Goal: Obtain resource: Download file/media

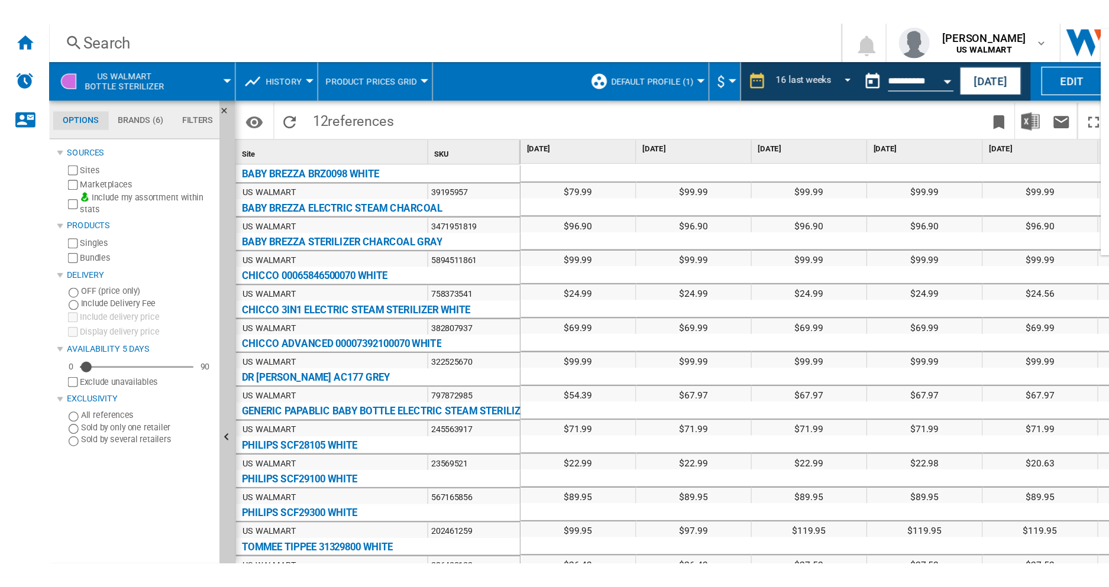
scroll to position [75, 0]
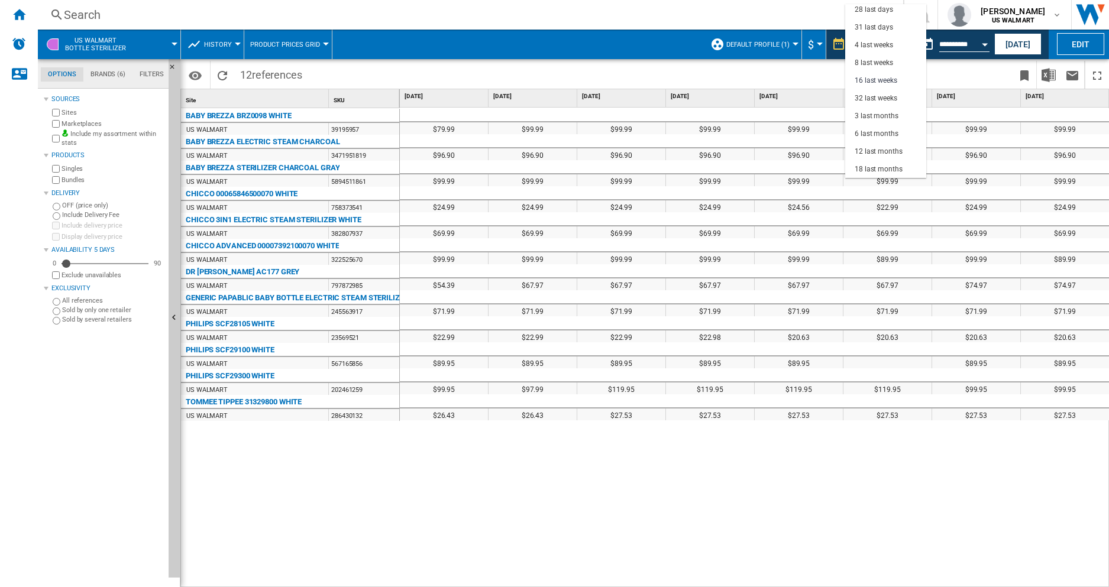
click at [851, 72] on md-backdrop at bounding box center [554, 293] width 1109 height 587
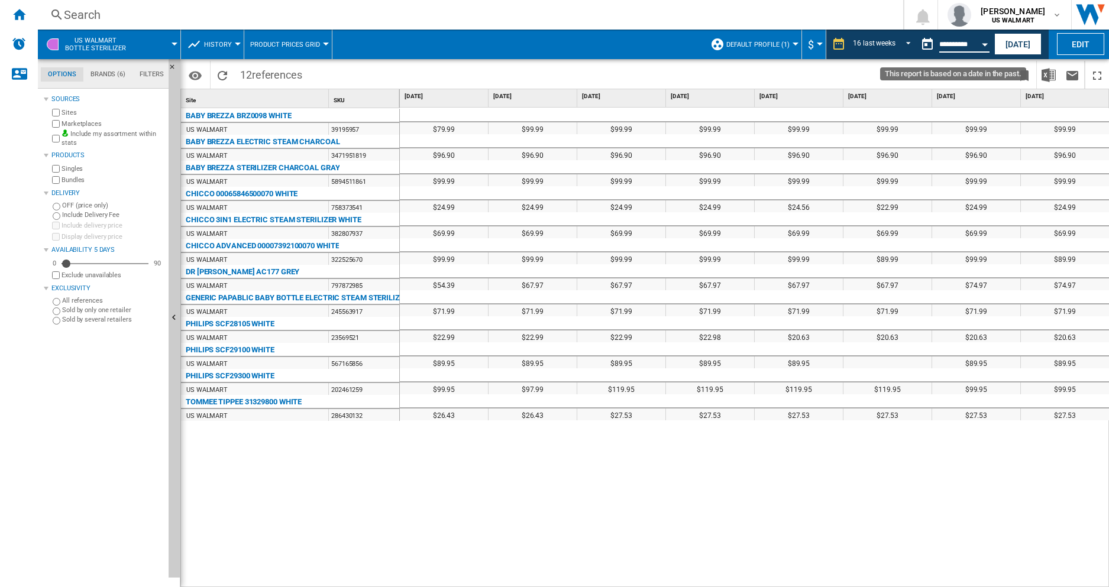
click at [851, 48] on input "**********" at bounding box center [964, 46] width 50 height 11
click at [851, 43] on div "Open calendar" at bounding box center [985, 44] width 6 height 3
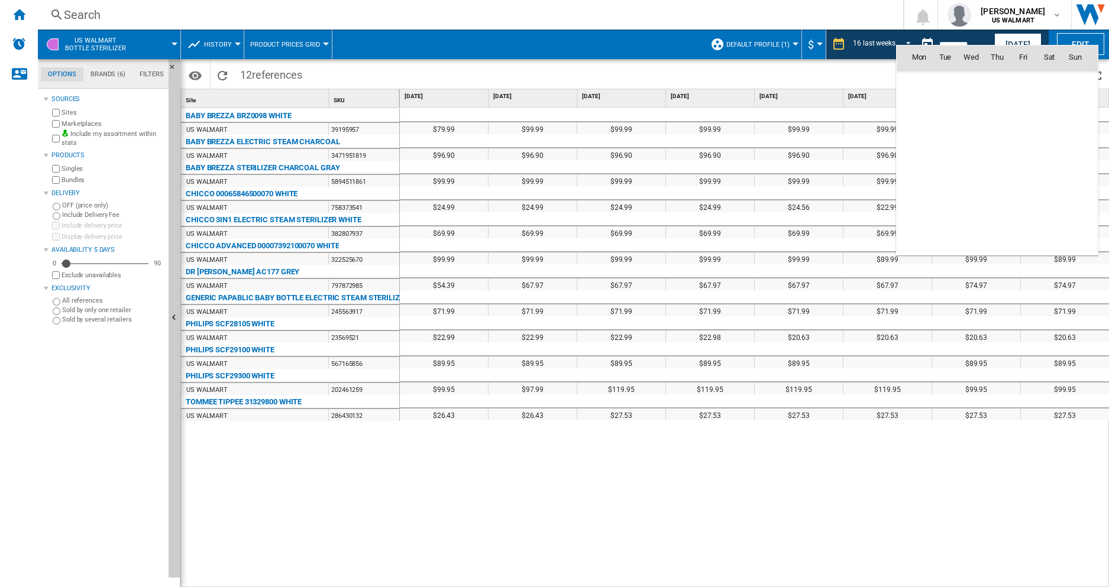
scroll to position [5643, 0]
click at [851, 159] on span "15" at bounding box center [919, 161] width 24 height 24
type input "**********"
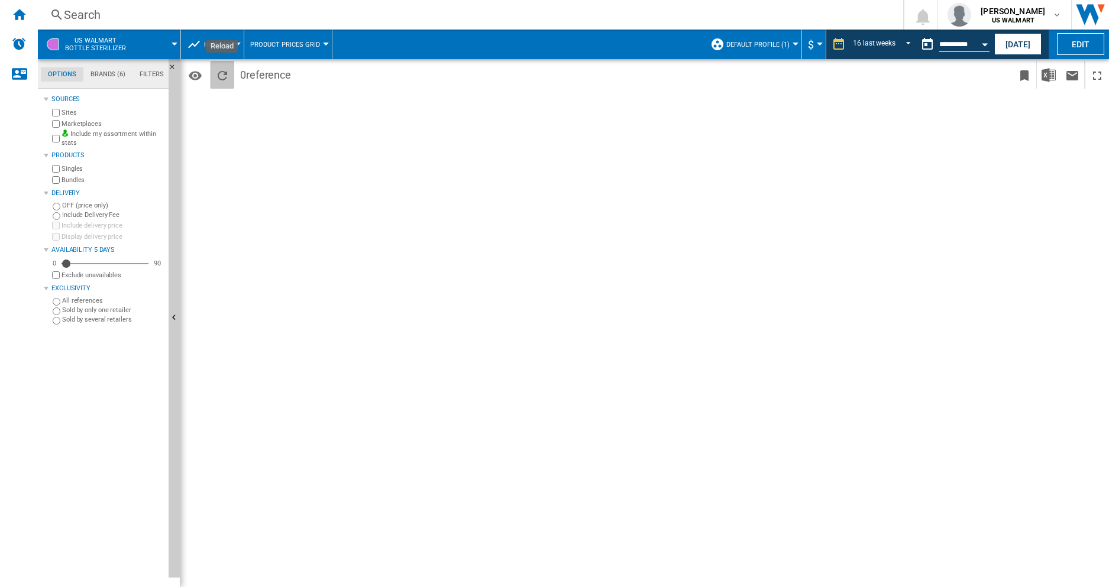
click at [219, 70] on ng-md-icon "Reload" at bounding box center [222, 76] width 14 height 14
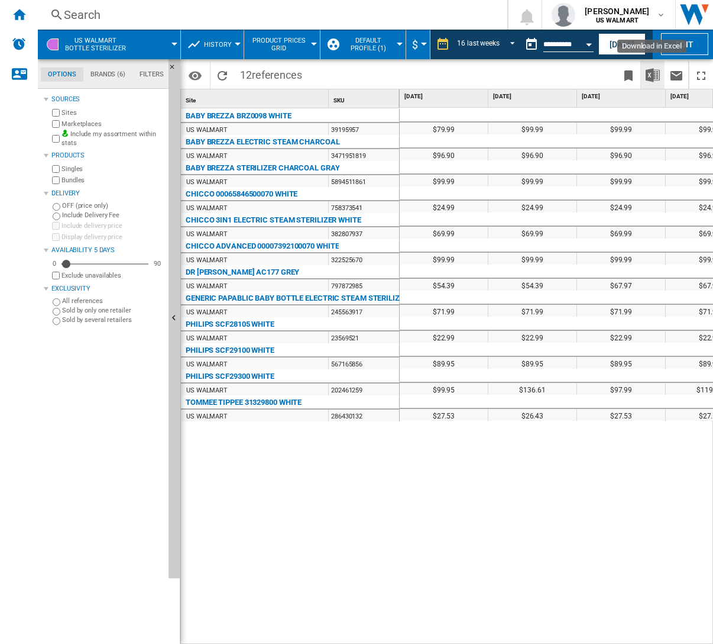
click at [654, 77] on img "Download in Excel" at bounding box center [653, 75] width 14 height 14
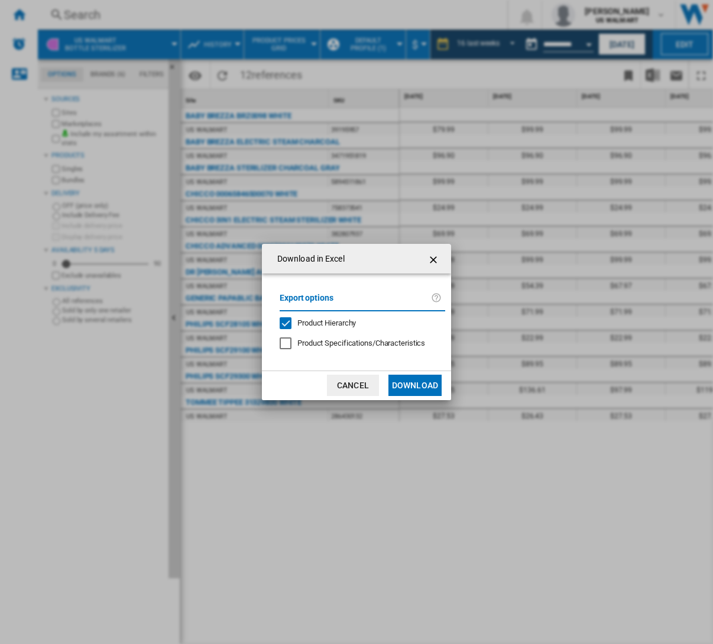
click at [337, 299] on label "Export options" at bounding box center [355, 302] width 151 height 22
click at [411, 384] on button "Download" at bounding box center [415, 384] width 53 height 21
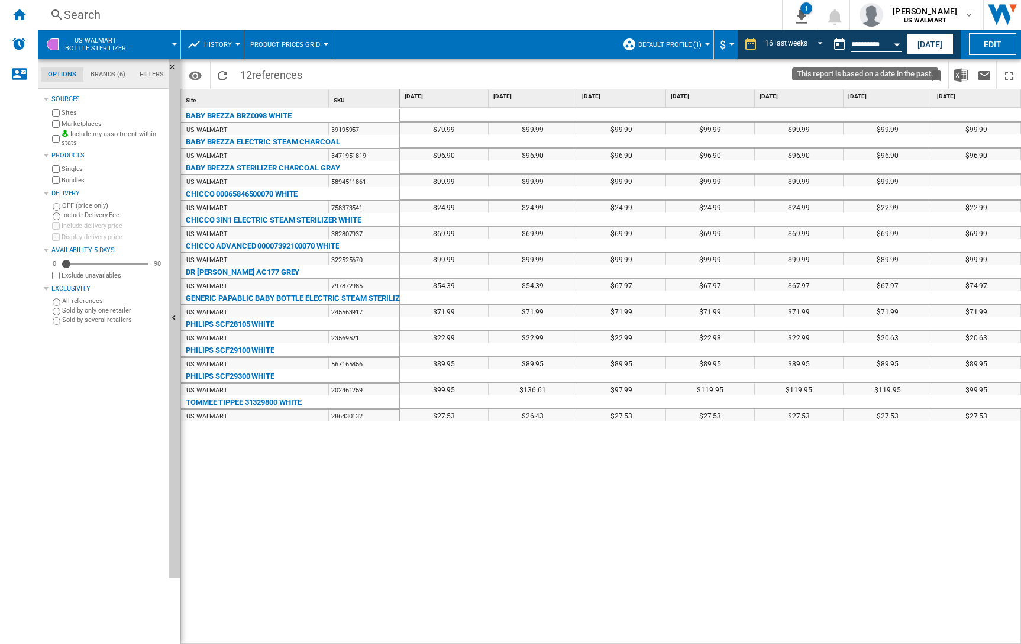
click at [868, 46] on input "**********" at bounding box center [876, 46] width 50 height 11
click at [874, 44] on input "**********" at bounding box center [876, 46] width 50 height 11
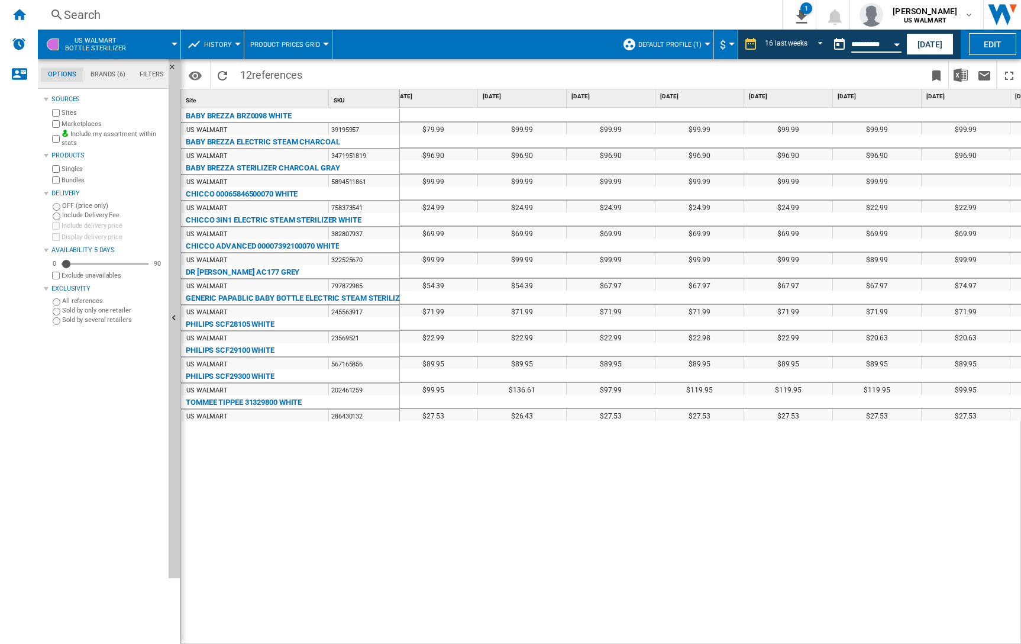
scroll to position [0, 10]
click at [894, 47] on button "Open calendar" at bounding box center [896, 42] width 21 height 21
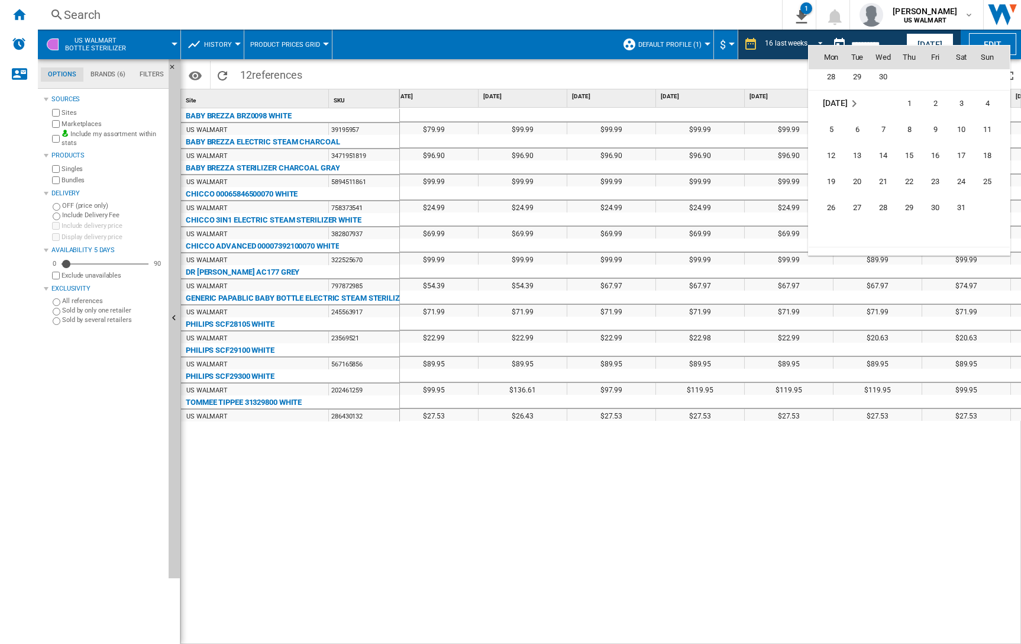
scroll to position [5004, 0]
click at [828, 199] on span "26" at bounding box center [831, 199] width 24 height 24
type input "**********"
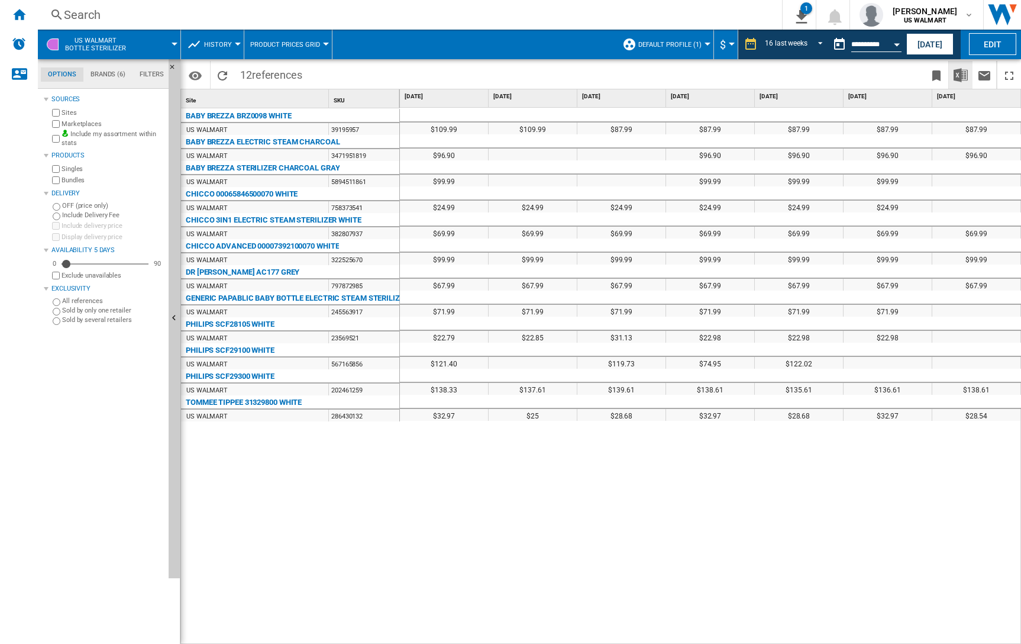
click at [959, 76] on img "Download in Excel" at bounding box center [961, 75] width 14 height 14
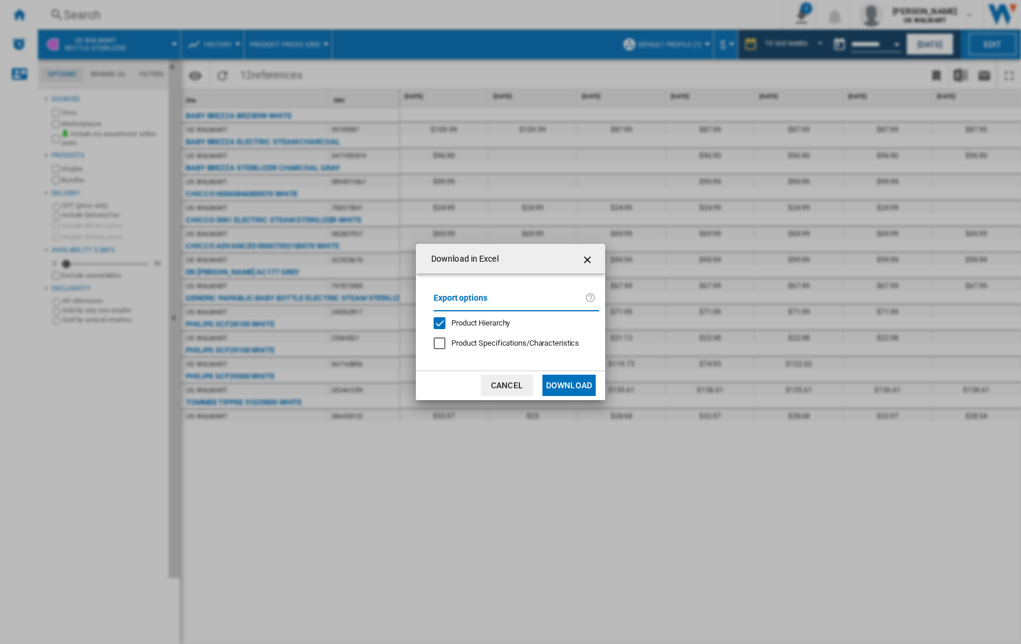
click at [560, 383] on button "Download" at bounding box center [568, 384] width 53 height 21
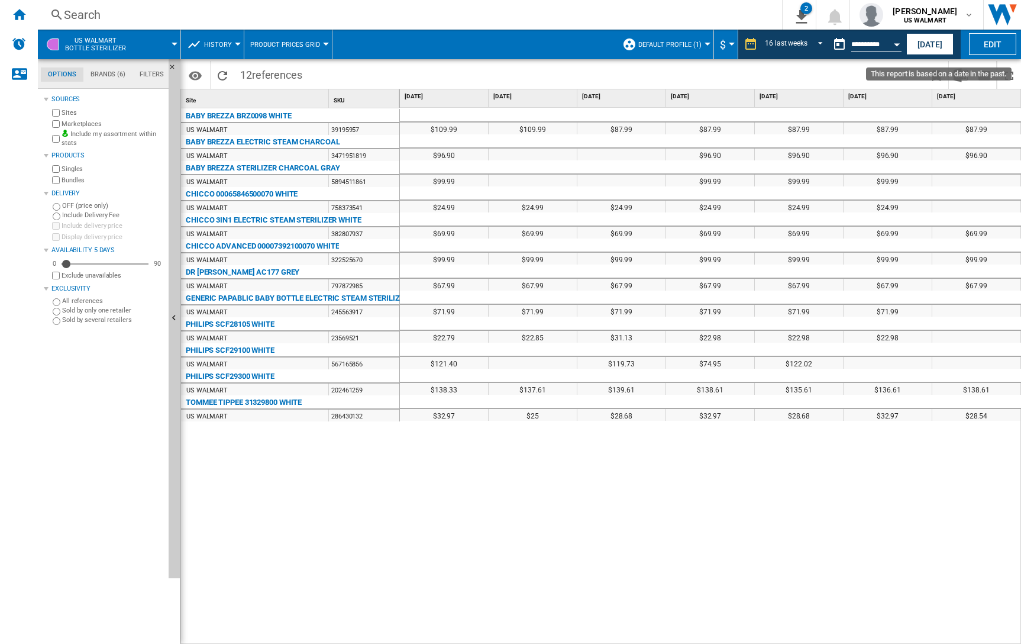
click at [881, 44] on input "**********" at bounding box center [876, 46] width 50 height 11
click at [891, 44] on button "Open calendar" at bounding box center [896, 42] width 21 height 21
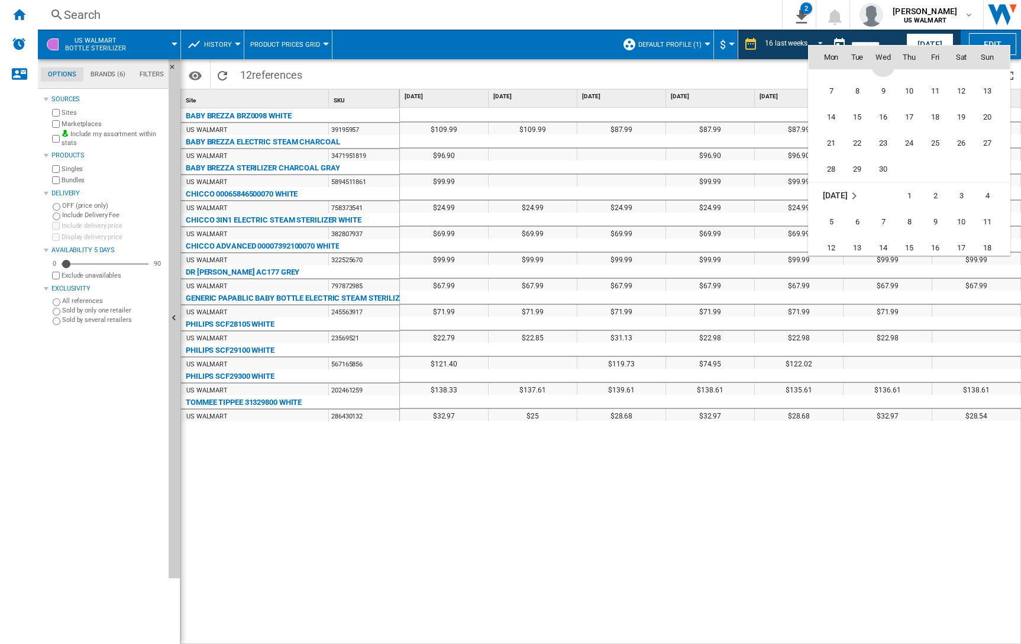
scroll to position [4900, 0]
click at [741, 83] on div at bounding box center [510, 322] width 1021 height 644
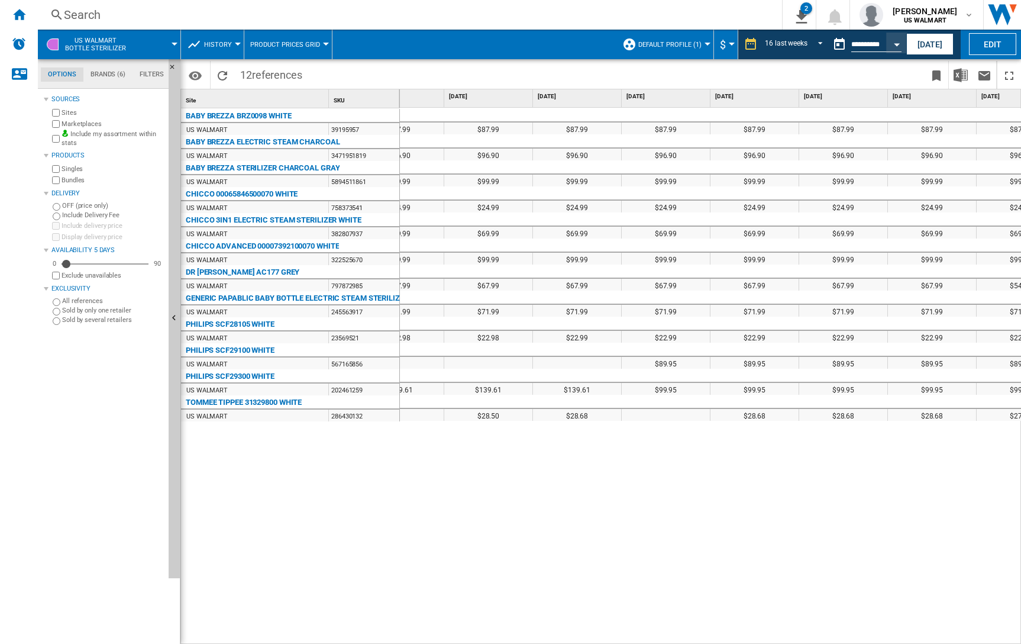
scroll to position [0, 0]
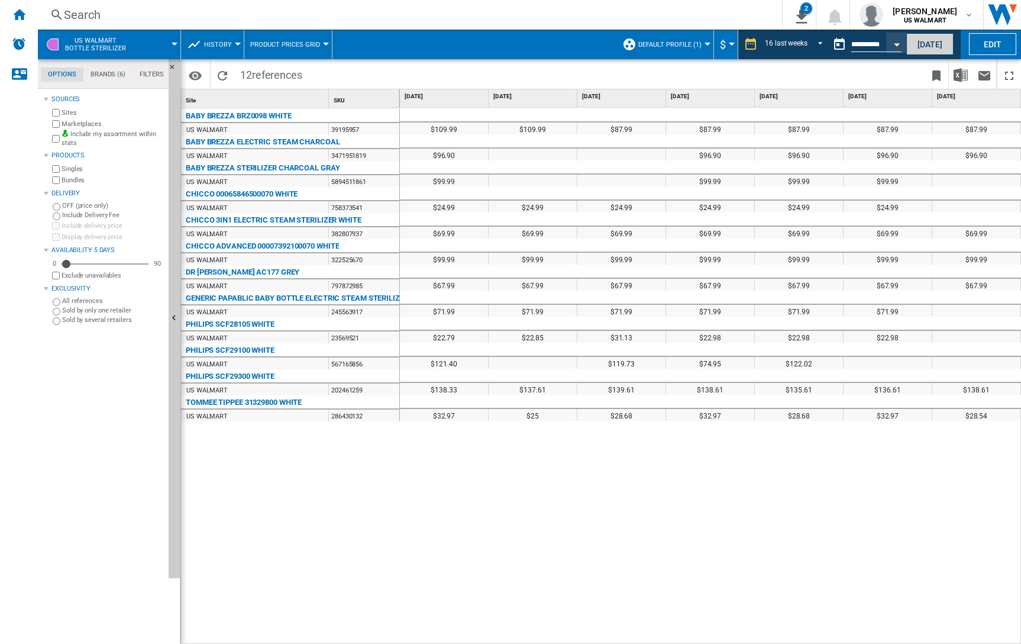
click at [920, 45] on button "[DATE]" at bounding box center [929, 44] width 47 height 22
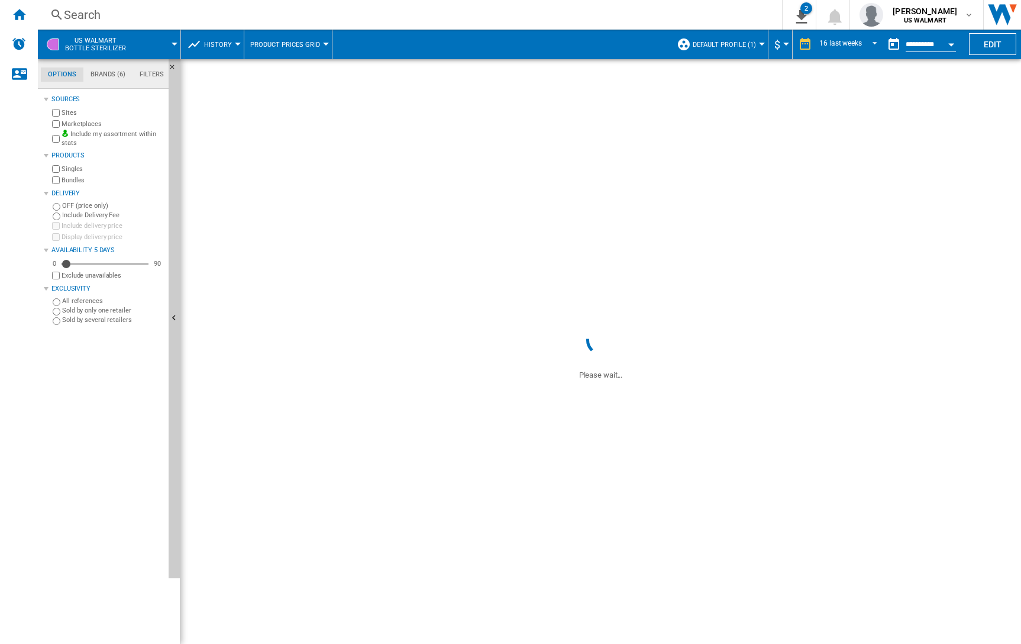
click at [884, 44] on button "button" at bounding box center [894, 45] width 24 height 24
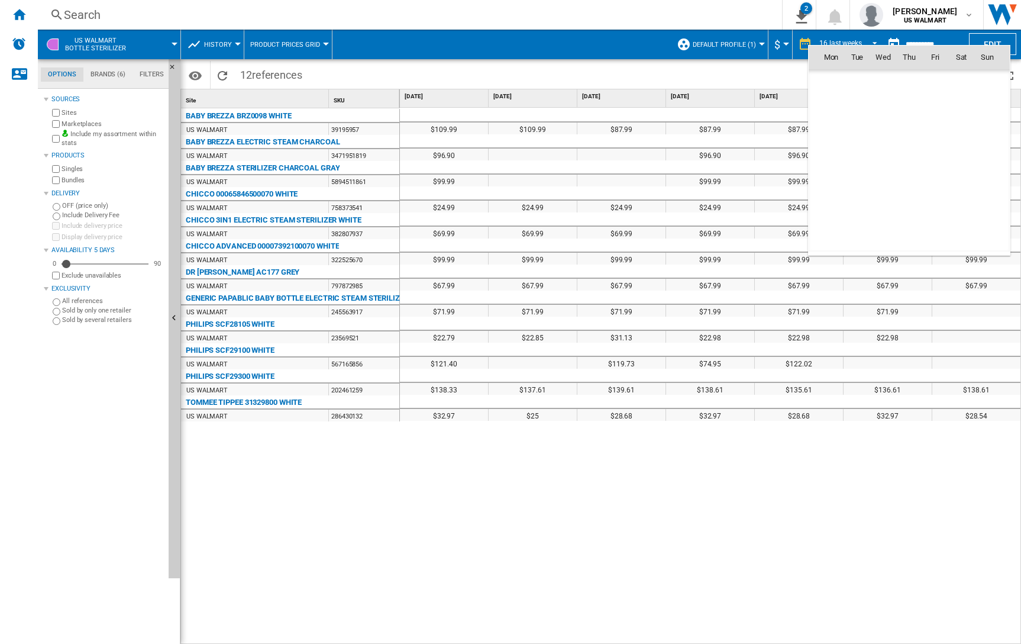
click at [928, 40] on div at bounding box center [510, 322] width 1021 height 644
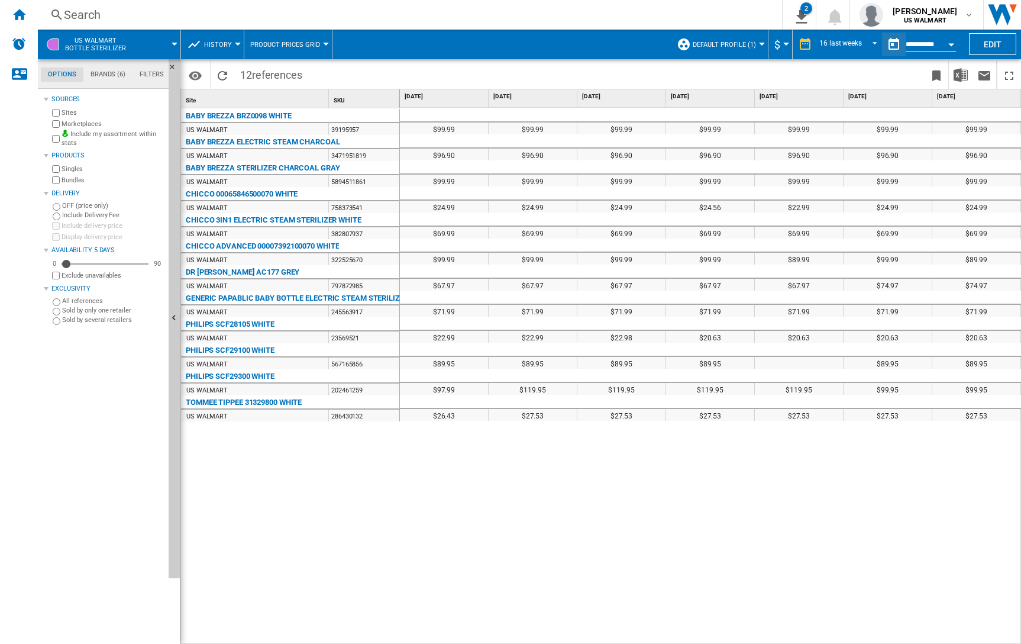
click at [920, 43] on input "**********" at bounding box center [931, 46] width 50 height 11
click at [952, 41] on button "Open calendar" at bounding box center [951, 42] width 21 height 21
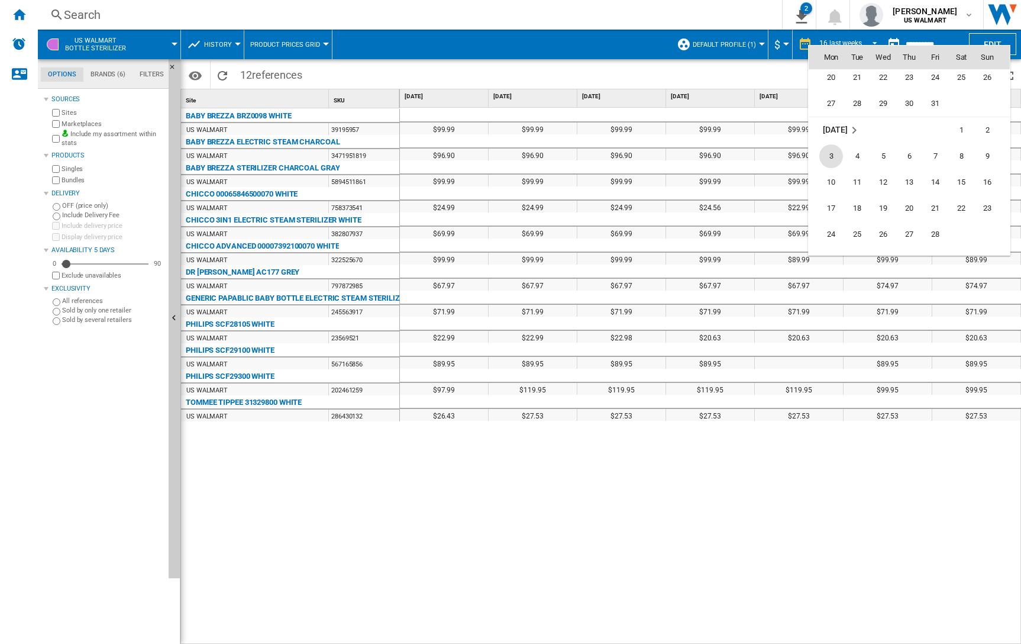
click at [833, 157] on span "3" at bounding box center [831, 156] width 24 height 24
type input "**********"
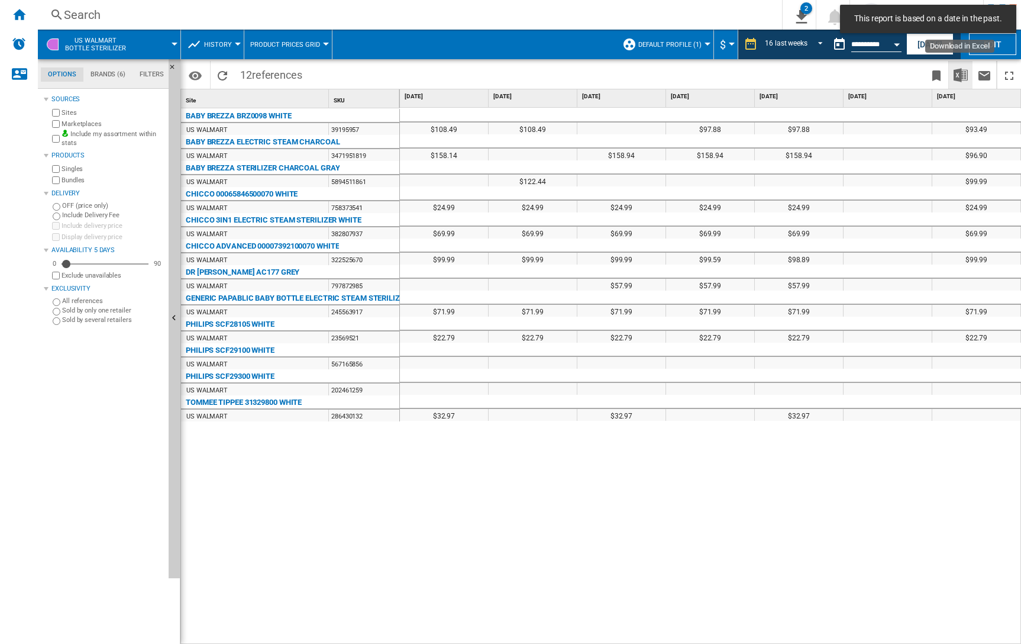
click at [958, 69] on img "Download in Excel" at bounding box center [961, 75] width 14 height 14
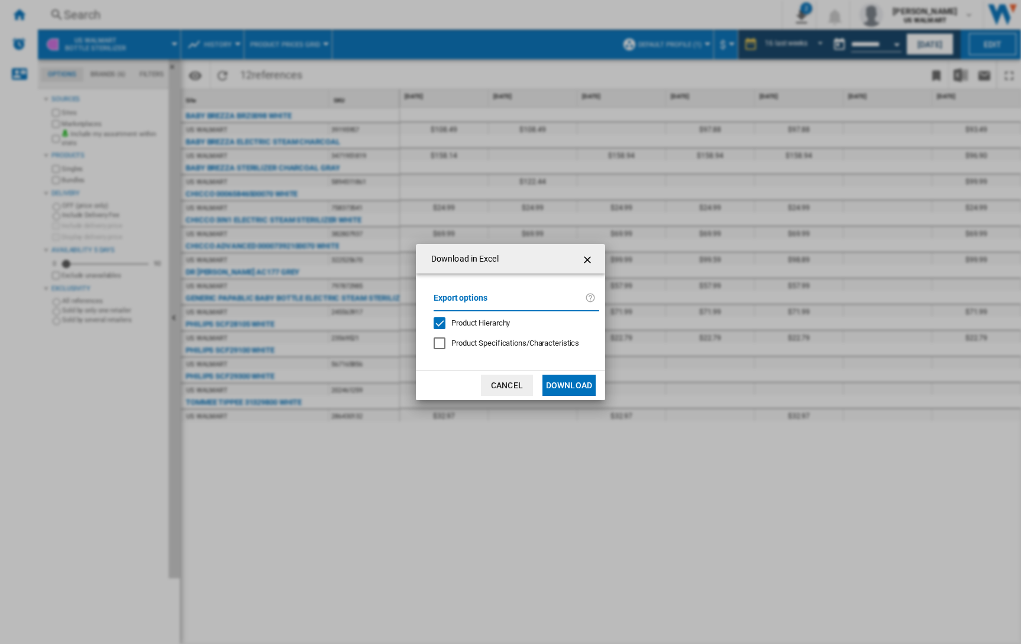
click at [580, 386] on button "Download" at bounding box center [568, 384] width 53 height 21
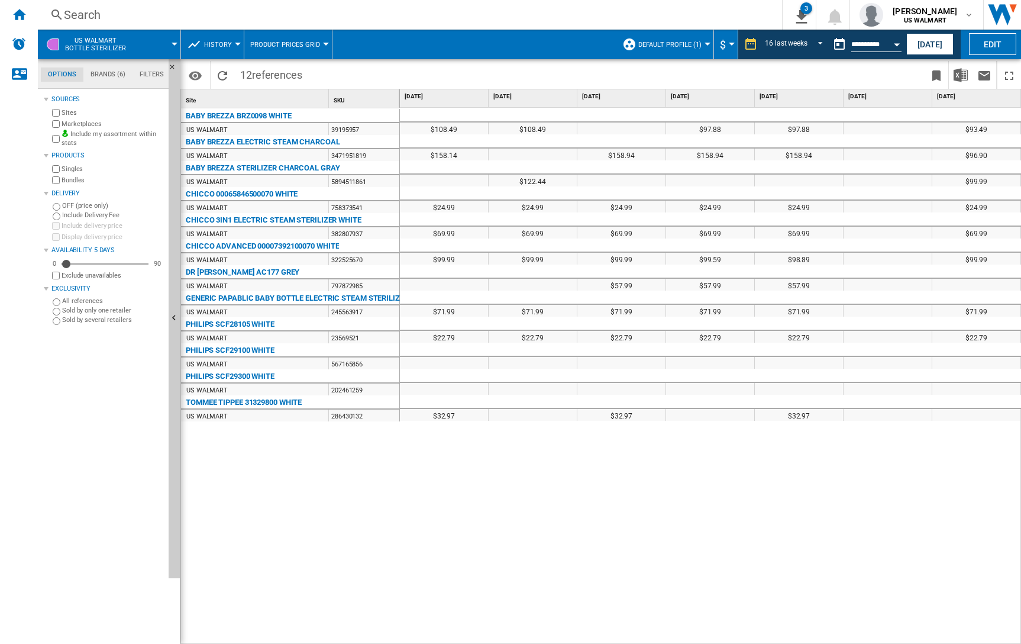
click at [143, 49] on span at bounding box center [159, 45] width 32 height 30
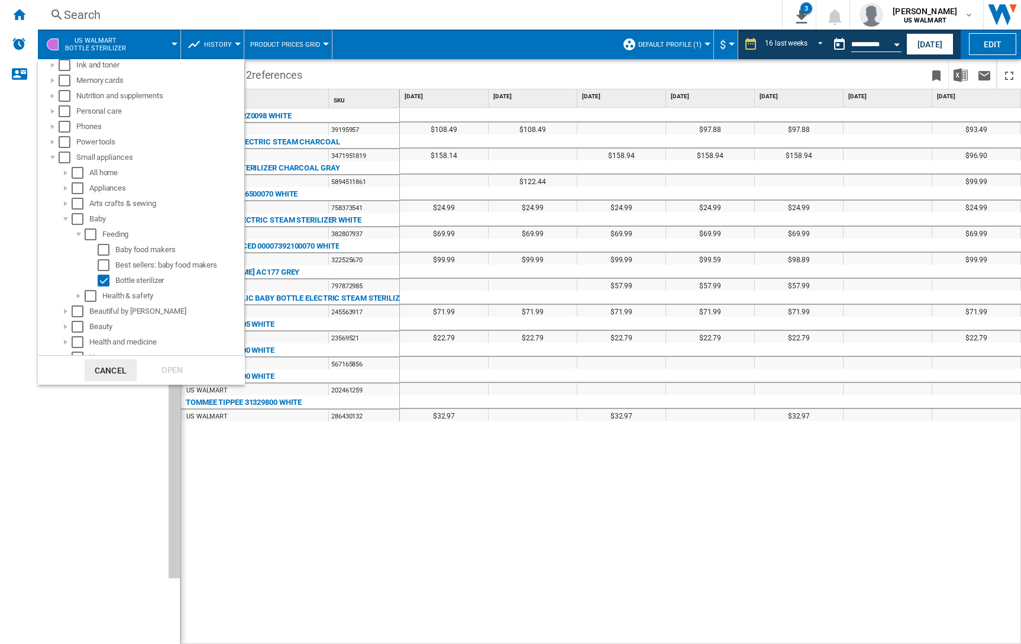
scroll to position [358, 0]
click at [102, 278] on div "Select" at bounding box center [104, 278] width 12 height 12
click at [102, 252] on div "Select" at bounding box center [104, 247] width 12 height 12
click at [164, 363] on div "Open" at bounding box center [172, 370] width 52 height 22
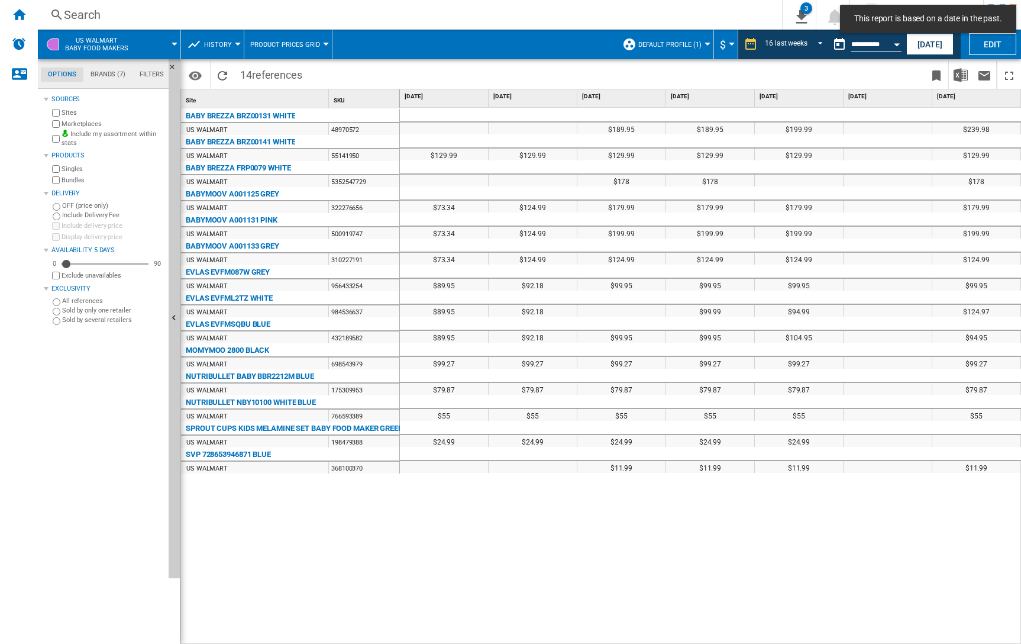
click at [113, 49] on span "US WALMART Baby food makers" at bounding box center [96, 44] width 63 height 15
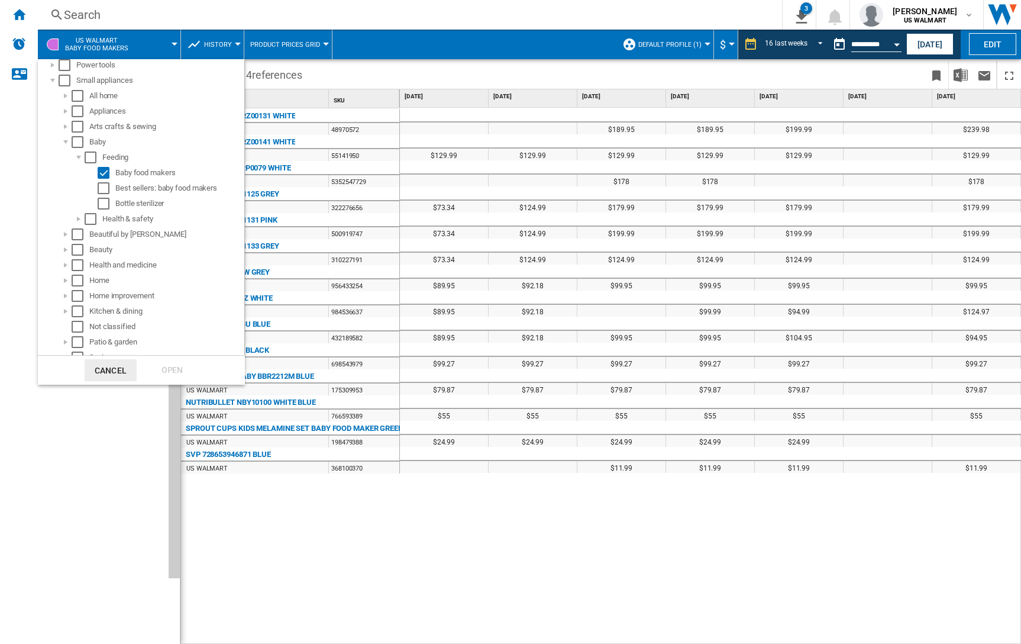
scroll to position [408, 0]
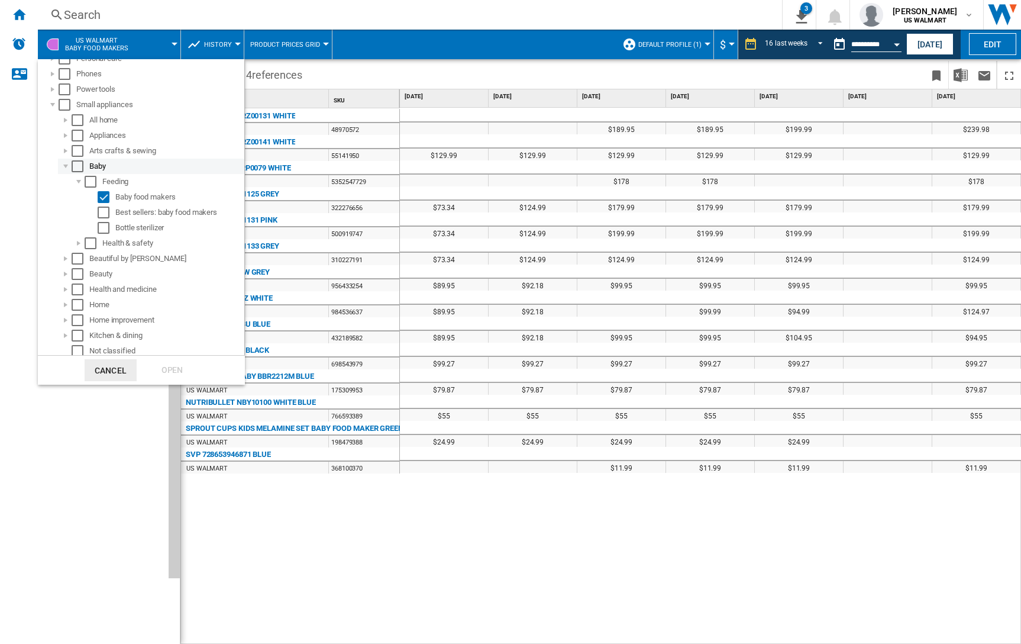
click at [77, 169] on div "Select" at bounding box center [78, 166] width 12 height 12
click at [170, 371] on div "Open" at bounding box center [172, 370] width 52 height 22
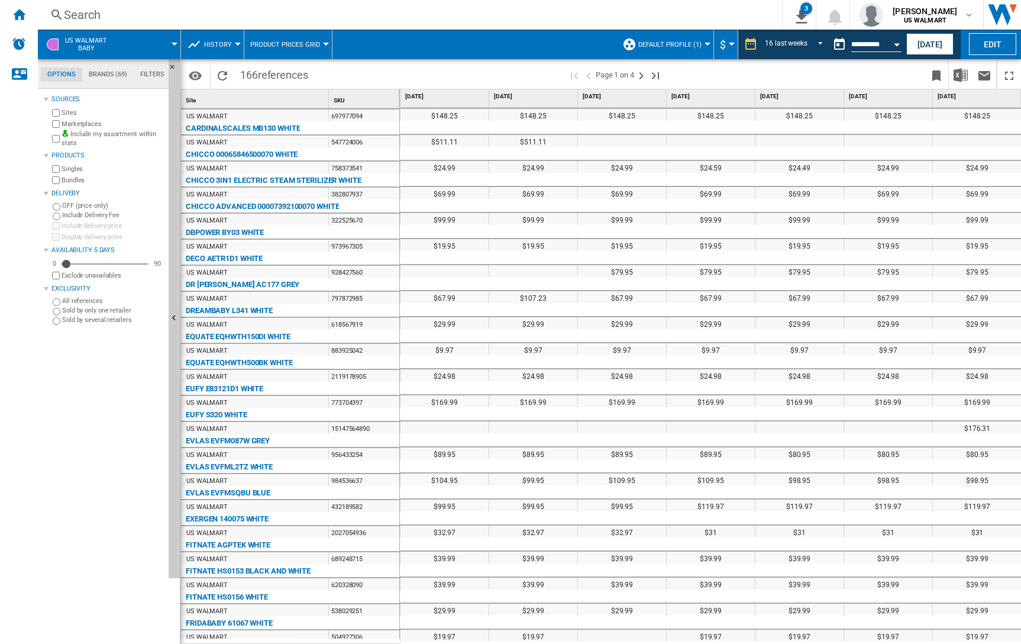
scroll to position [653, 0]
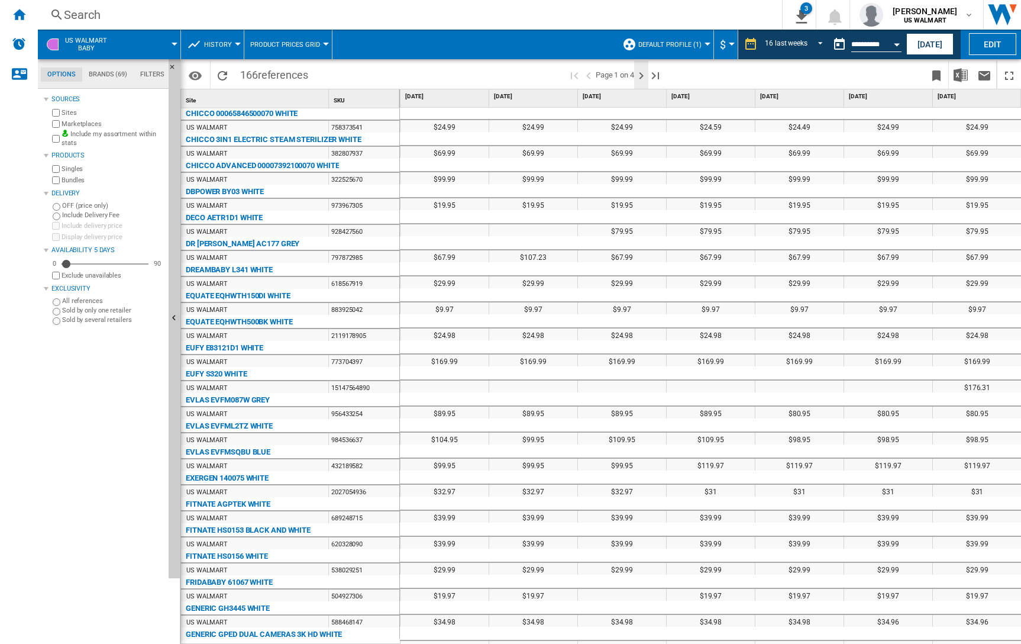
click at [639, 79] on ng-md-icon "Next page" at bounding box center [641, 76] width 14 height 14
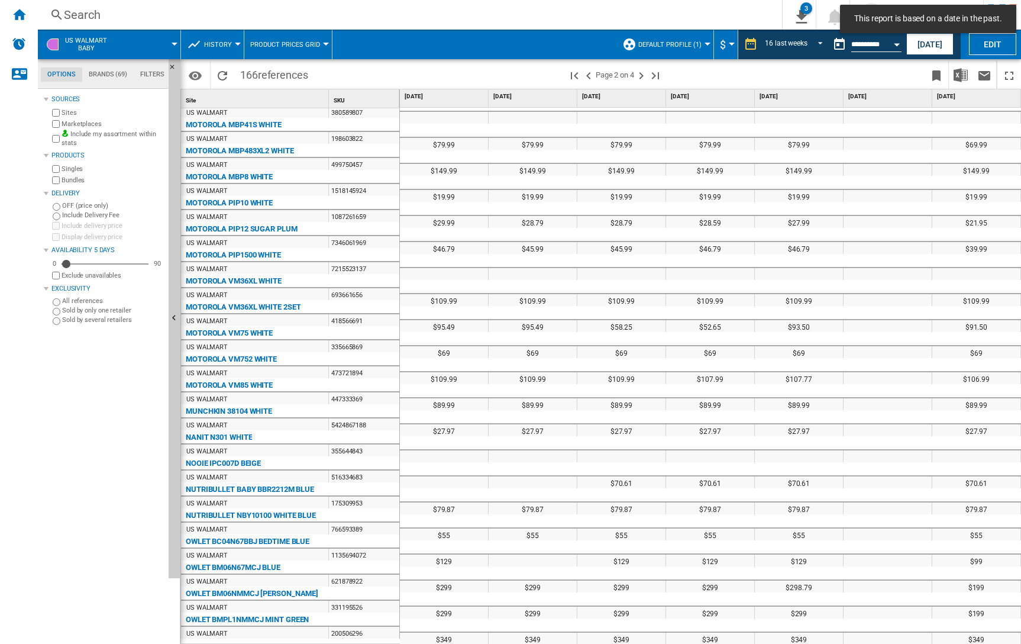
click at [328, 299] on div "US WALMART" at bounding box center [254, 294] width 147 height 12
click at [137, 40] on span at bounding box center [149, 45] width 51 height 30
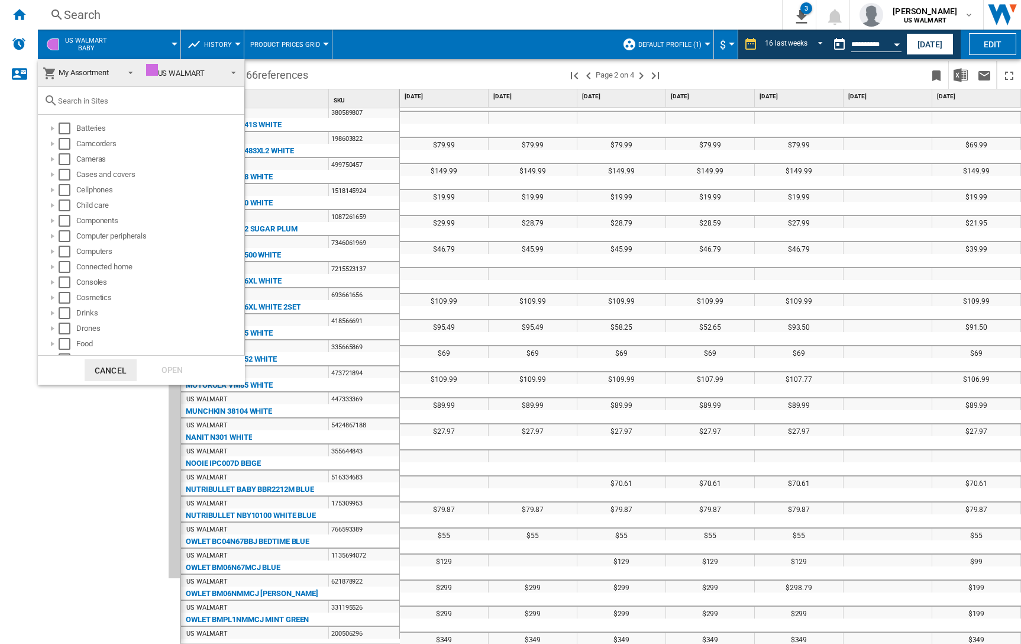
click at [137, 40] on md-backdrop at bounding box center [510, 322] width 1021 height 644
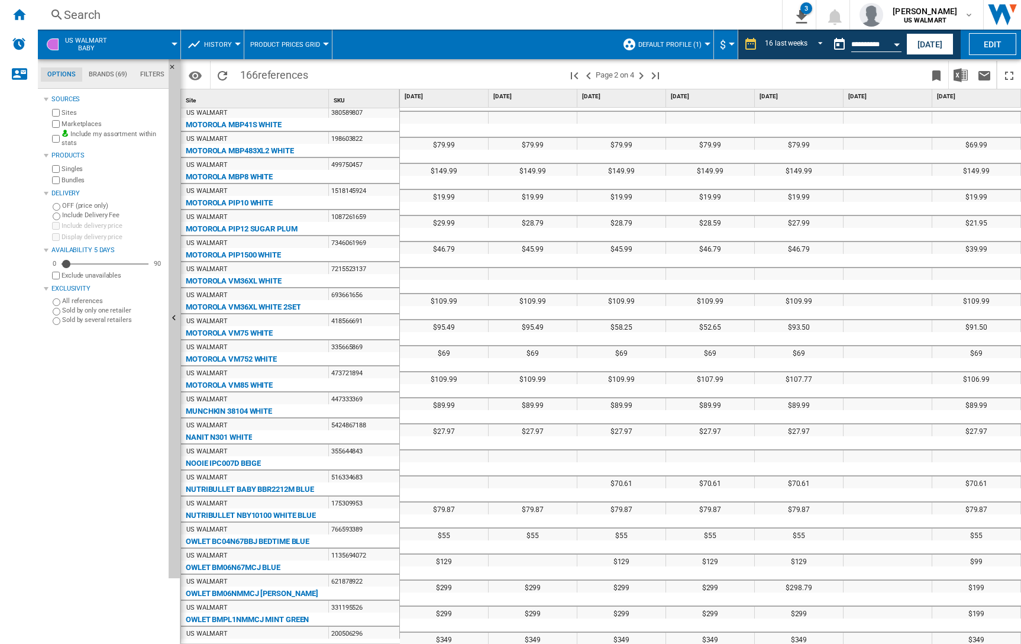
click at [284, 357] on div "MOTOROLA VM752 WHITE" at bounding box center [292, 358] width 219 height 12
click at [643, 76] on ng-md-icon "Next page" at bounding box center [641, 76] width 14 height 14
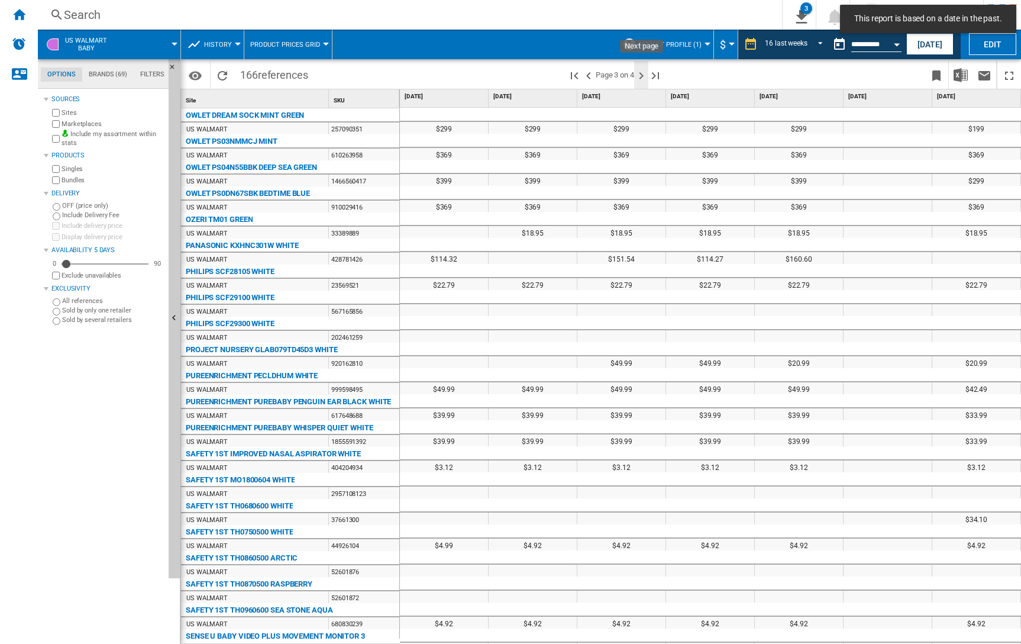
click at [645, 70] on ng-md-icon "Next page" at bounding box center [641, 76] width 14 height 14
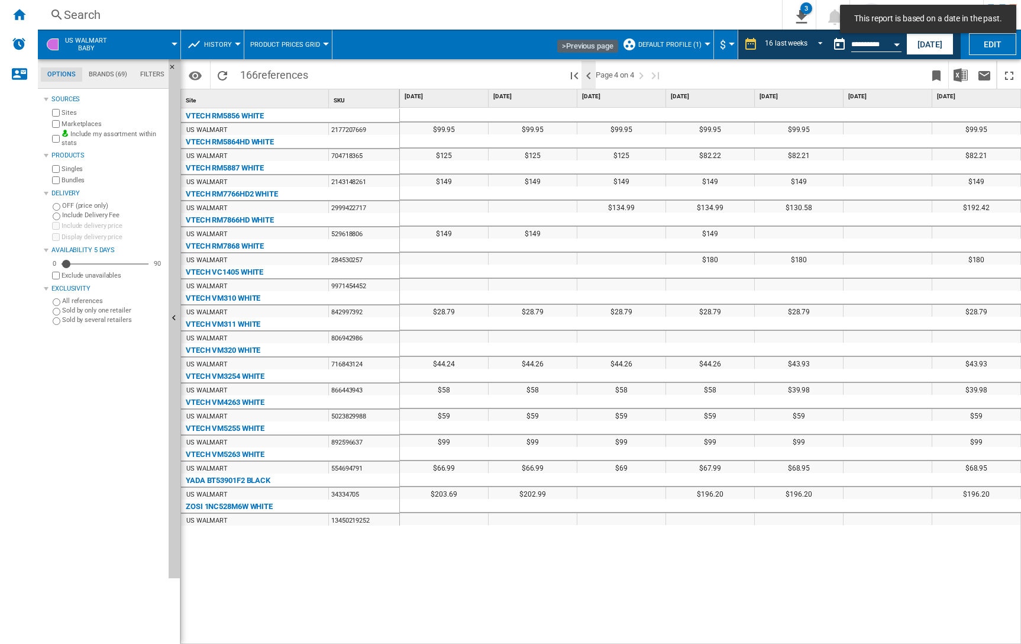
click at [589, 75] on ng-md-icon ">Previous page" at bounding box center [588, 76] width 14 height 14
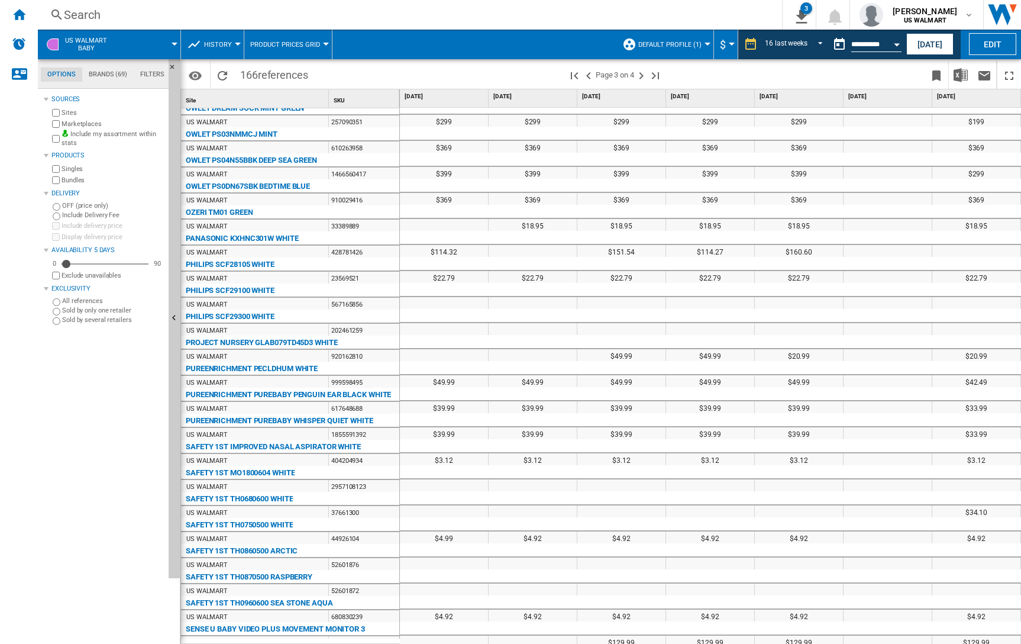
click at [77, 50] on span "US WALMART Baby" at bounding box center [86, 44] width 42 height 15
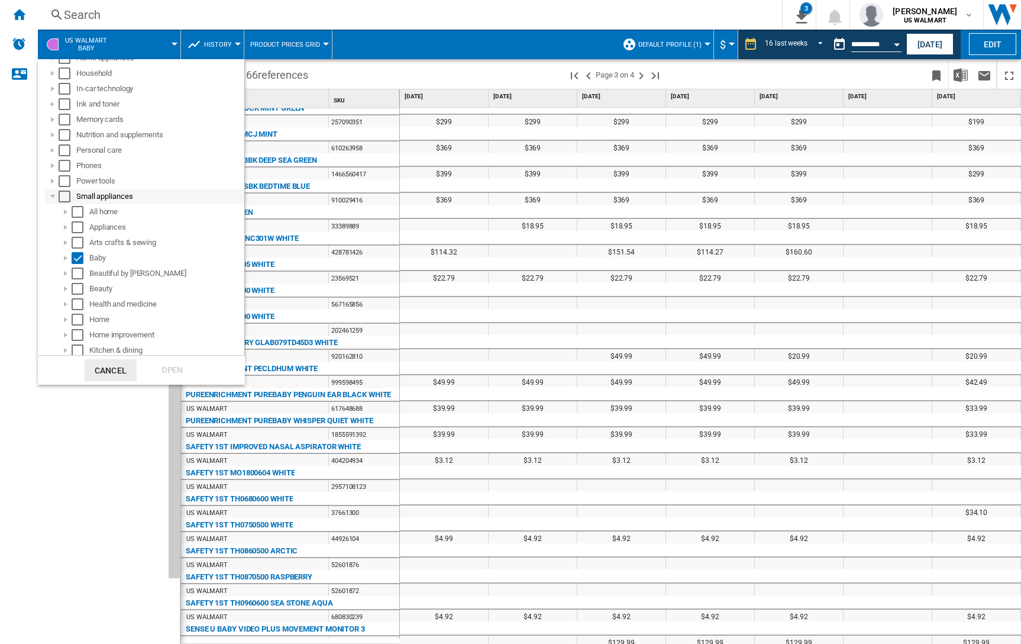
click at [49, 195] on div at bounding box center [53, 196] width 12 height 12
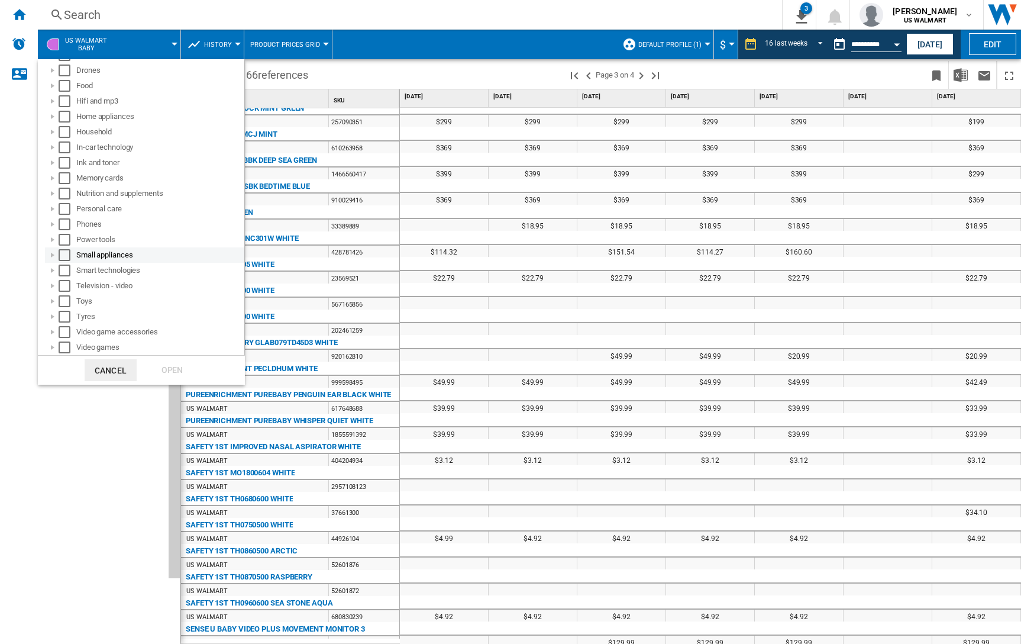
click at [53, 256] on div at bounding box center [53, 255] width 12 height 12
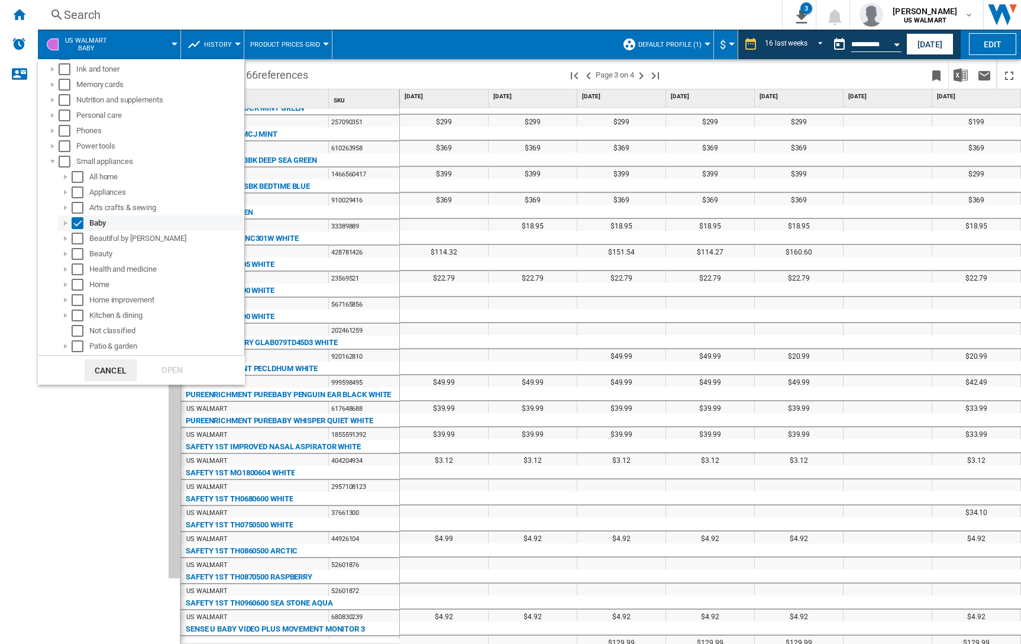
click at [64, 225] on div at bounding box center [66, 223] width 12 height 12
click at [75, 242] on div at bounding box center [79, 238] width 12 height 12
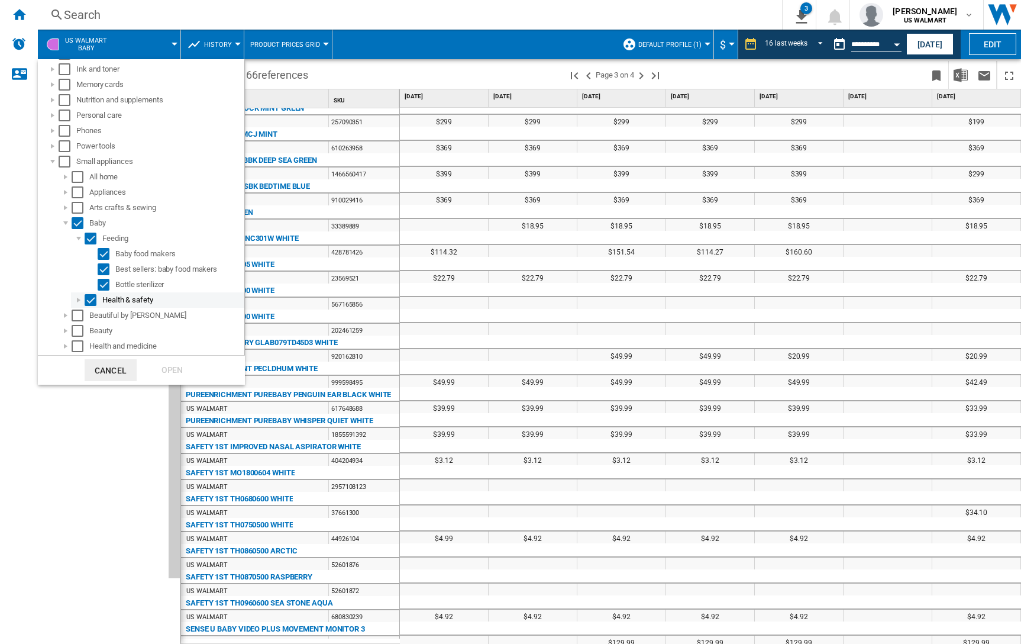
click at [79, 300] on div at bounding box center [79, 300] width 12 height 12
click at [90, 240] on div "Select" at bounding box center [91, 238] width 12 height 12
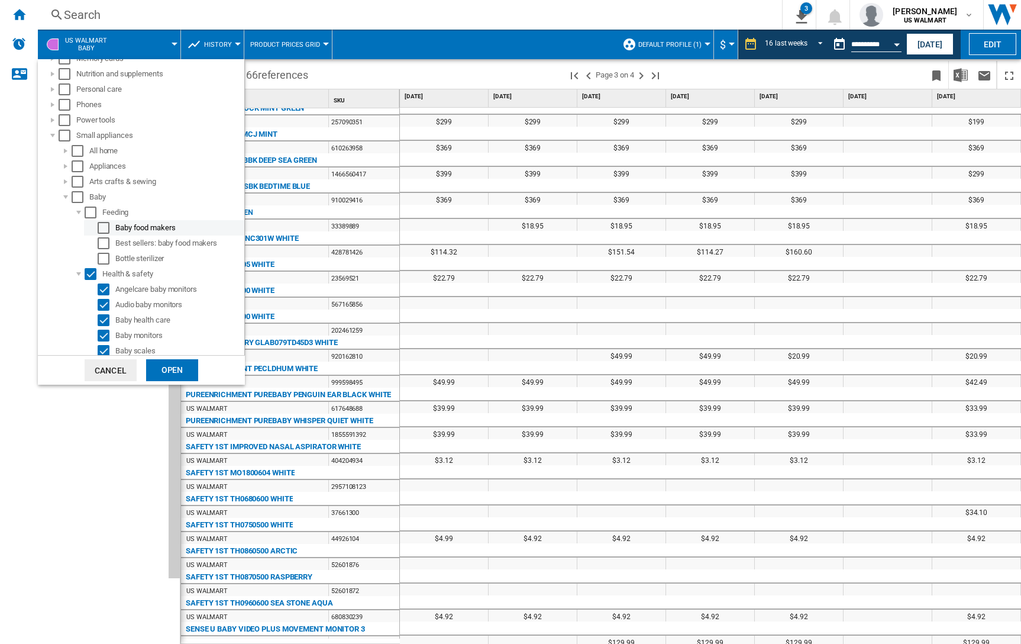
scroll to position [460, 0]
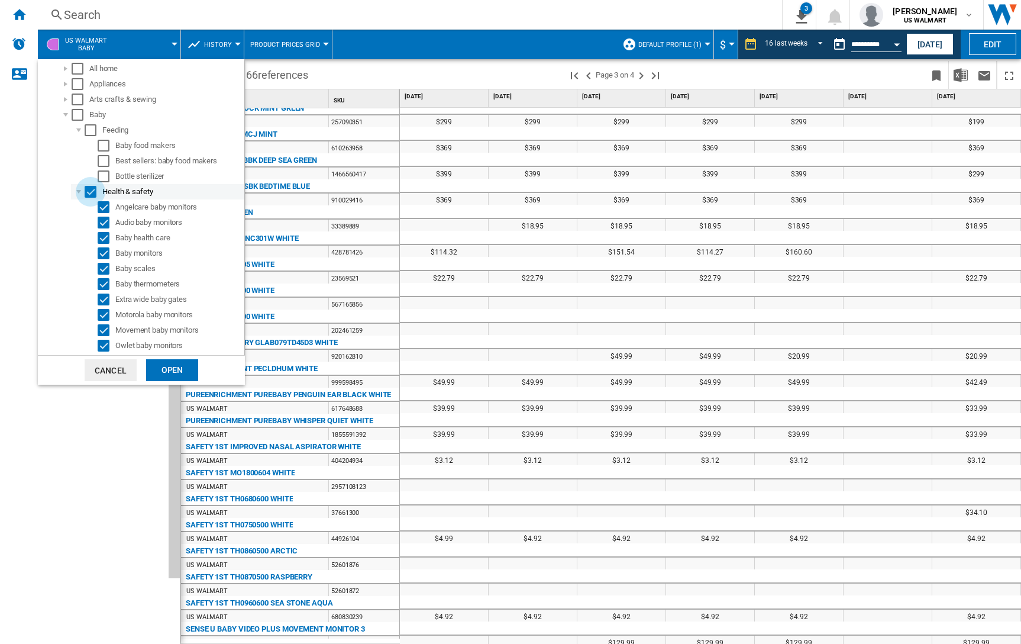
click at [86, 190] on div "Select" at bounding box center [91, 192] width 12 height 12
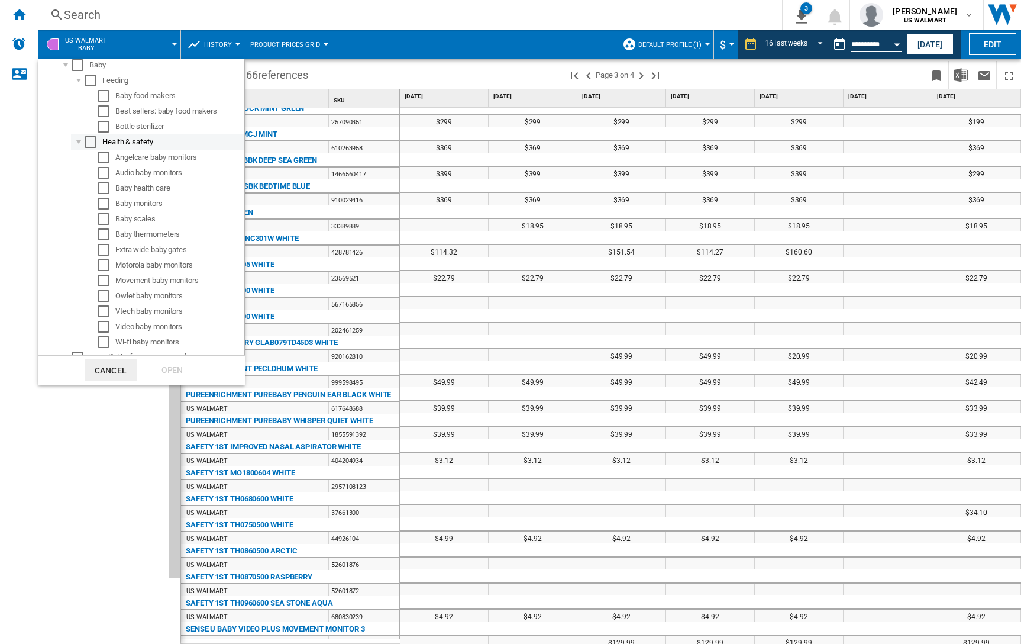
scroll to position [531, 0]
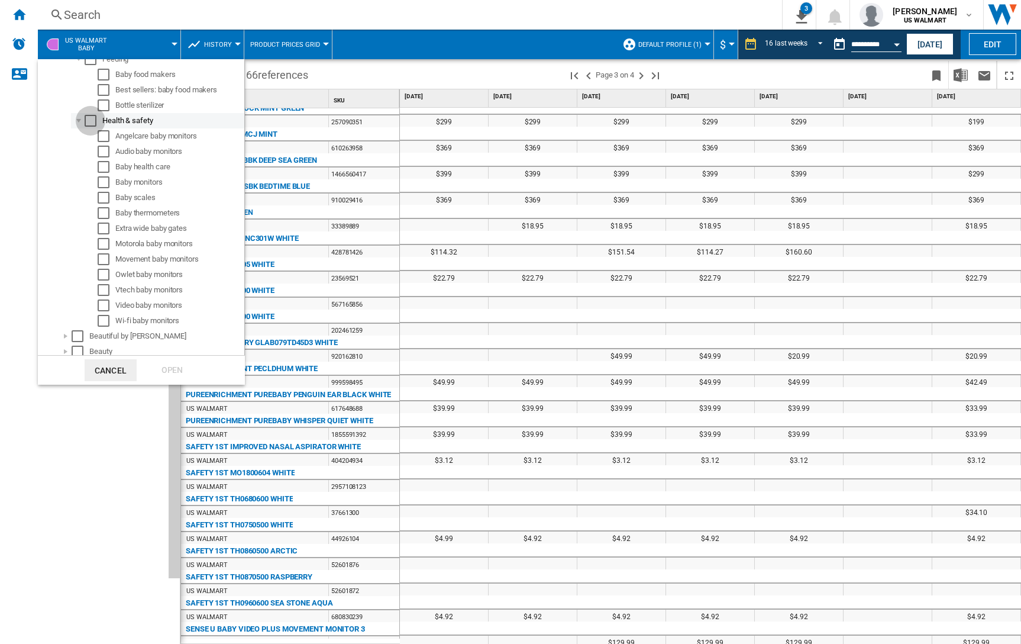
click at [86, 118] on div "Select" at bounding box center [91, 121] width 12 height 12
click at [179, 364] on div "Open" at bounding box center [172, 370] width 52 height 22
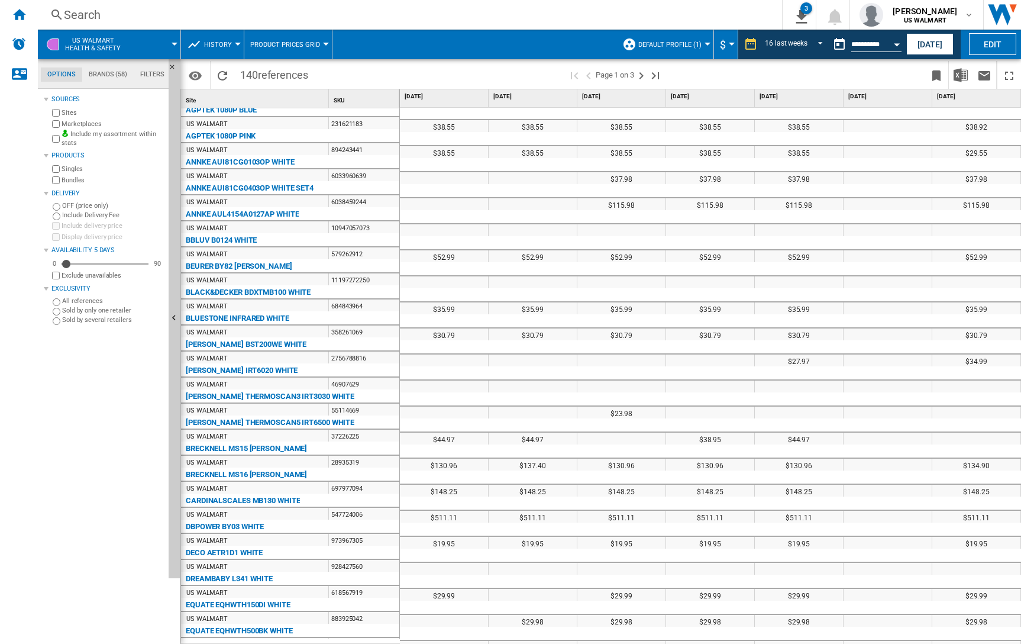
scroll to position [2, 0]
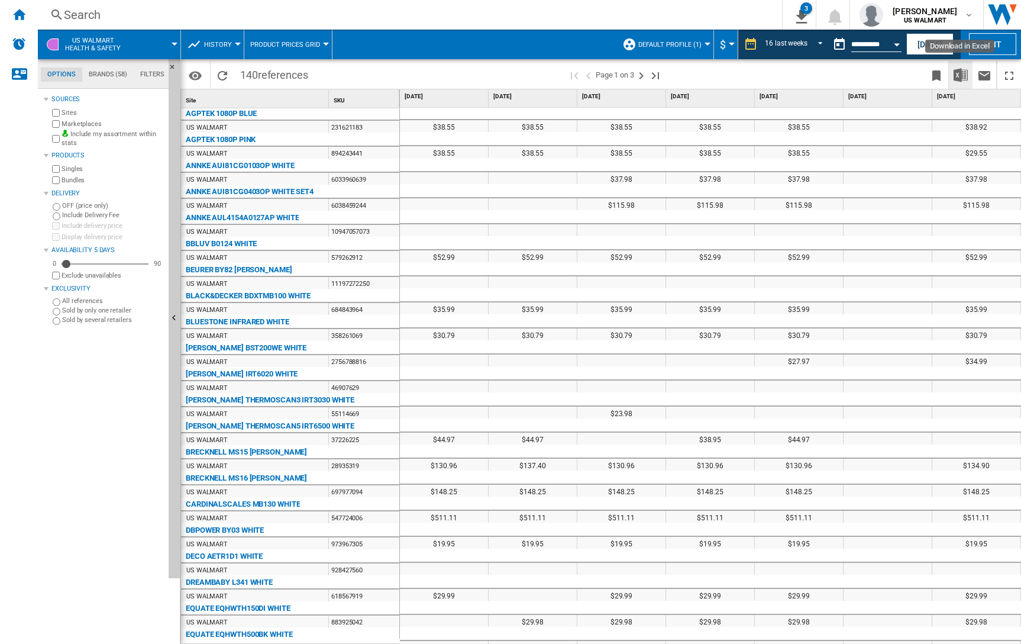
click at [957, 77] on img "Download in Excel" at bounding box center [961, 75] width 14 height 14
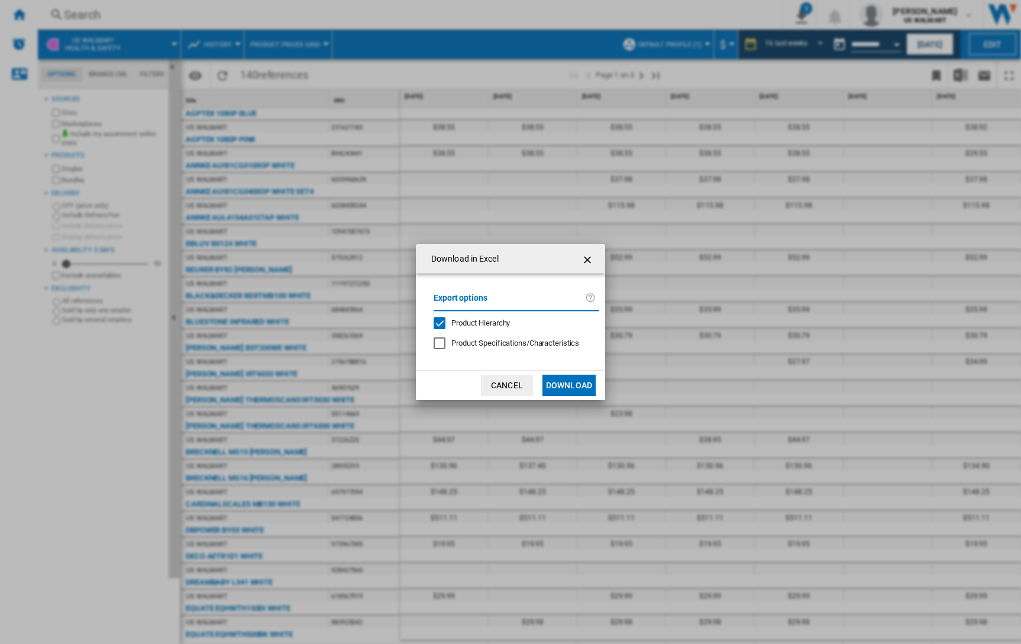
click at [557, 383] on button "Download" at bounding box center [568, 384] width 53 height 21
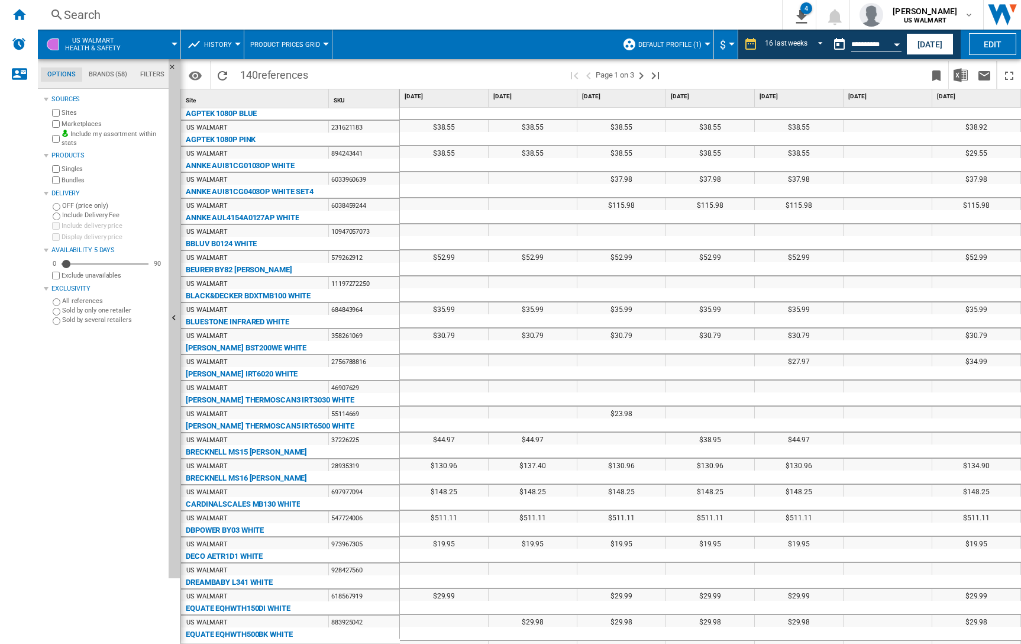
click at [666, 19] on div "Search" at bounding box center [407, 15] width 687 height 17
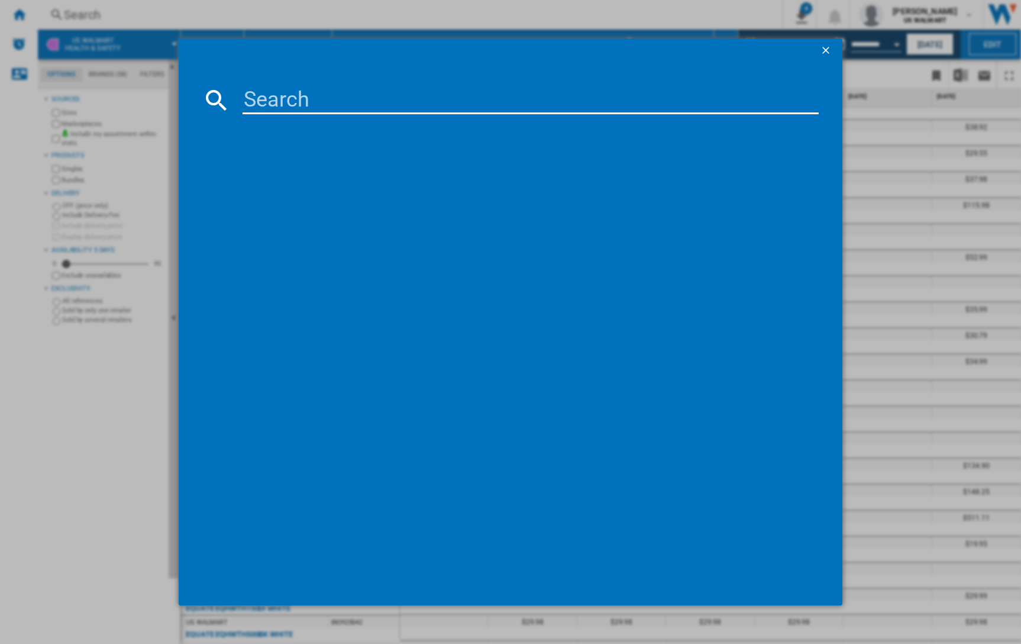
click at [749, 14] on div at bounding box center [510, 322] width 1021 height 644
click at [825, 49] on ng-md-icon "getI18NText('BUTTONS.CLOSE_DIALOG')" at bounding box center [827, 51] width 14 height 14
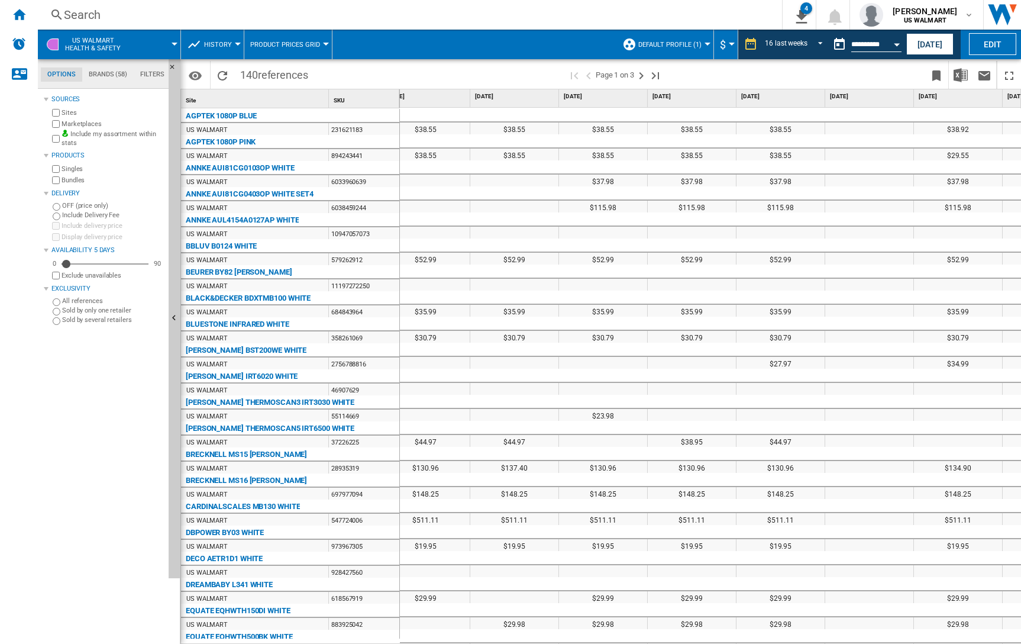
scroll to position [0, 23]
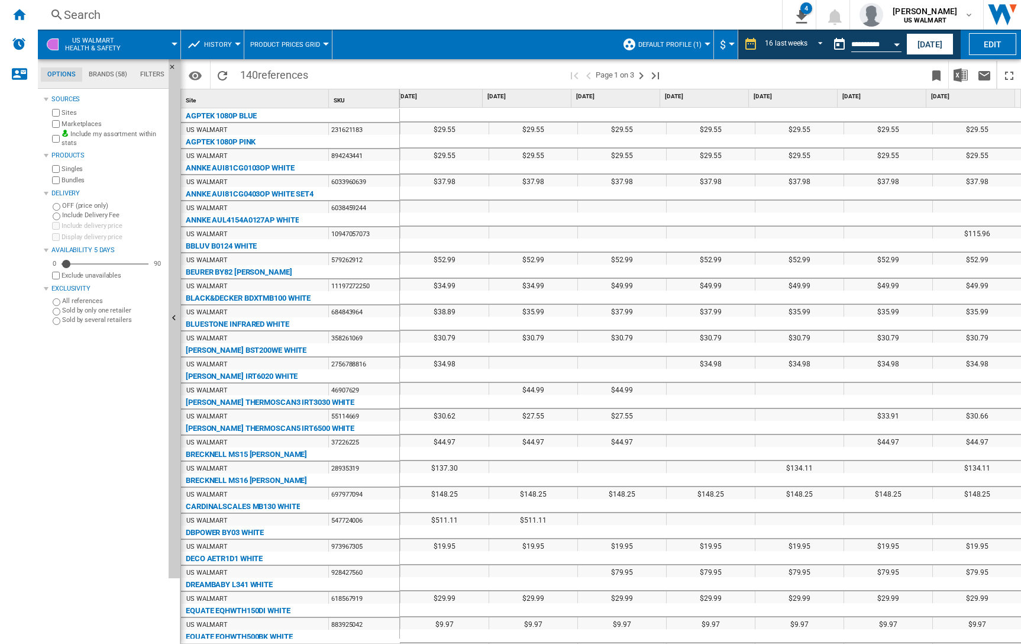
click at [853, 49] on input "**********" at bounding box center [876, 46] width 50 height 11
click at [897, 43] on div "Open calendar" at bounding box center [897, 44] width 6 height 3
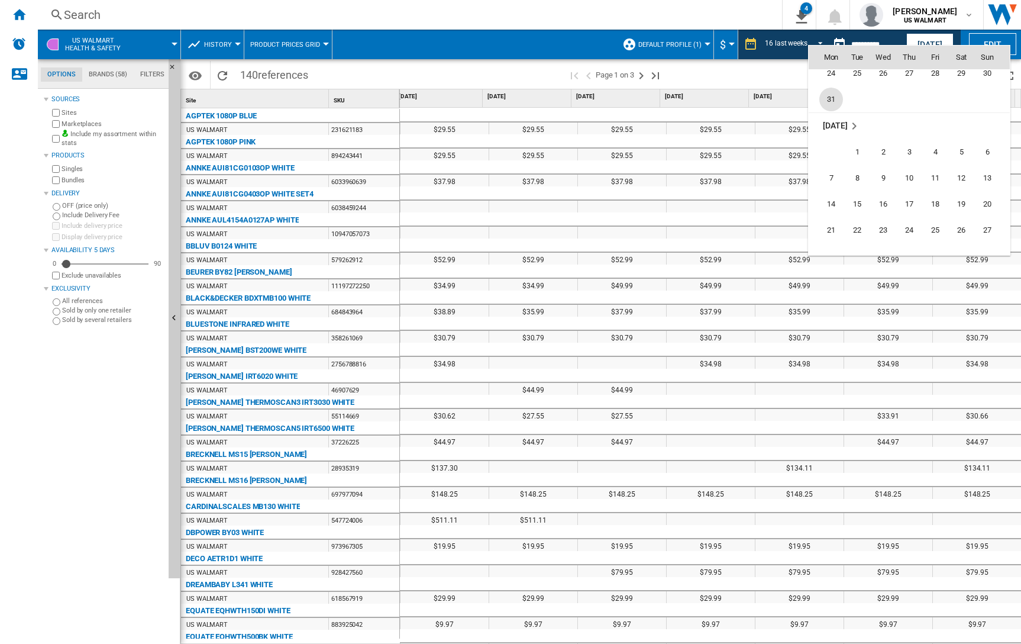
scroll to position [4838, 0]
click at [832, 234] on span "26" at bounding box center [831, 234] width 24 height 24
type input "**********"
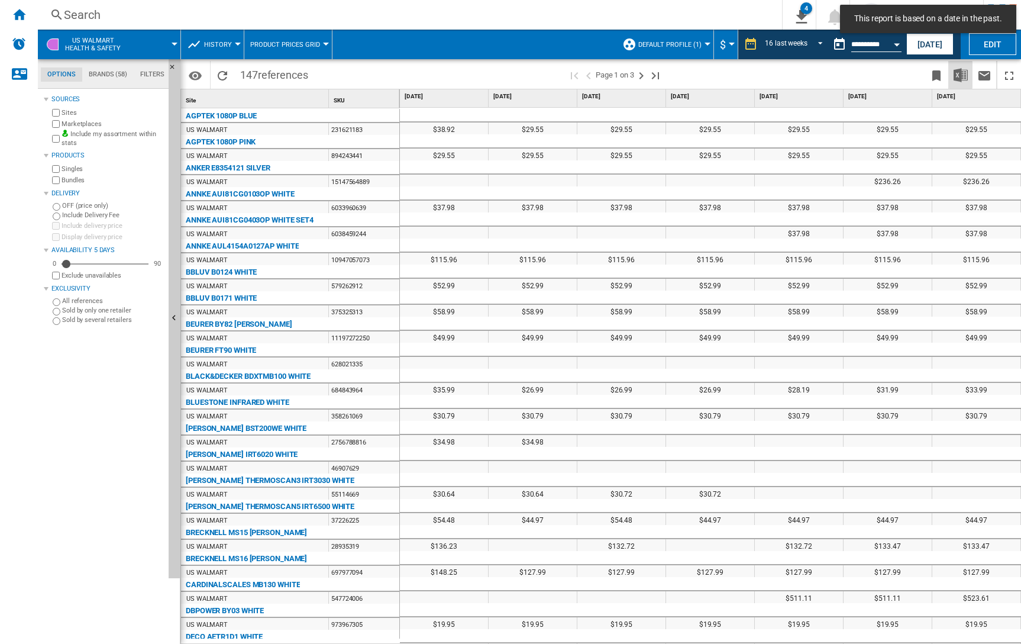
click at [958, 75] on img "Download in Excel" at bounding box center [961, 75] width 14 height 14
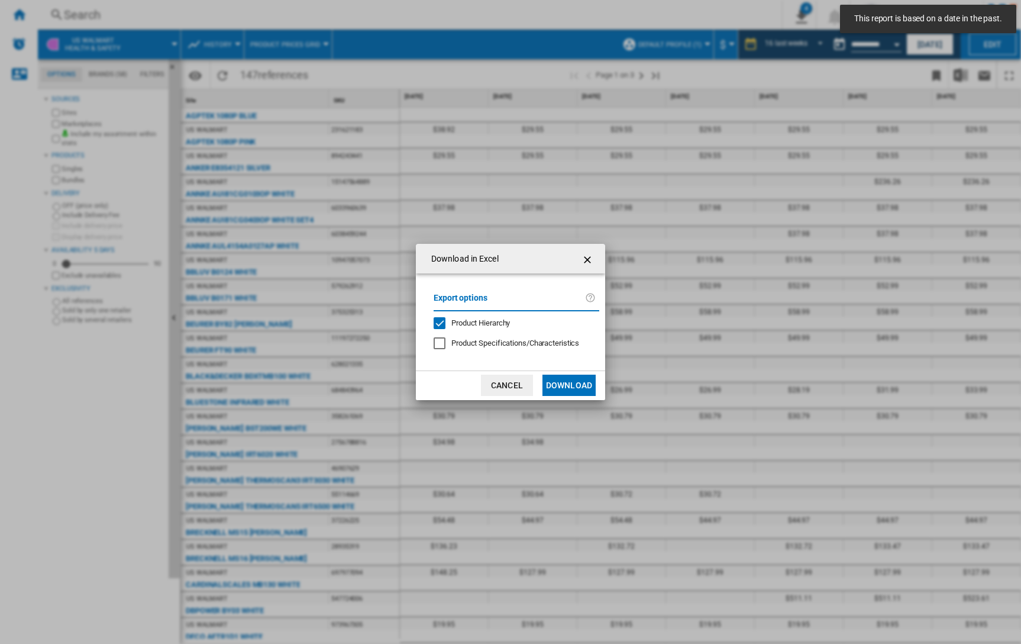
click at [589, 261] on ng-md-icon "getI18NText('BUTTONS.CLOSE_DIALOG')" at bounding box center [588, 260] width 14 height 14
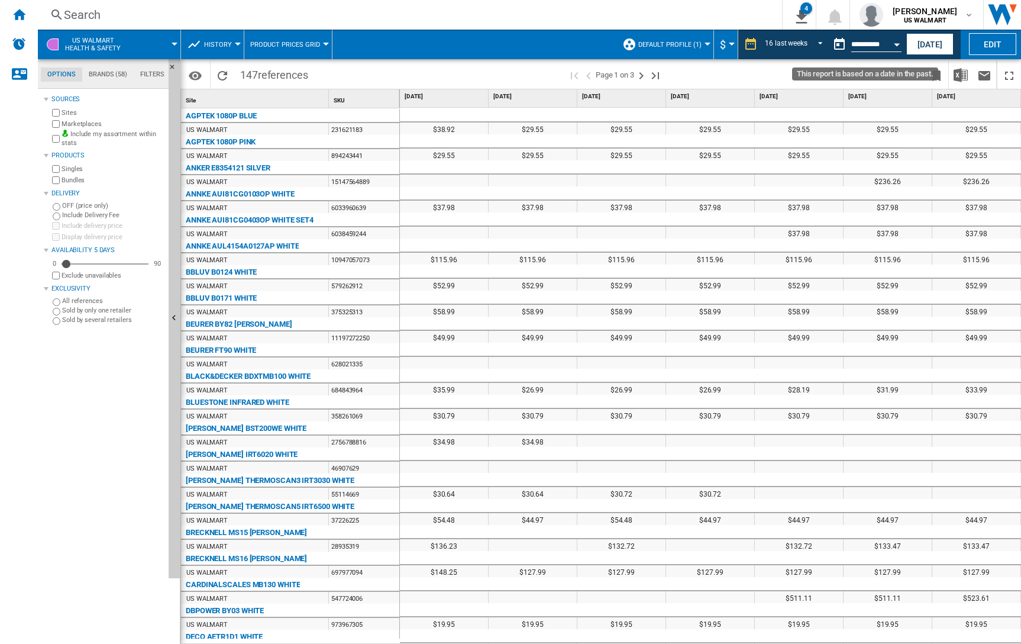
click at [897, 44] on div "Open calendar" at bounding box center [897, 44] width 6 height 3
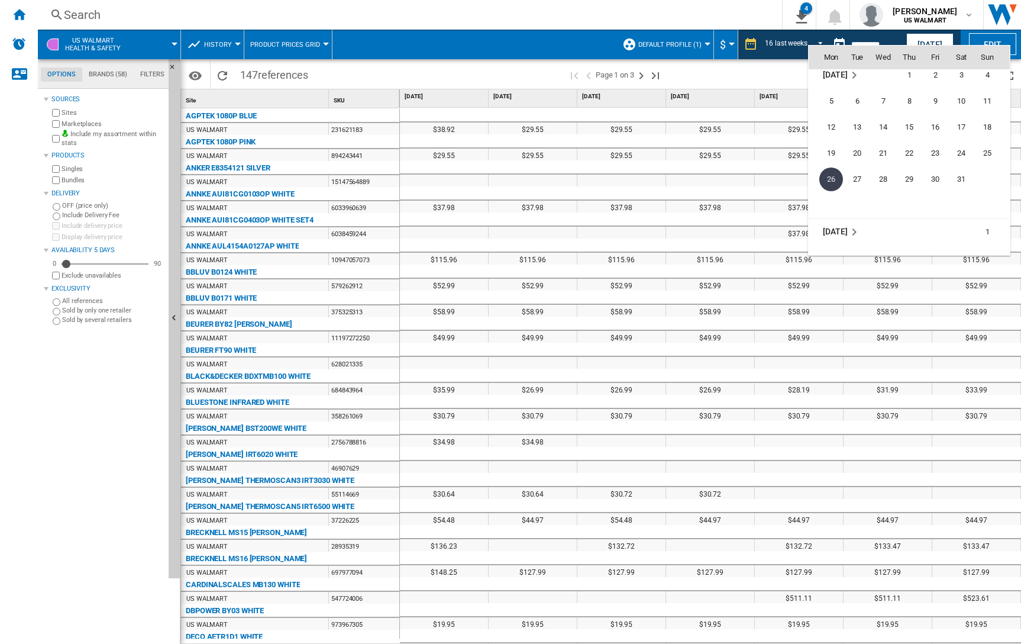
scroll to position [5036, 0]
click at [854, 146] on span "20" at bounding box center [857, 142] width 24 height 24
type input "**********"
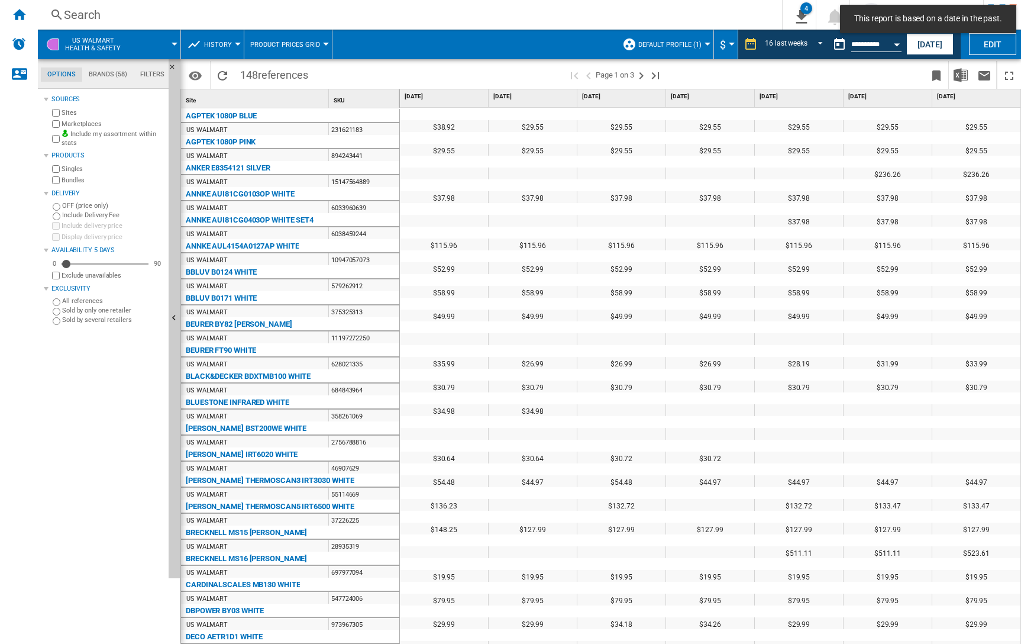
click at [897, 46] on button "Open calendar" at bounding box center [896, 42] width 21 height 21
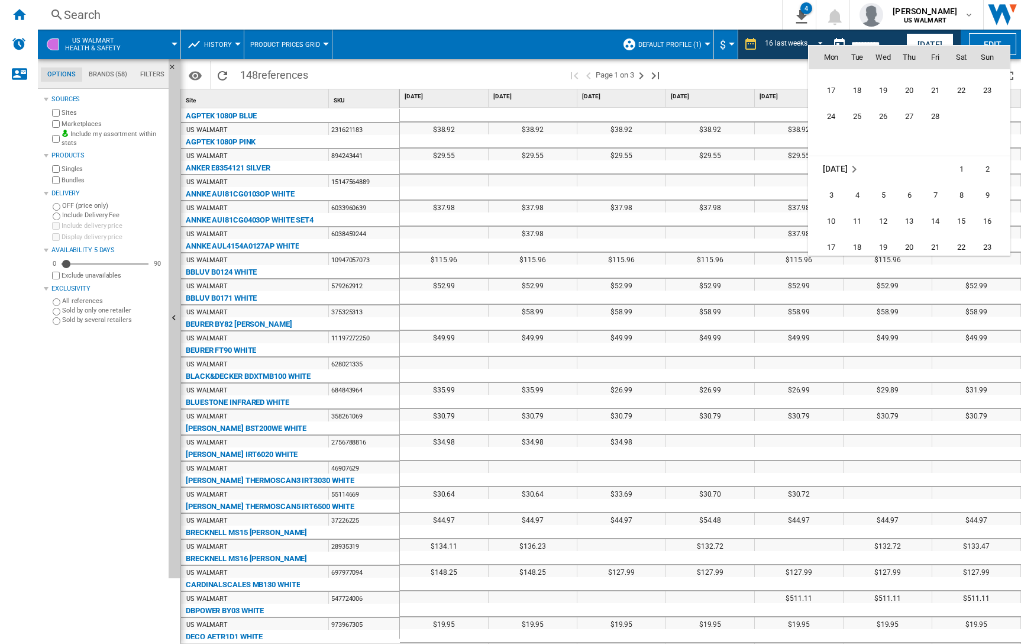
scroll to position [4618, 0]
click at [787, 71] on div at bounding box center [510, 322] width 1021 height 644
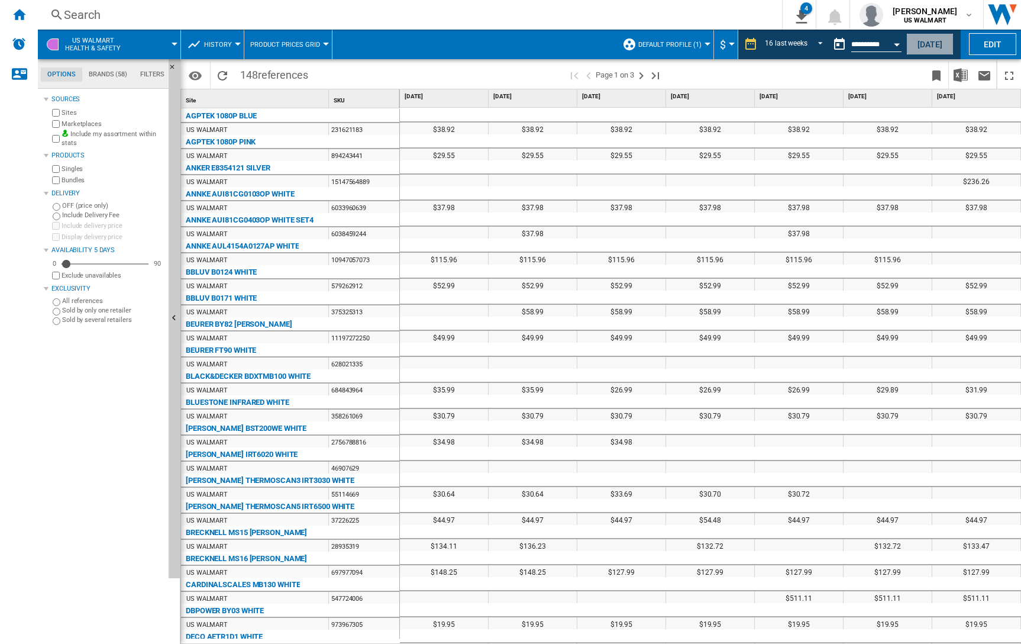
click at [922, 49] on button "[DATE]" at bounding box center [929, 44] width 47 height 22
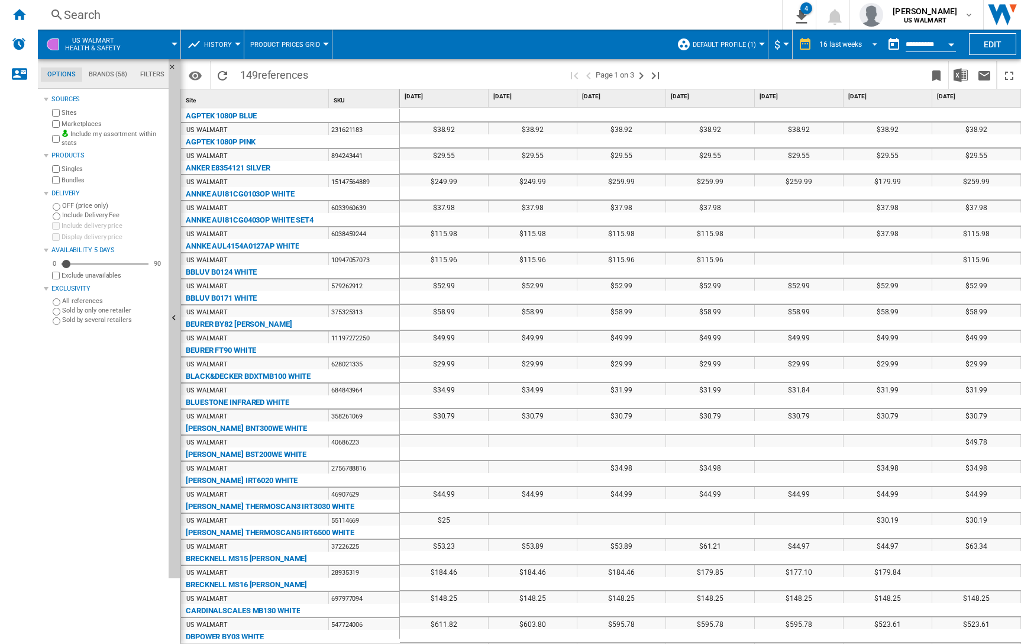
click at [876, 43] on span "REPORTS.WIZARD.STEPS.REPORT.STEPS.REPORT_OPTIONS.PERIOD: 16 last weeks" at bounding box center [871, 43] width 14 height 11
click at [953, 44] on md-backdrop at bounding box center [510, 322] width 1021 height 644
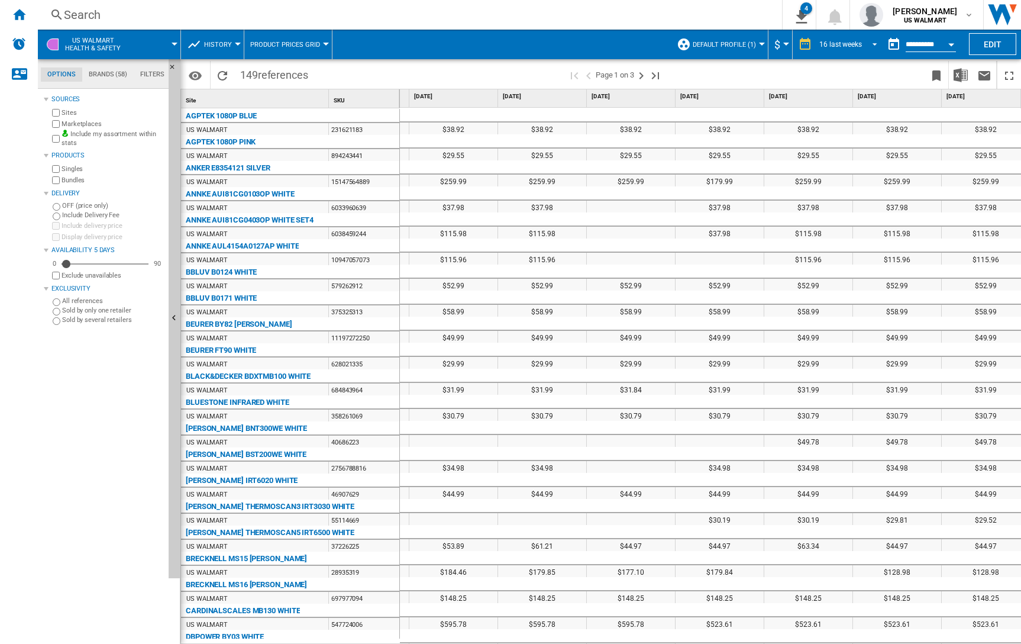
scroll to position [0, 170]
click at [953, 39] on button "Open calendar" at bounding box center [951, 42] width 21 height 21
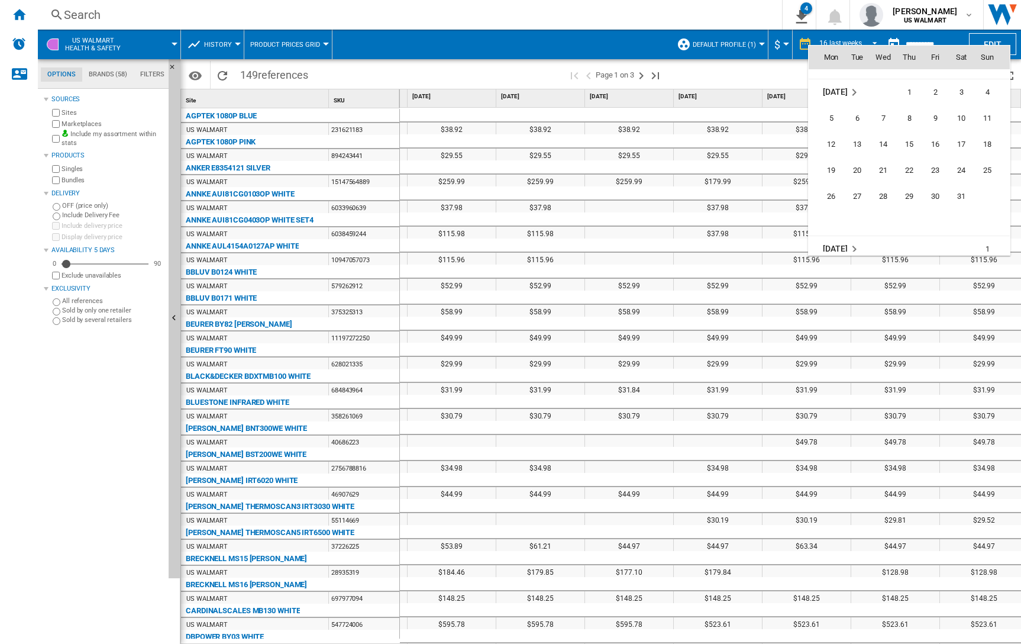
scroll to position [4993, 0]
click at [774, 87] on div at bounding box center [510, 322] width 1021 height 644
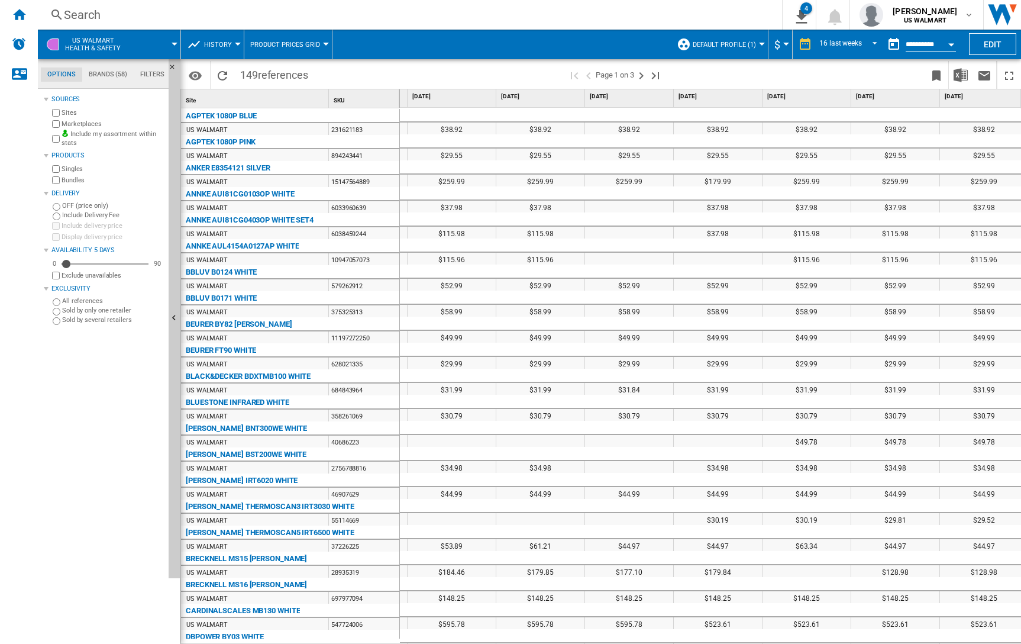
click at [890, 130] on div "$38.92" at bounding box center [895, 128] width 88 height 12
drag, startPoint x: 66, startPoint y: 264, endPoint x: 146, endPoint y: 268, distance: 79.3
click at [146, 268] on div "Availability" at bounding box center [141, 264] width 12 height 12
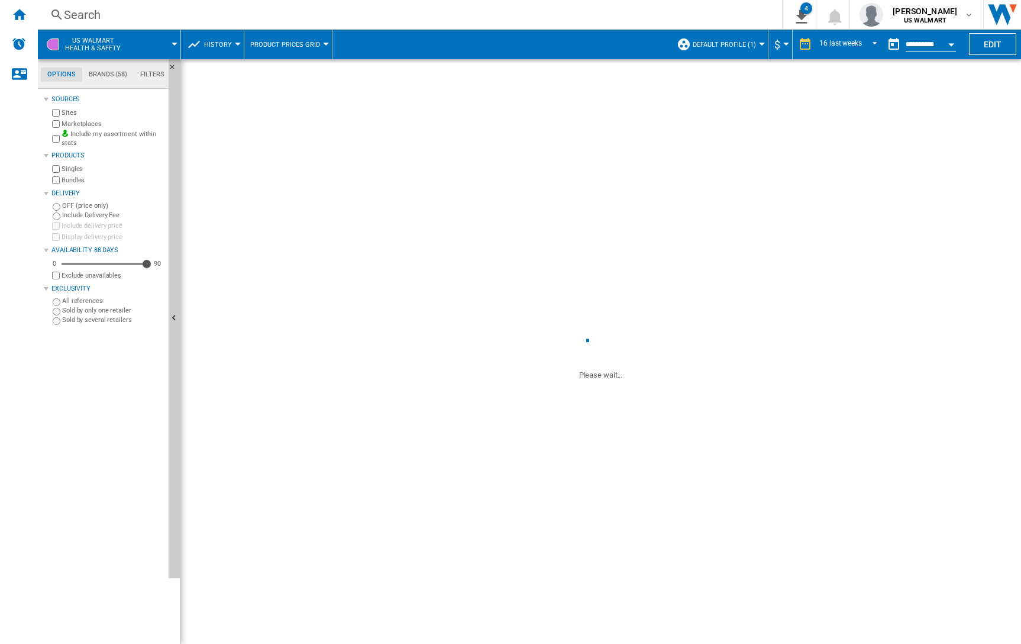
click at [109, 266] on div "88" at bounding box center [105, 264] width 87 height 12
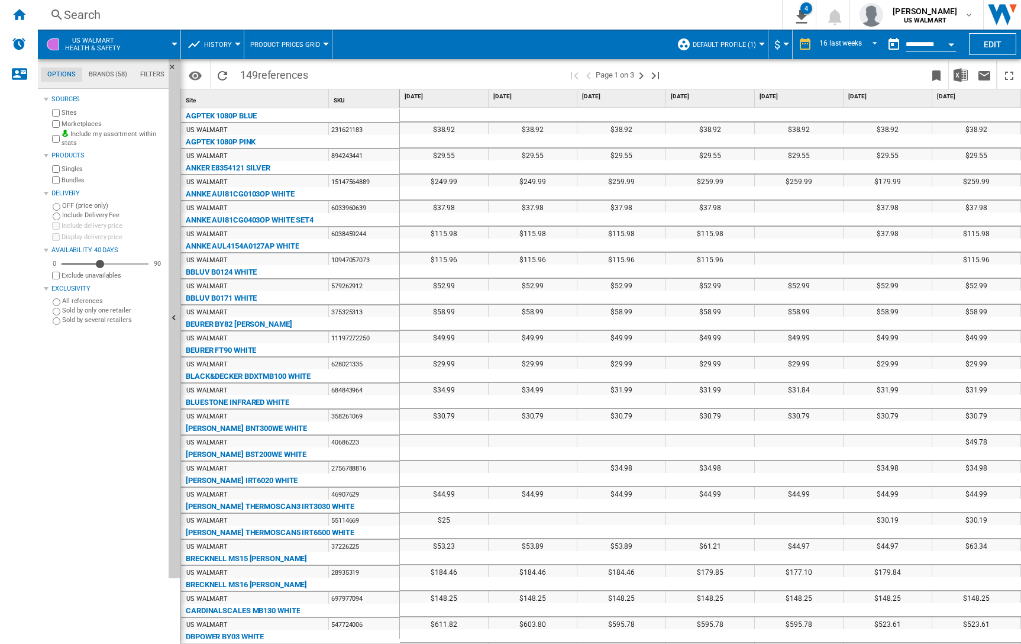
click at [947, 42] on button "Open calendar" at bounding box center [951, 42] width 21 height 21
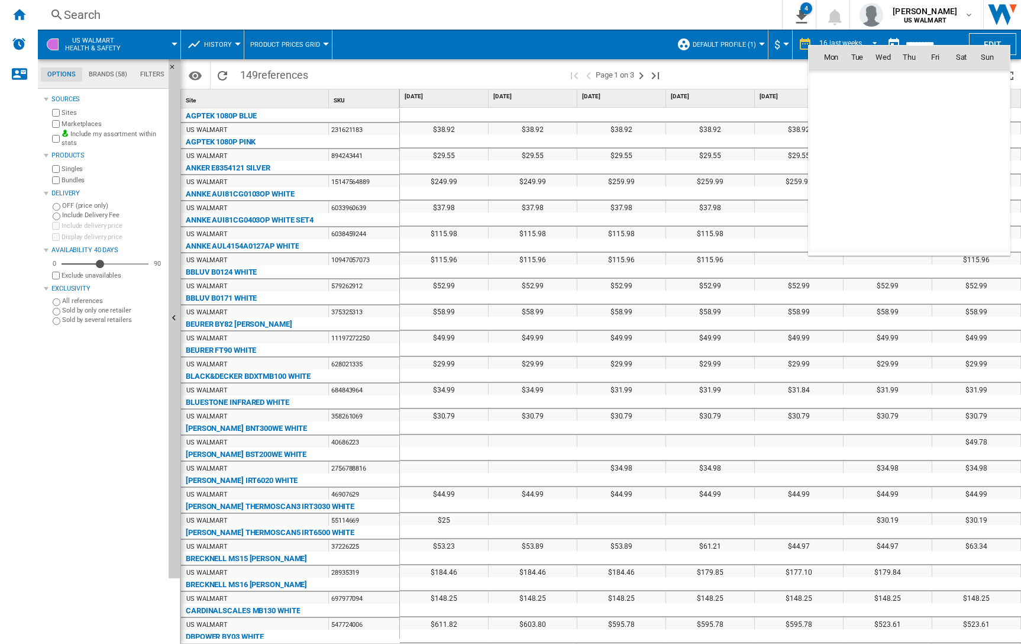
scroll to position [5643, 0]
click at [829, 156] on span "15" at bounding box center [831, 161] width 24 height 24
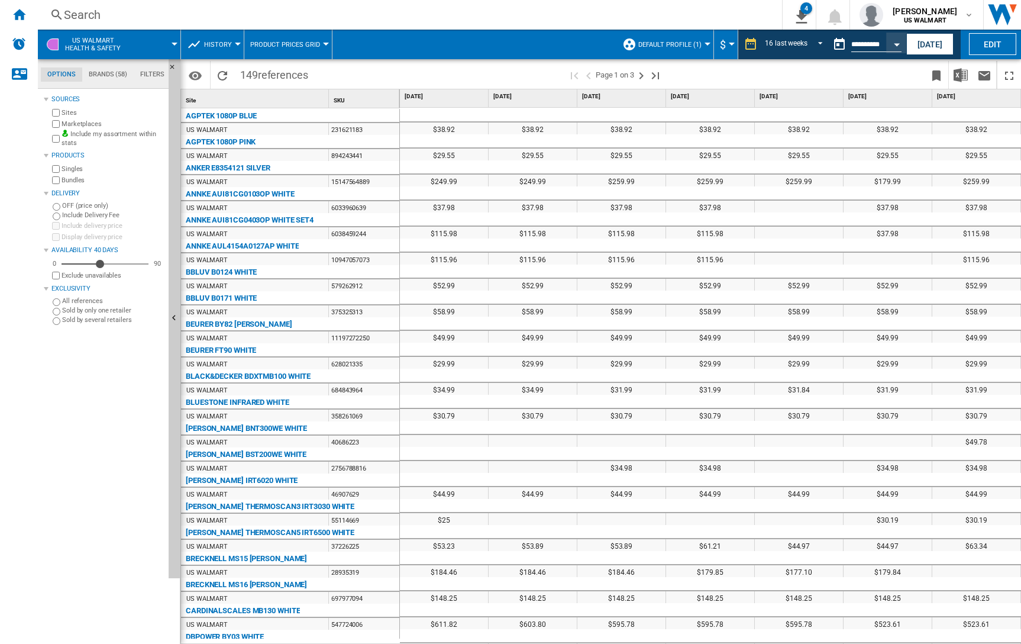
type input "**********"
click at [964, 76] on img "Download in Excel" at bounding box center [961, 75] width 14 height 14
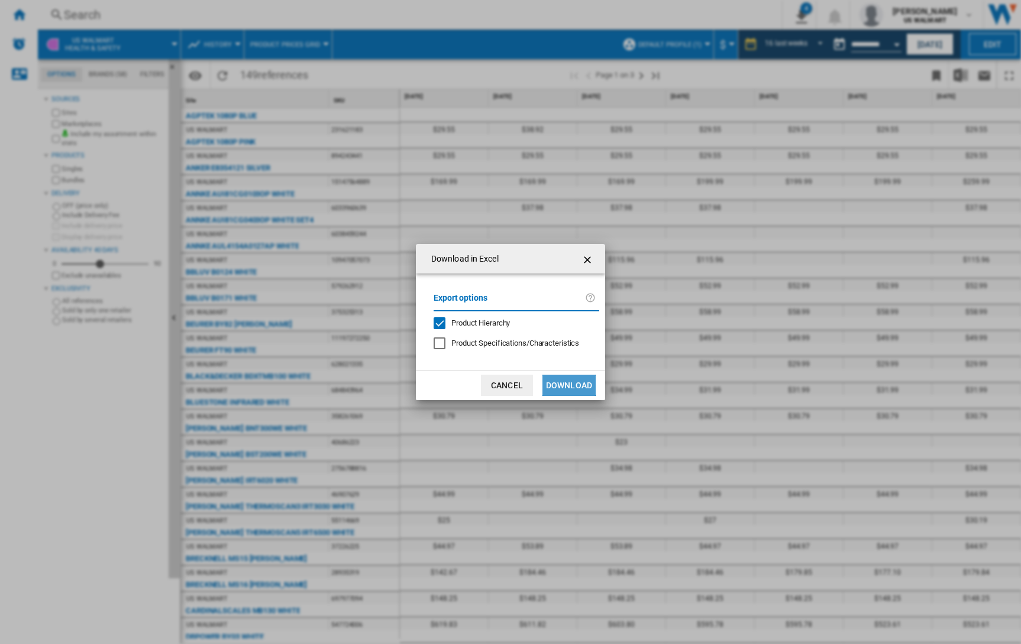
click at [560, 390] on button "Download" at bounding box center [568, 384] width 53 height 21
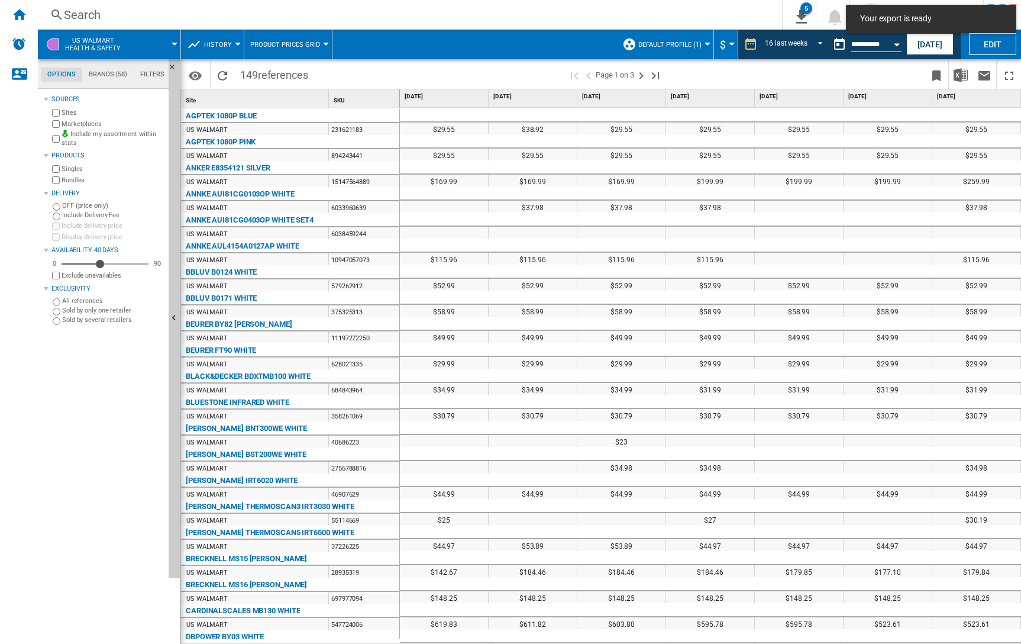
click at [576, 312] on div "$58.99" at bounding box center [533, 311] width 88 height 12
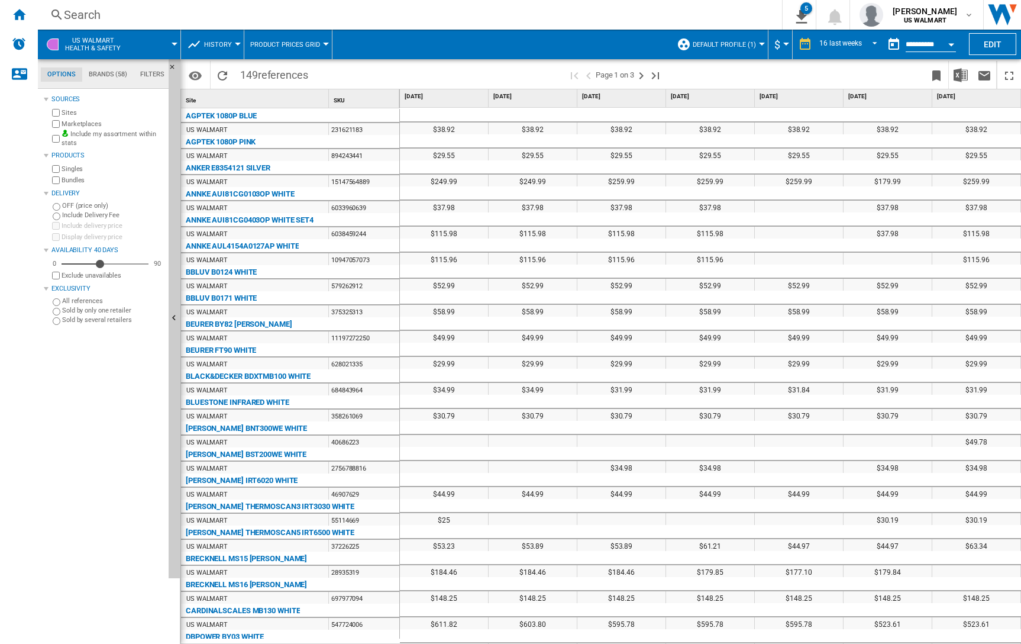
click at [140, 47] on span at bounding box center [155, 45] width 37 height 30
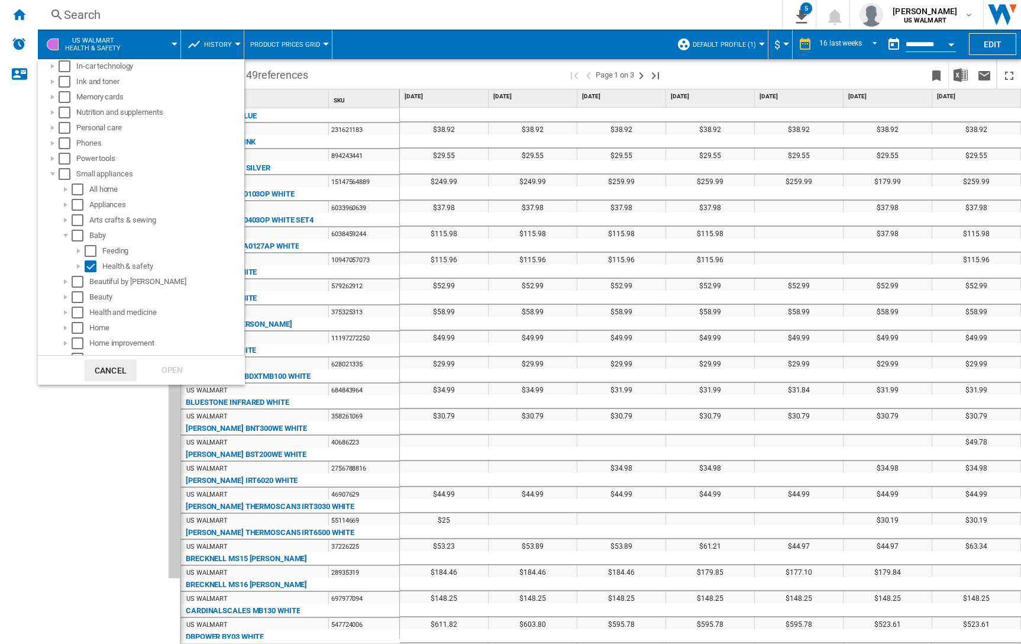
scroll to position [346, 0]
click at [82, 261] on div at bounding box center [79, 259] width 12 height 12
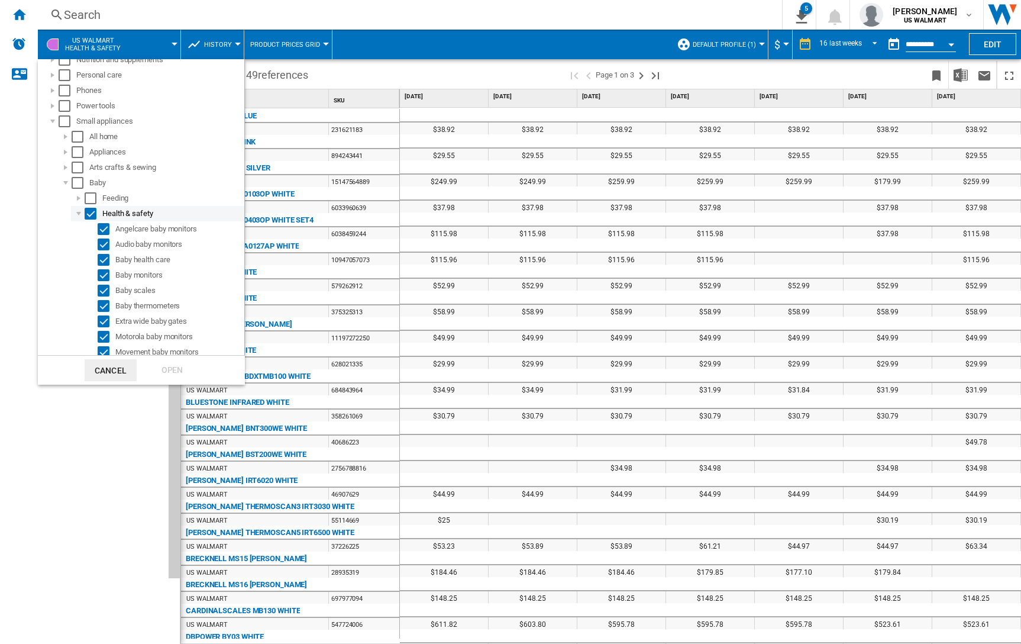
scroll to position [397, 0]
click at [89, 191] on div "Select" at bounding box center [91, 193] width 12 height 12
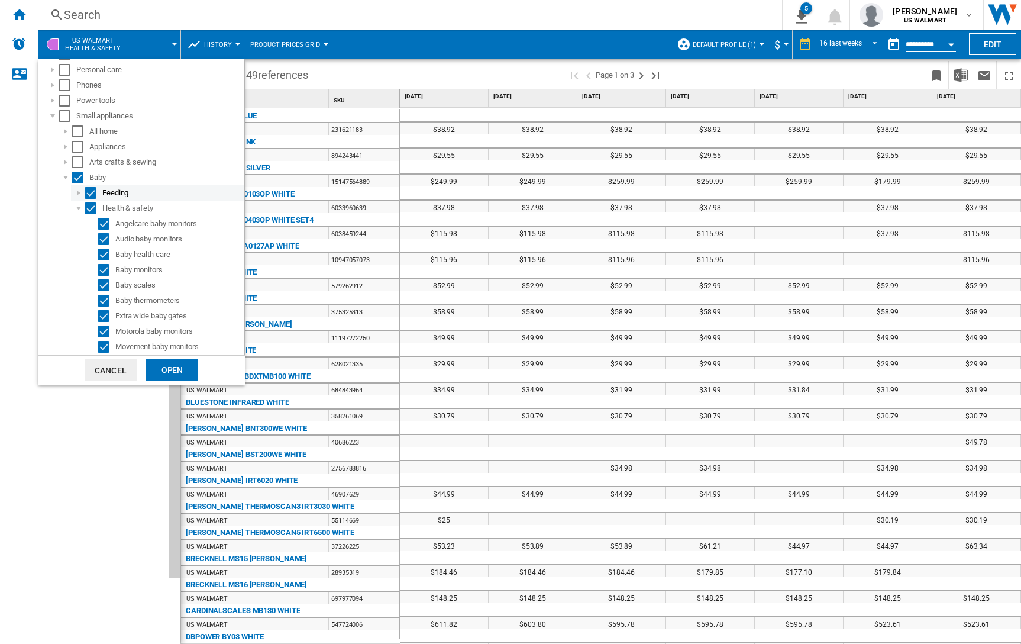
click at [80, 195] on div at bounding box center [79, 193] width 12 height 12
click at [101, 208] on div "Select" at bounding box center [104, 208] width 12 height 12
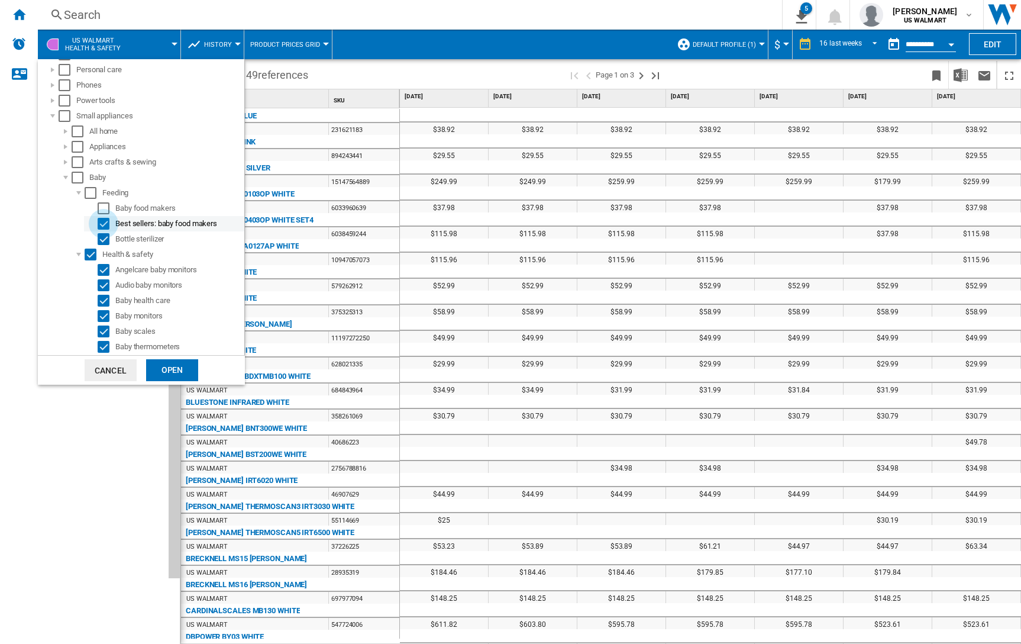
click at [104, 226] on div "Select" at bounding box center [104, 224] width 12 height 12
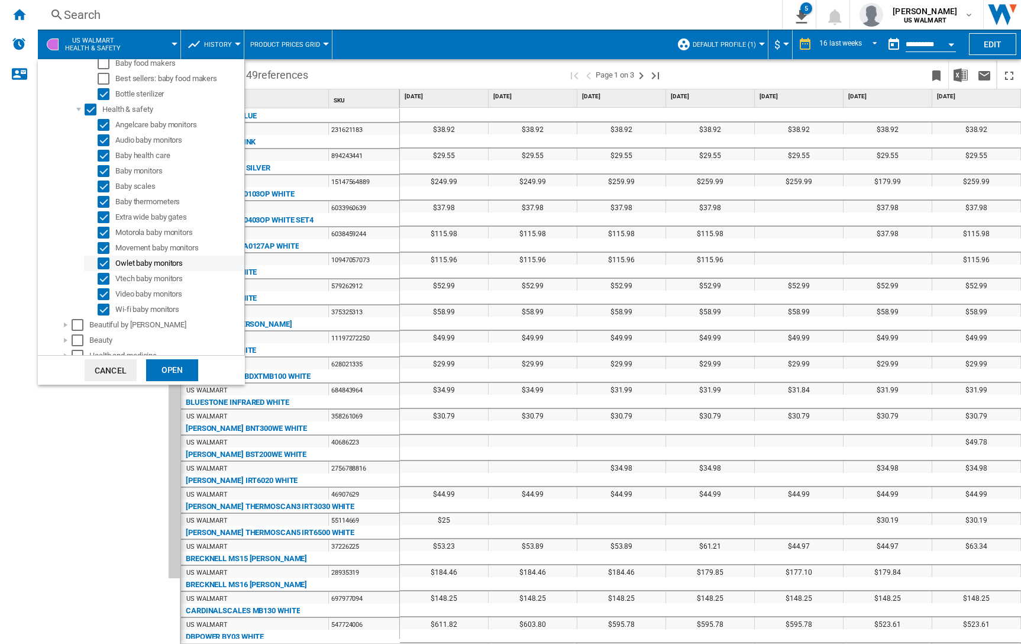
scroll to position [543, 0]
click at [169, 370] on div "Open" at bounding box center [172, 370] width 52 height 22
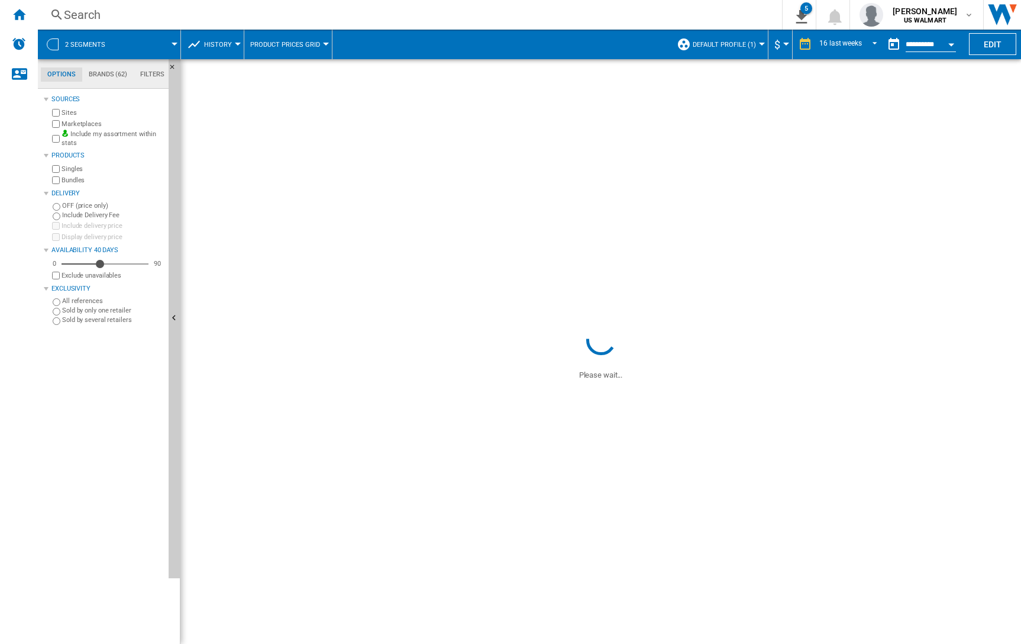
click at [156, 43] on span at bounding box center [148, 45] width 53 height 30
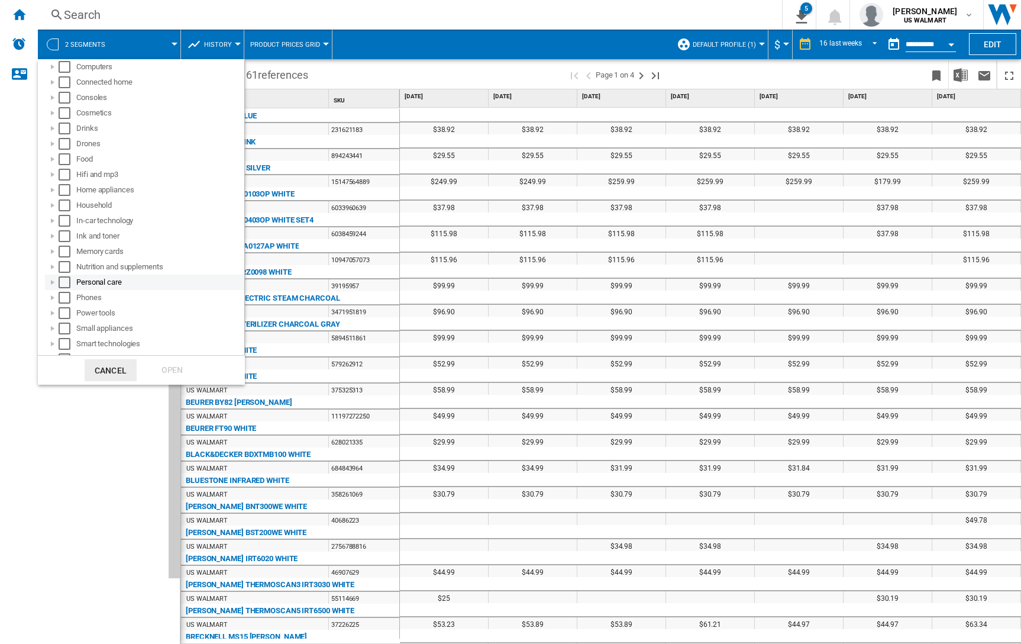
scroll to position [189, 0]
click at [53, 276] on div at bounding box center [53, 278] width 12 height 12
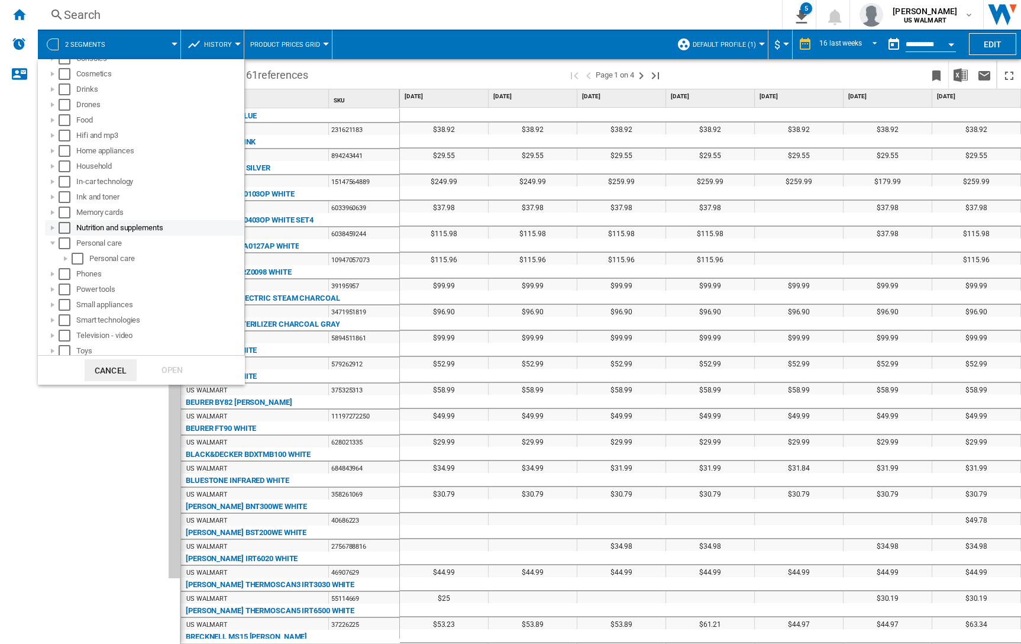
scroll to position [231, 0]
click at [64, 252] on div at bounding box center [66, 251] width 12 height 12
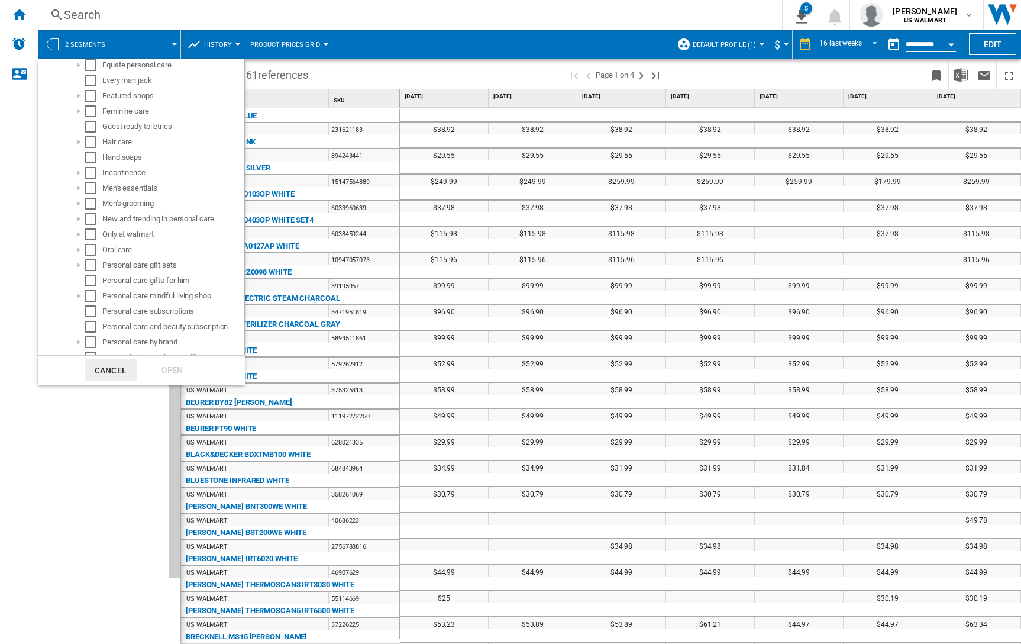
scroll to position [618, 0]
click at [77, 202] on div at bounding box center [79, 202] width 12 height 12
click at [89, 201] on div "Select" at bounding box center [91, 202] width 12 height 12
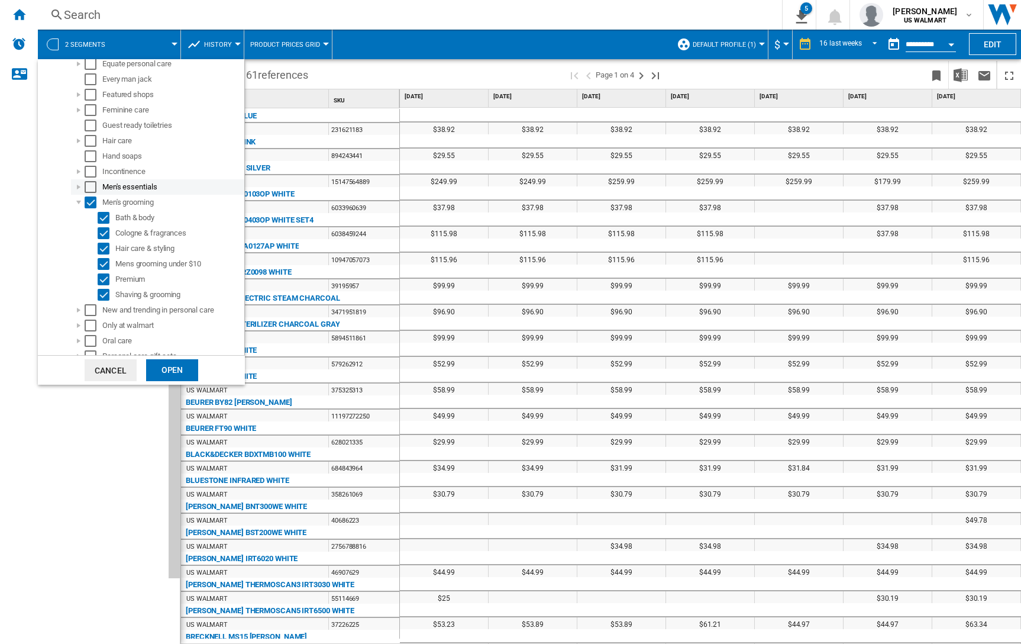
click at [78, 186] on div at bounding box center [79, 187] width 12 height 12
click at [94, 188] on div "Select" at bounding box center [91, 187] width 12 height 12
click at [77, 185] on div at bounding box center [79, 187] width 12 height 12
click at [75, 202] on div at bounding box center [79, 202] width 12 height 12
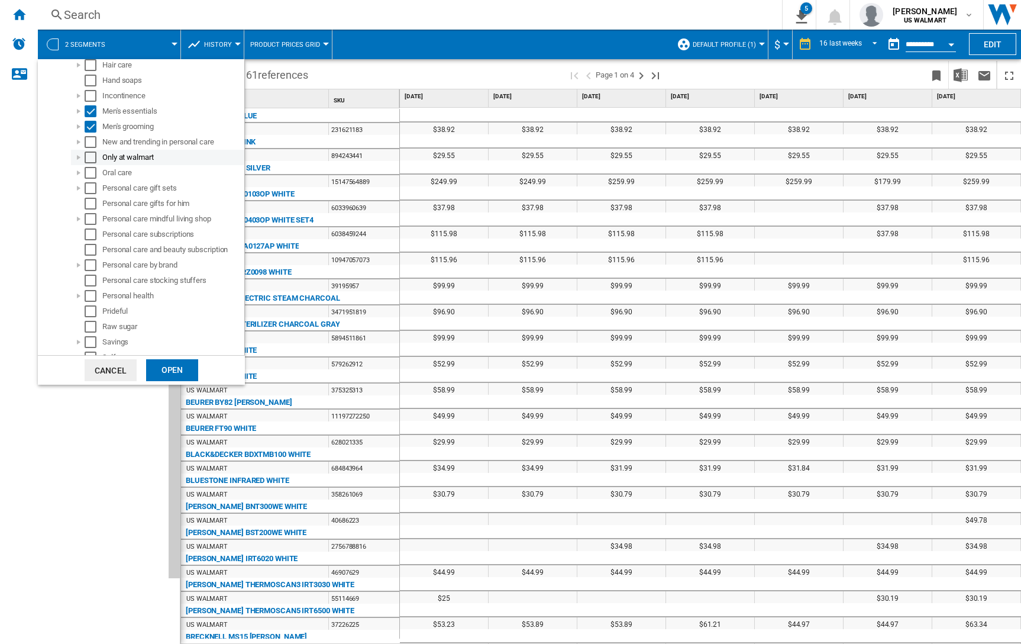
scroll to position [699, 0]
click at [89, 166] on div "Select" at bounding box center [91, 167] width 12 height 12
click at [75, 168] on div at bounding box center [79, 167] width 12 height 12
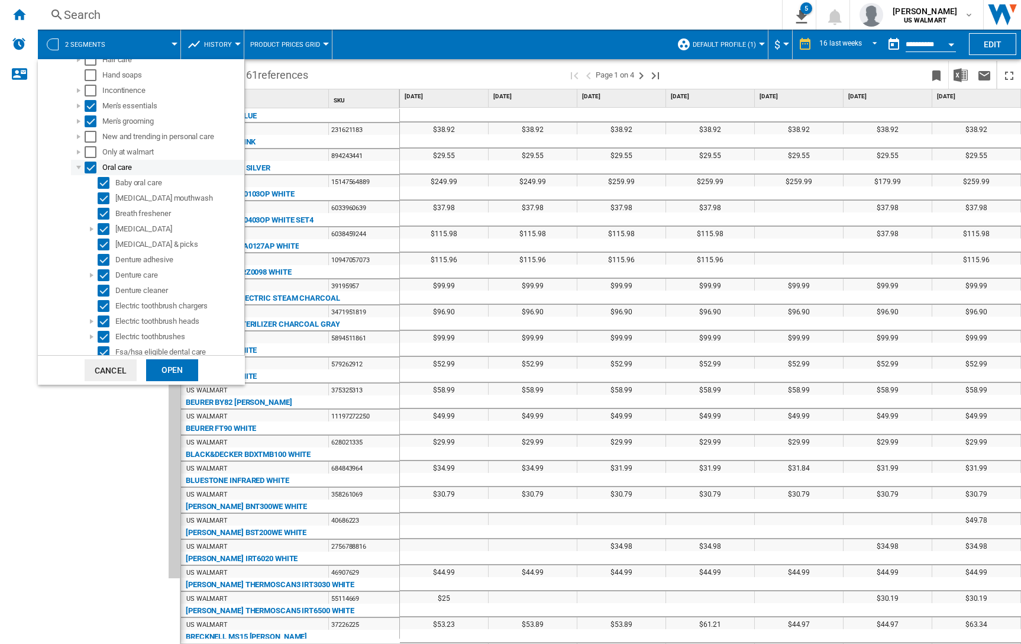
click at [91, 169] on div "Select" at bounding box center [91, 167] width 12 height 12
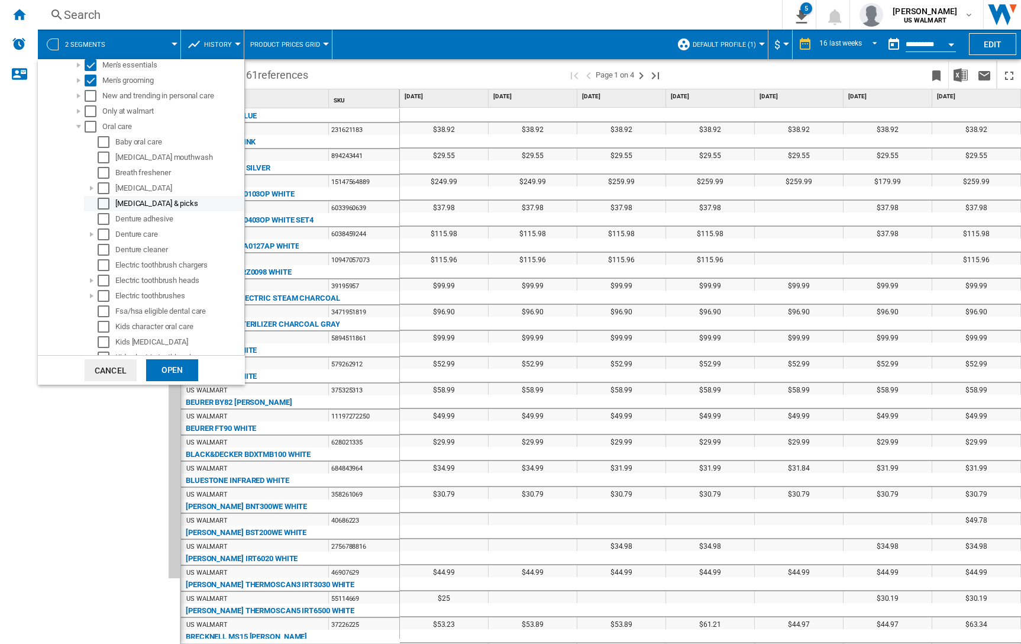
scroll to position [752, 0]
click at [105, 251] on div "Select" at bounding box center [104, 253] width 12 height 12
click at [101, 269] on div "Select" at bounding box center [104, 268] width 12 height 12
click at [101, 285] on div "Select" at bounding box center [104, 283] width 12 height 12
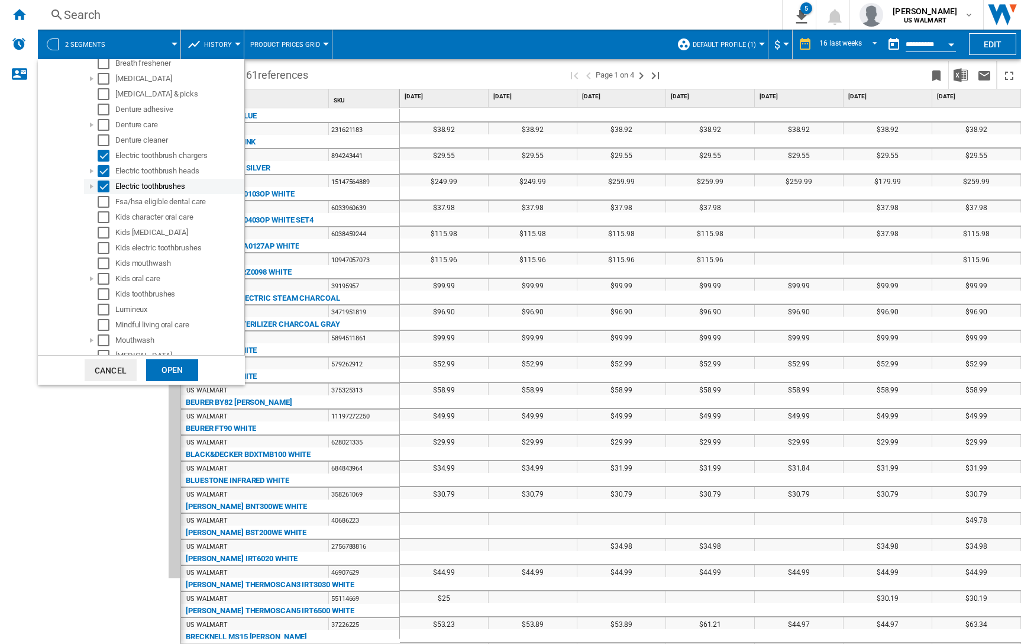
scroll to position [855, 0]
click at [101, 287] on div "Select" at bounding box center [104, 289] width 12 height 12
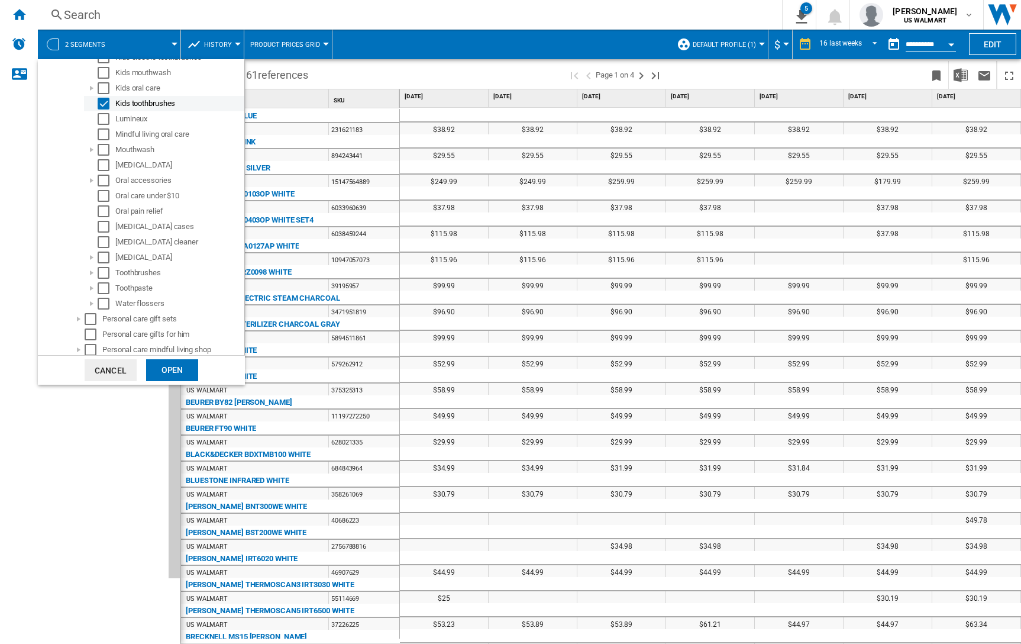
scroll to position [1043, 0]
click at [91, 270] on div at bounding box center [92, 269] width 12 height 12
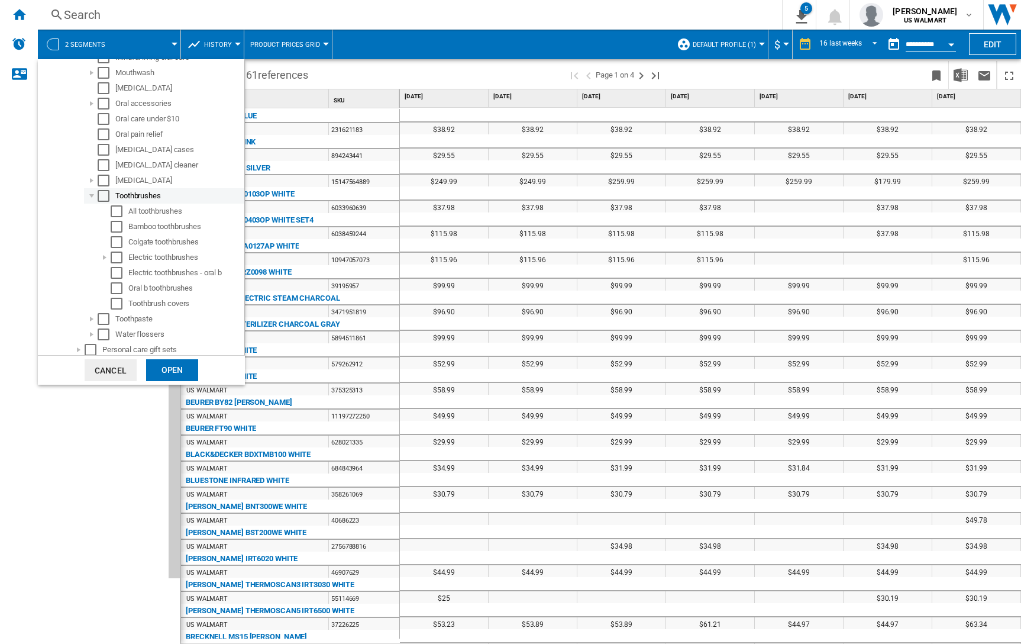
scroll to position [1120, 0]
click at [115, 258] on div "Select" at bounding box center [117, 254] width 12 height 12
click at [116, 269] on div "Select" at bounding box center [117, 270] width 12 height 12
click at [90, 192] on div at bounding box center [92, 193] width 12 height 12
click at [91, 222] on div at bounding box center [92, 224] width 12 height 12
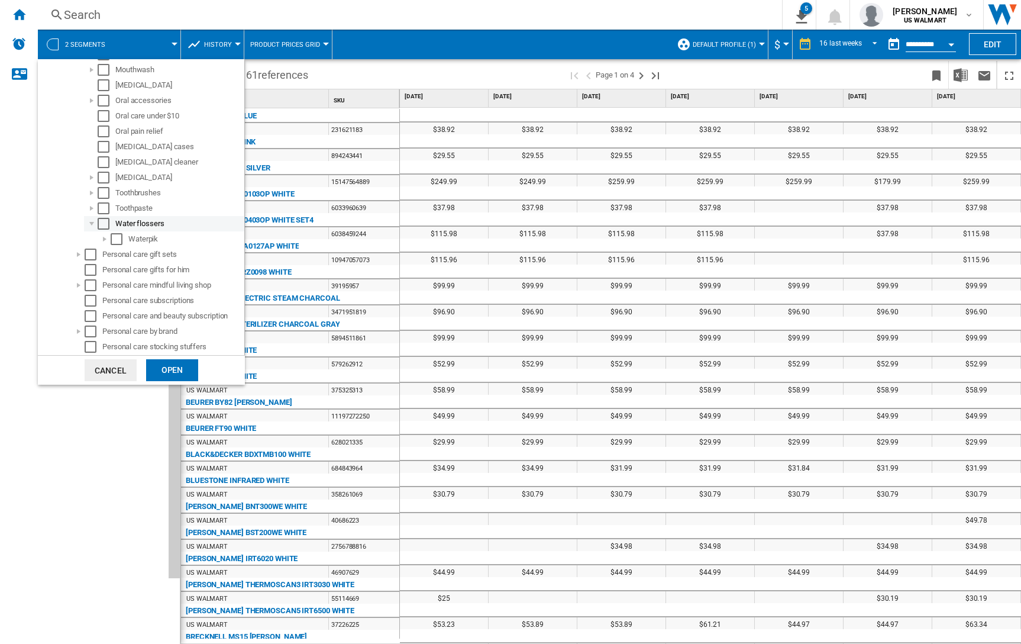
click at [91, 222] on div at bounding box center [92, 224] width 12 height 12
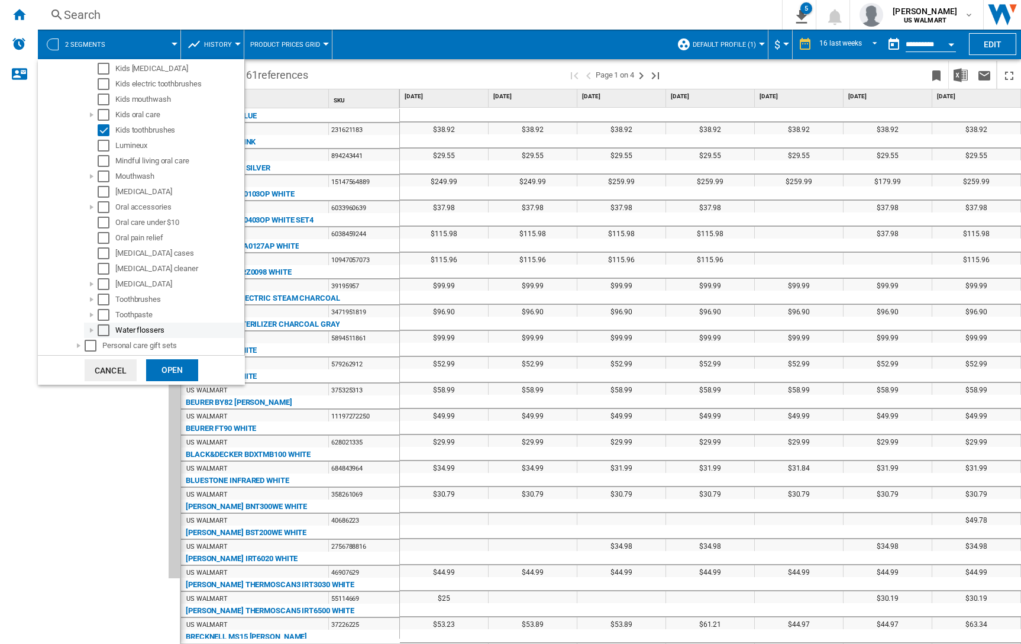
scroll to position [1002, 0]
click at [92, 218] on div at bounding box center [92, 218] width 12 height 12
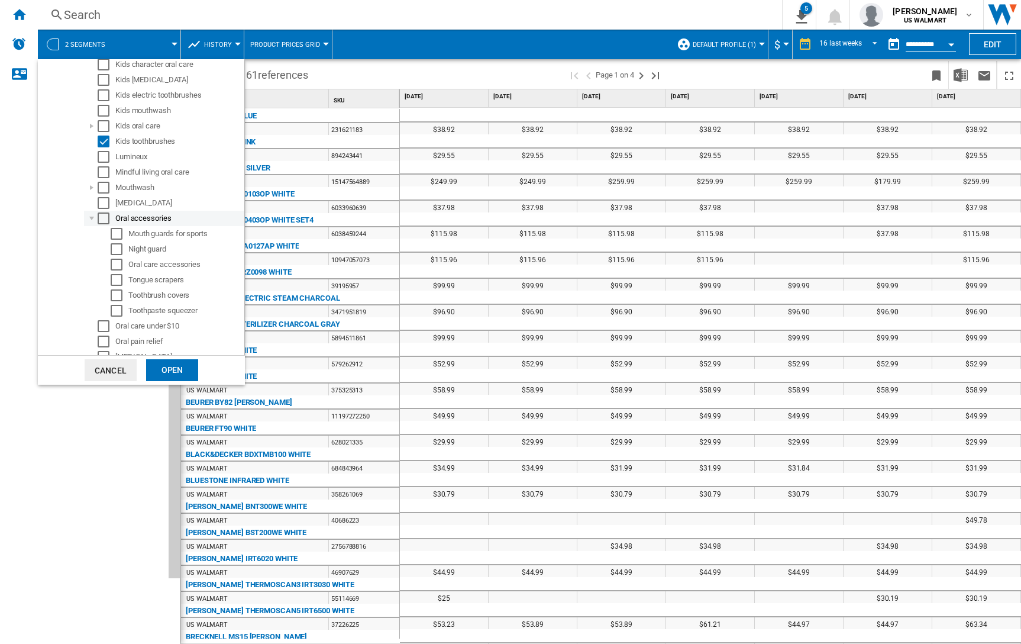
click at [92, 218] on div at bounding box center [92, 218] width 12 height 12
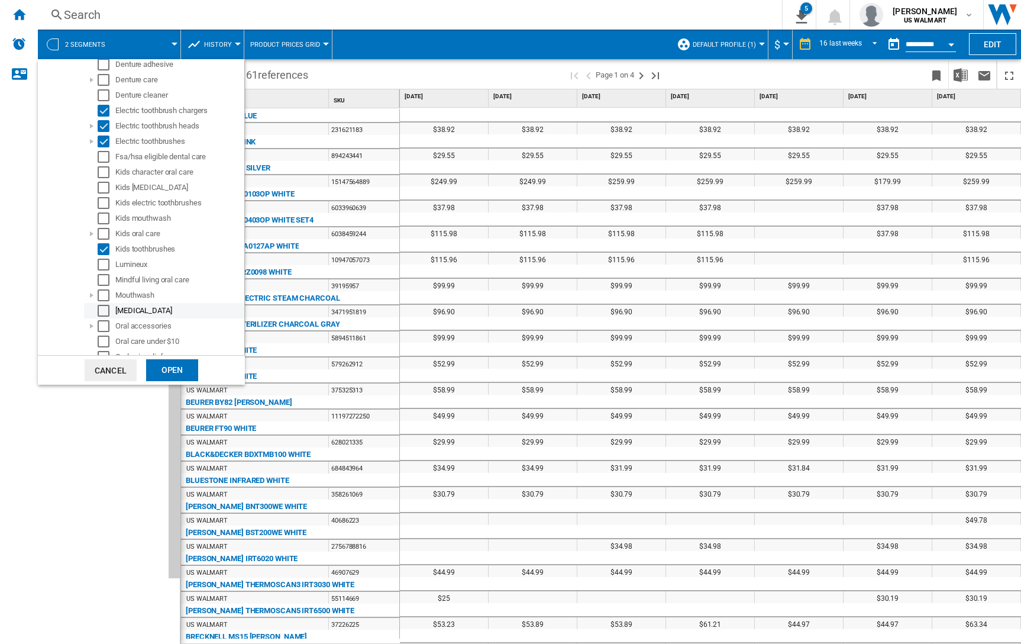
scroll to position [890, 0]
click at [104, 254] on div "Select" at bounding box center [104, 253] width 12 height 12
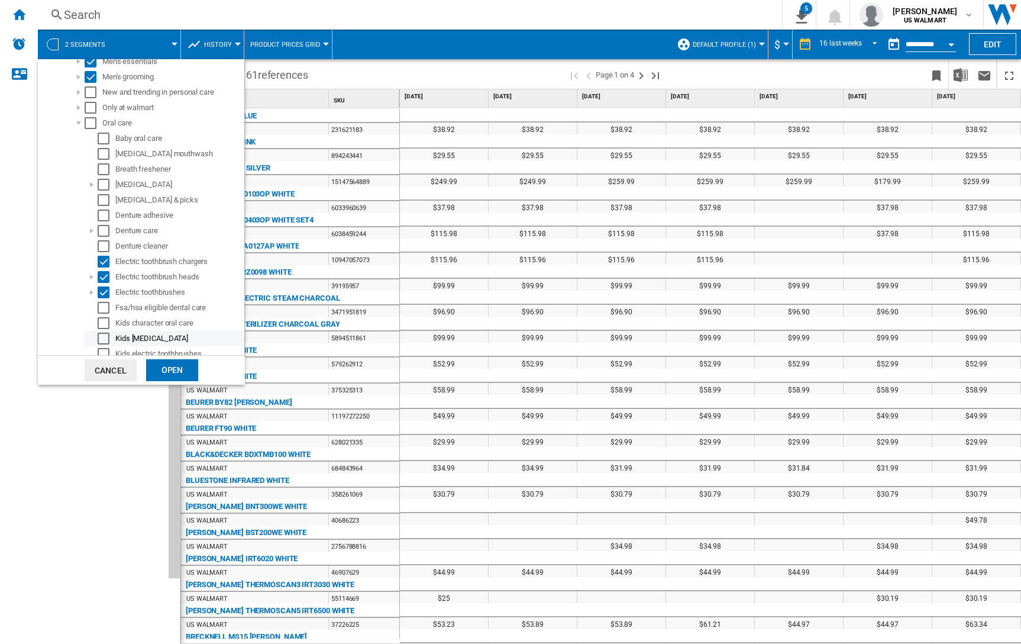
scroll to position [736, 0]
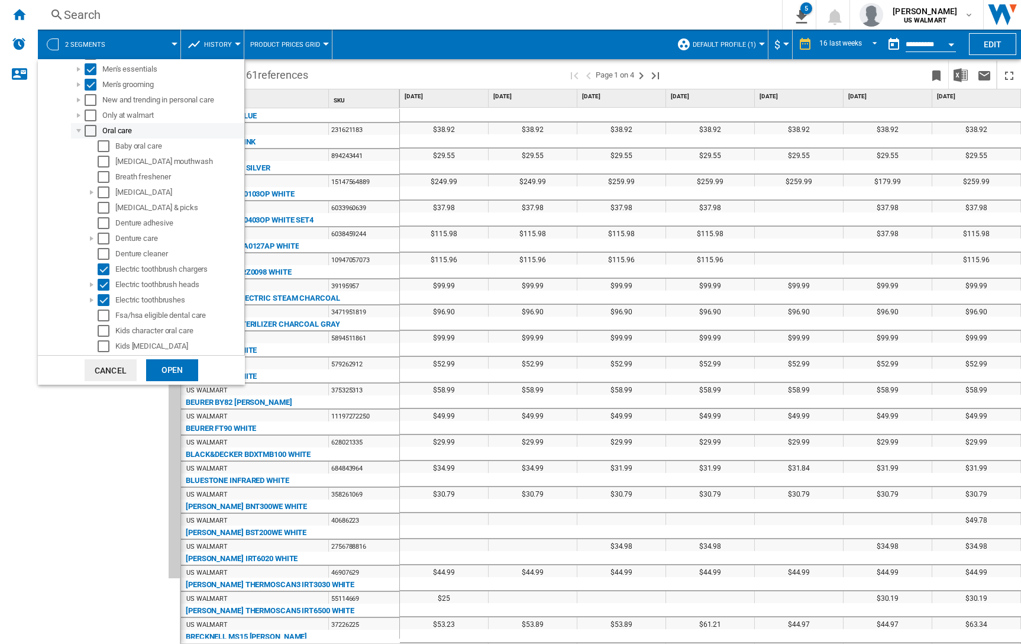
click at [78, 130] on div at bounding box center [79, 131] width 12 height 12
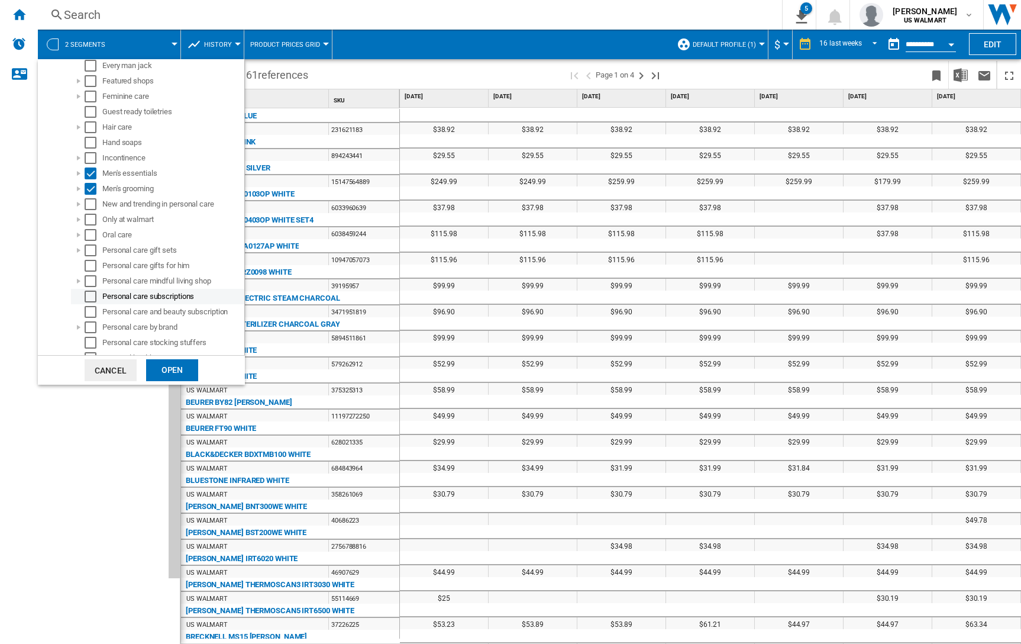
scroll to position [631, 0]
click at [168, 367] on div "Open" at bounding box center [172, 370] width 52 height 22
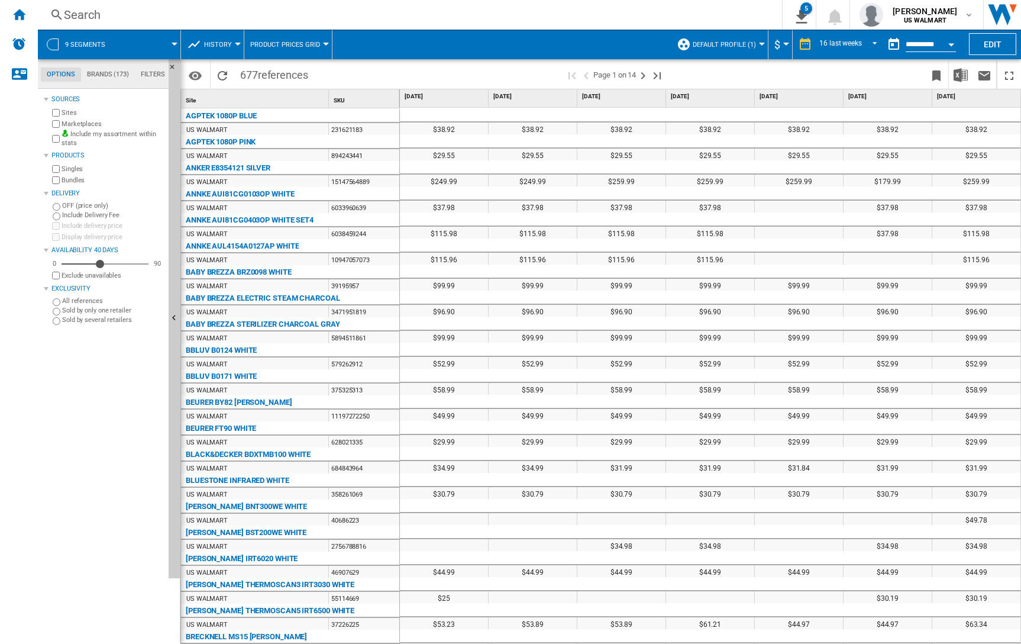
click at [117, 39] on div "9 segments" at bounding box center [109, 45] width 131 height 30
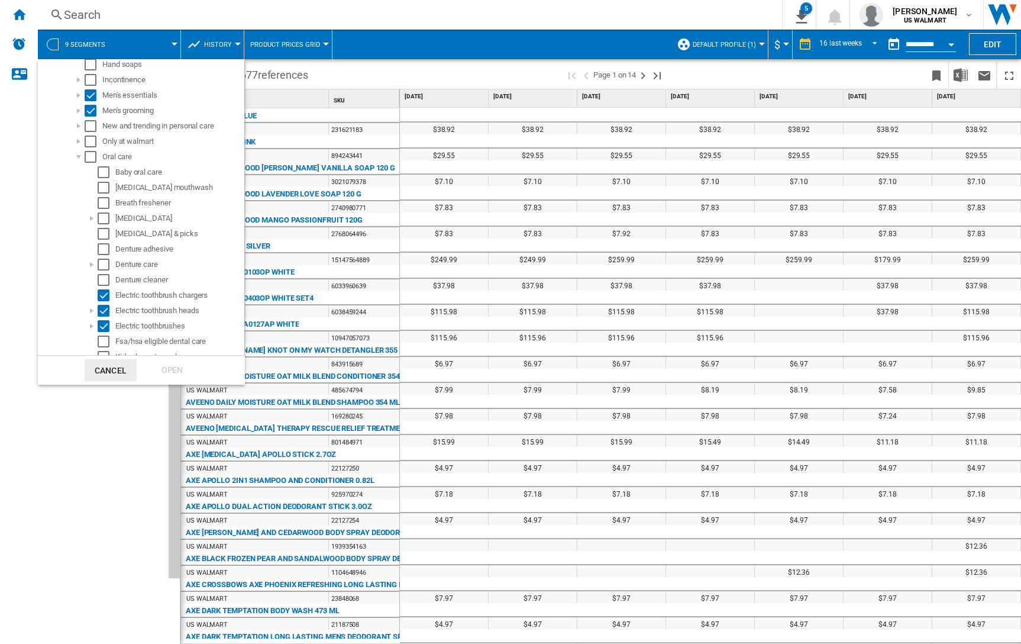
scroll to position [711, 0]
click at [91, 217] on div at bounding box center [92, 217] width 12 height 12
click at [90, 219] on div at bounding box center [92, 217] width 12 height 12
click at [117, 311] on div "Select" at bounding box center [117, 309] width 12 height 12
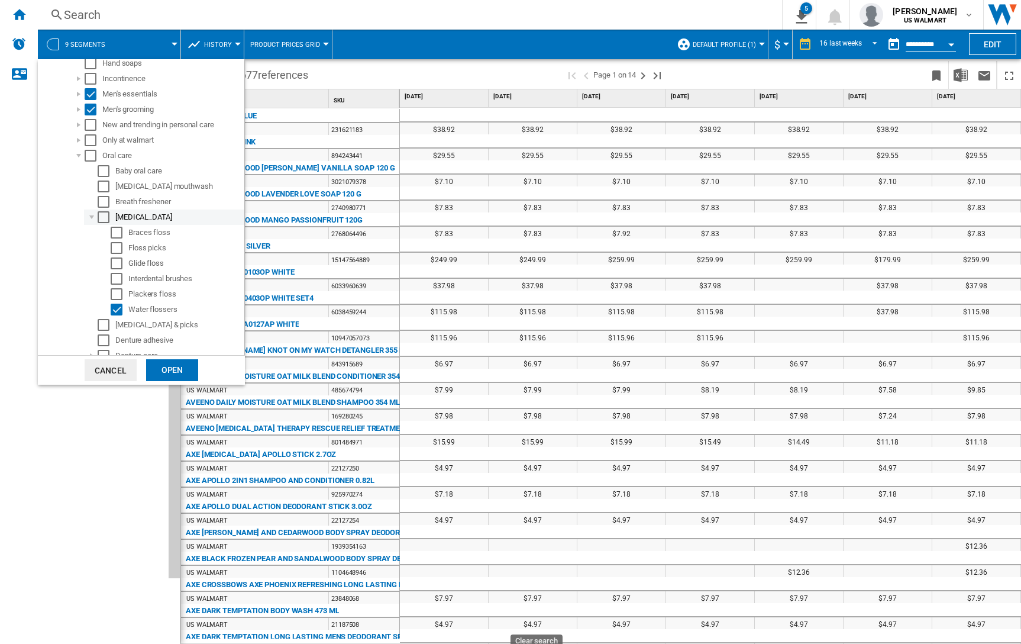
click at [92, 217] on div at bounding box center [92, 217] width 12 height 12
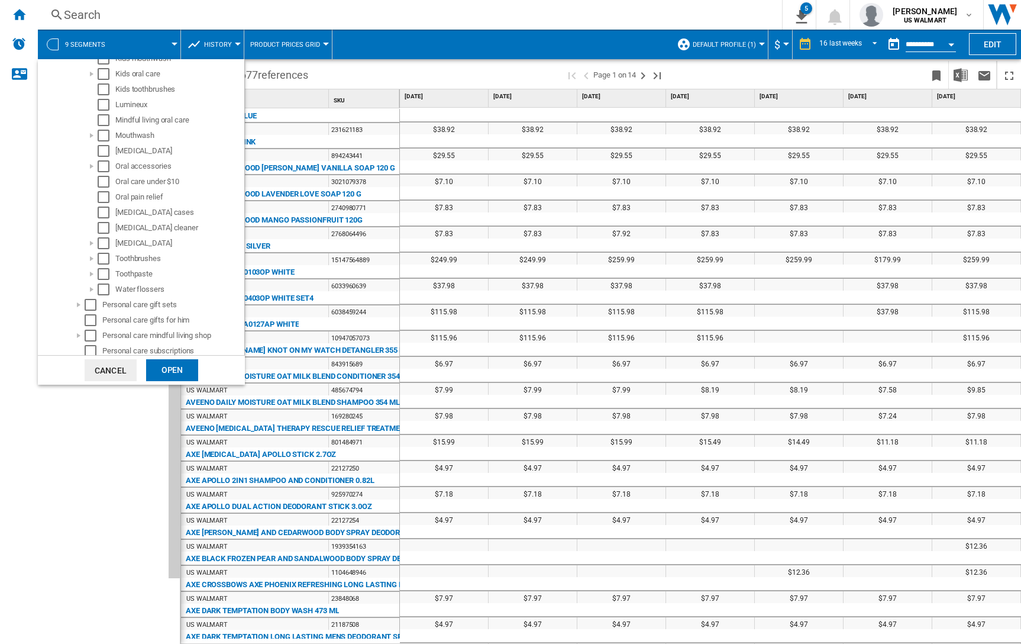
scroll to position [1055, 0]
click at [98, 289] on div "Select" at bounding box center [104, 288] width 12 height 12
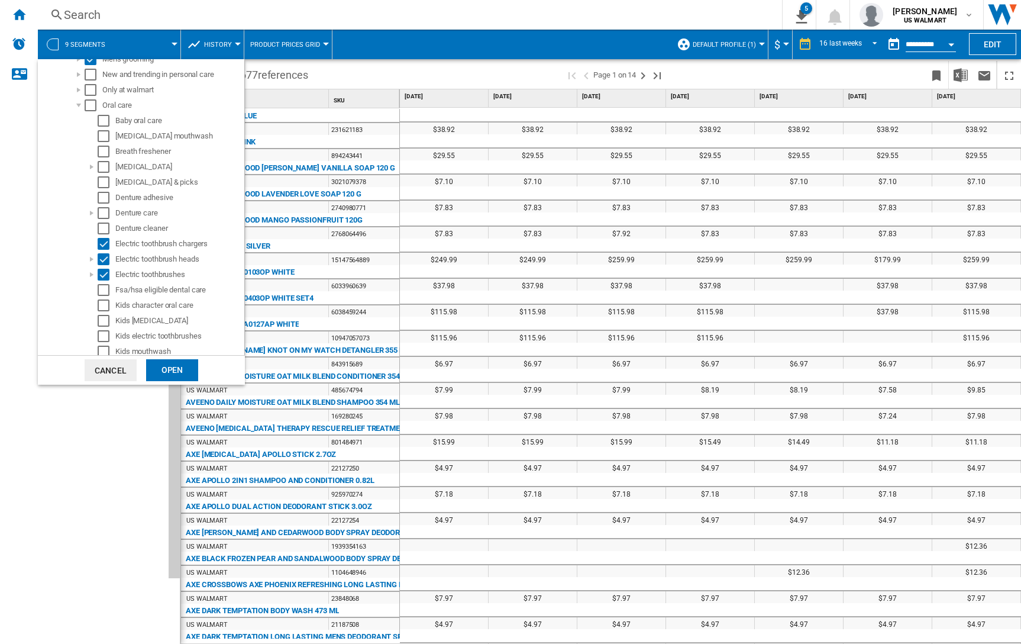
scroll to position [753, 0]
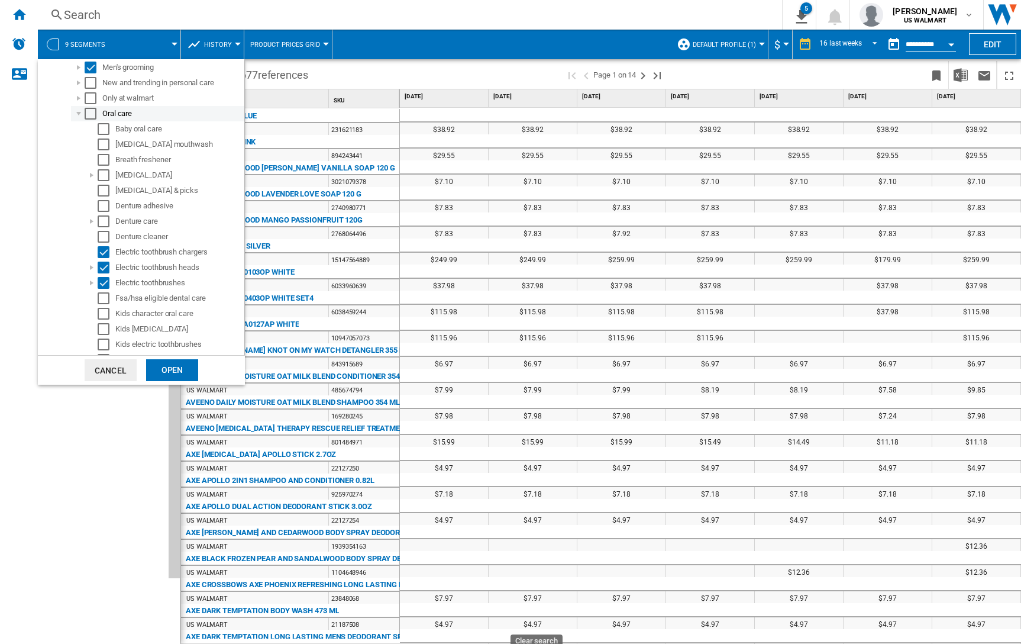
click at [77, 116] on div at bounding box center [79, 114] width 12 height 12
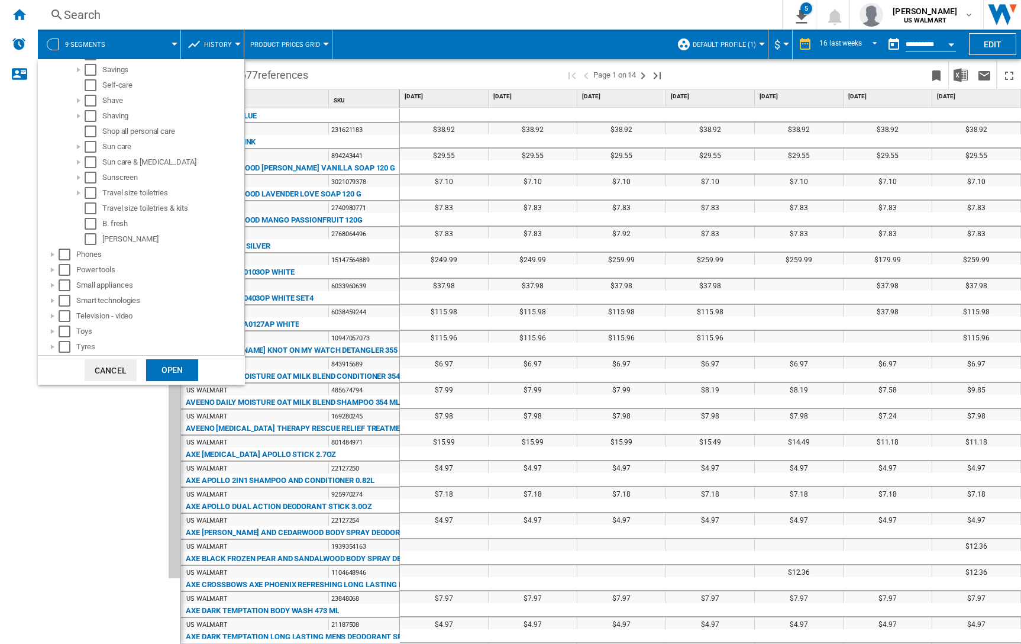
scroll to position [962, 0]
click at [50, 289] on div at bounding box center [53, 289] width 12 height 12
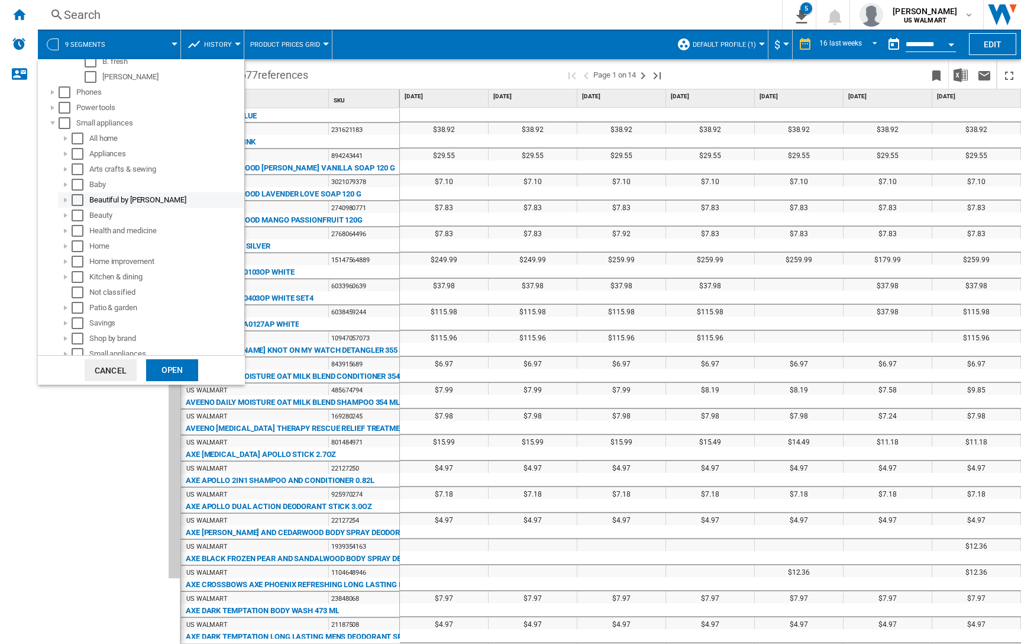
scroll to position [1129, 0]
click at [64, 183] on div at bounding box center [66, 184] width 12 height 12
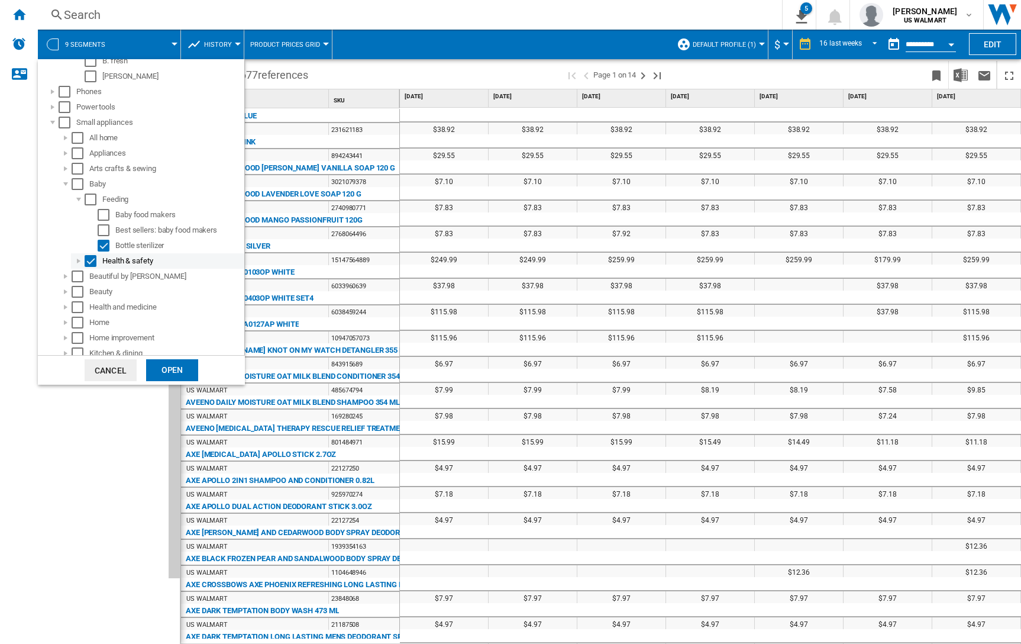
click at [77, 261] on div at bounding box center [79, 261] width 12 height 12
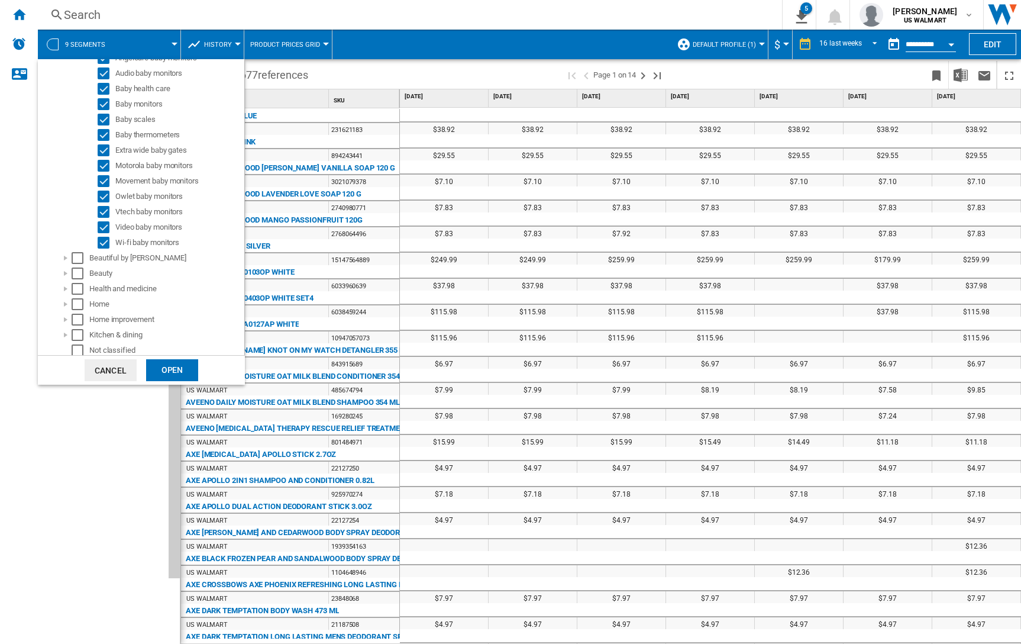
scroll to position [1353, 0]
click at [62, 284] on div at bounding box center [66, 283] width 12 height 12
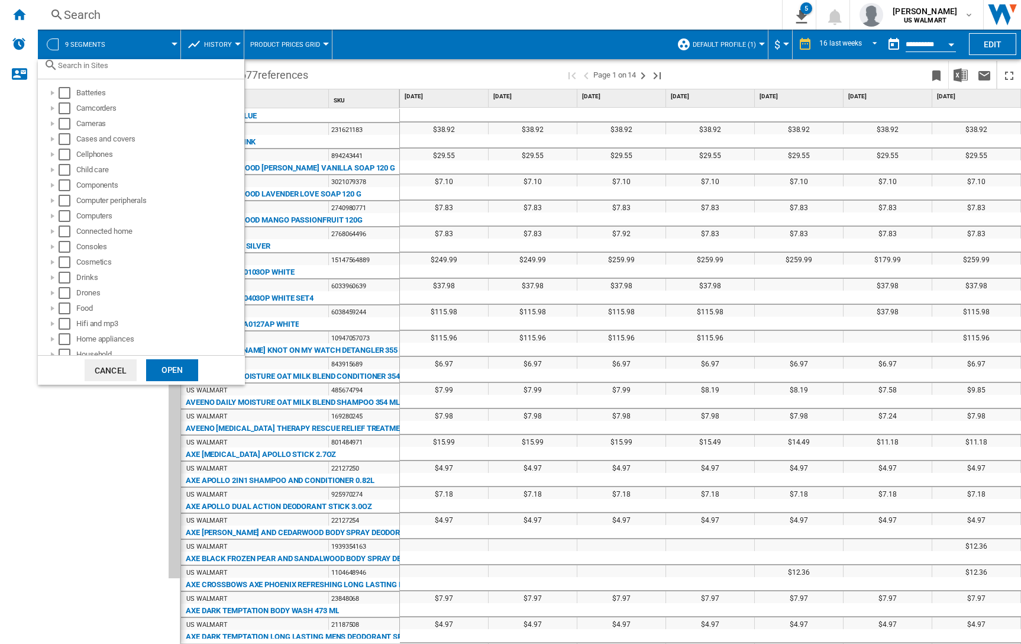
scroll to position [0, 0]
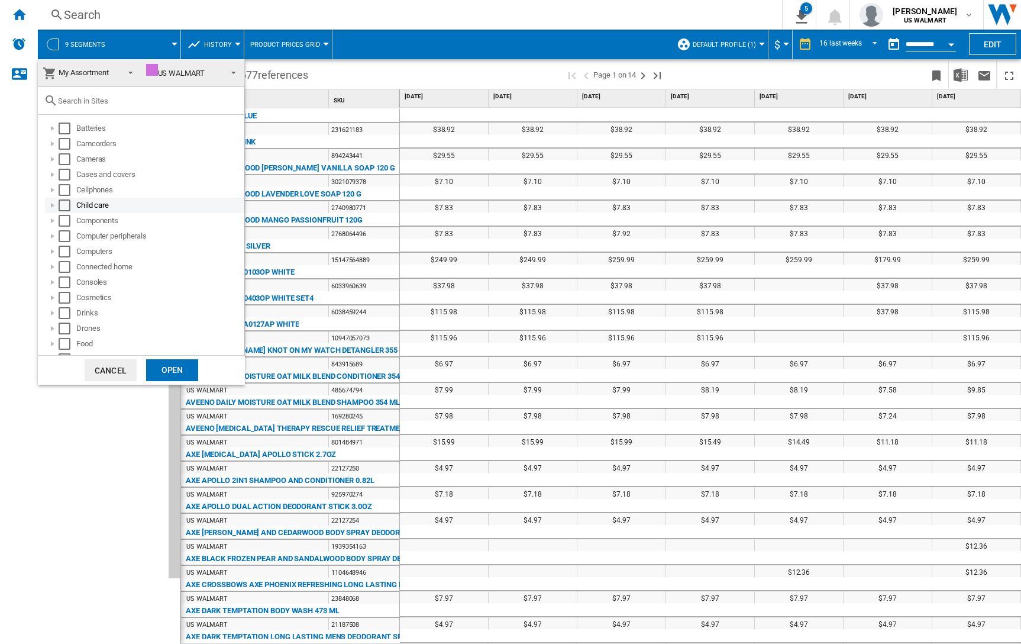
click at [50, 206] on div at bounding box center [53, 205] width 12 height 12
click at [66, 222] on div at bounding box center [66, 221] width 12 height 12
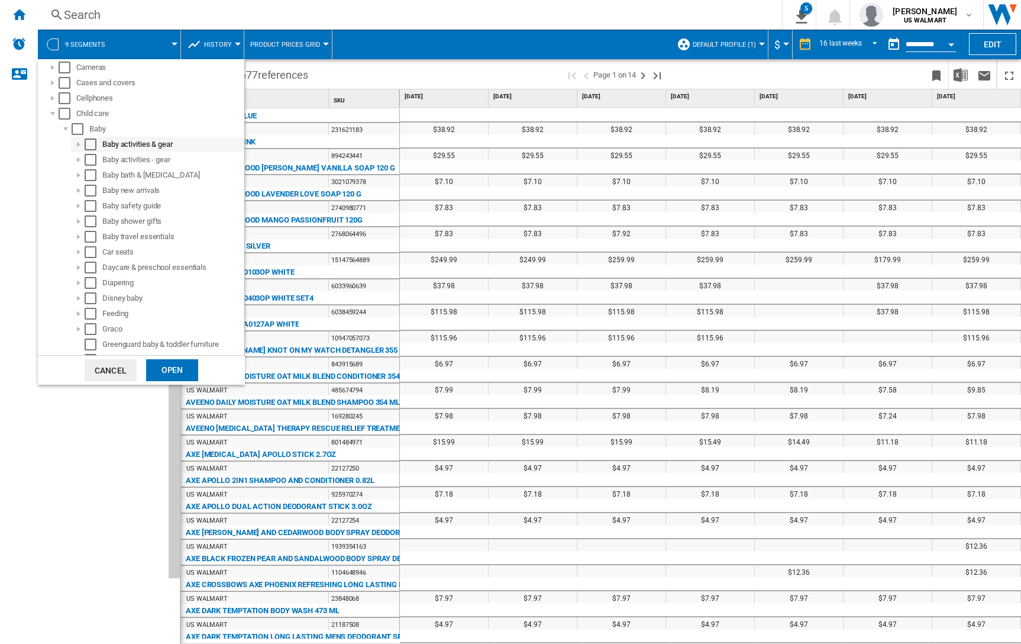
scroll to position [93, 0]
click at [79, 206] on div at bounding box center [79, 205] width 12 height 12
click at [79, 219] on div at bounding box center [79, 220] width 12 height 12
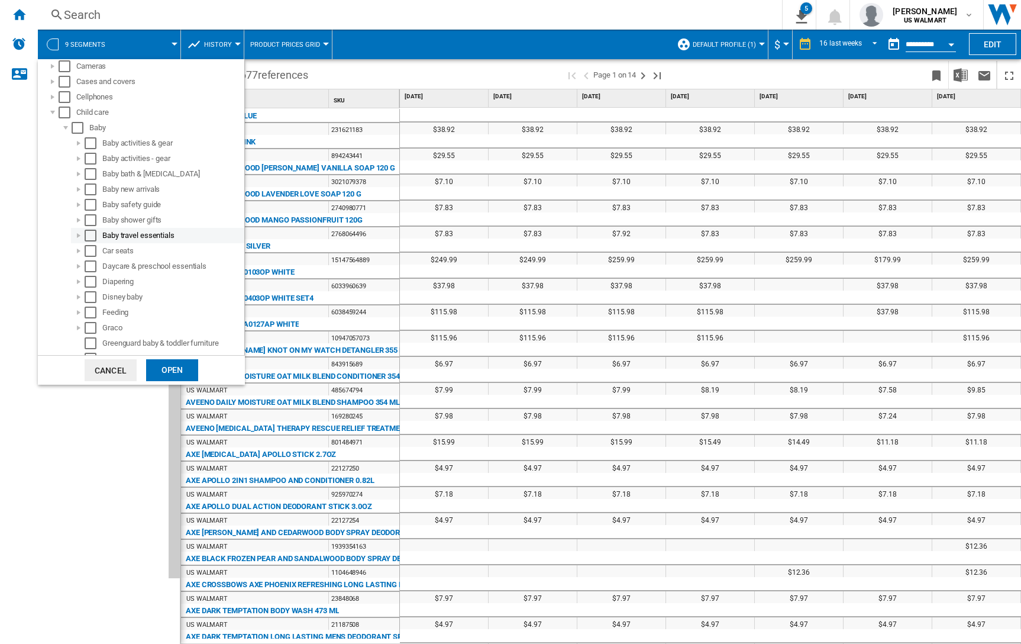
click at [79, 233] on div at bounding box center [79, 236] width 12 height 12
click at [79, 234] on div at bounding box center [79, 236] width 12 height 12
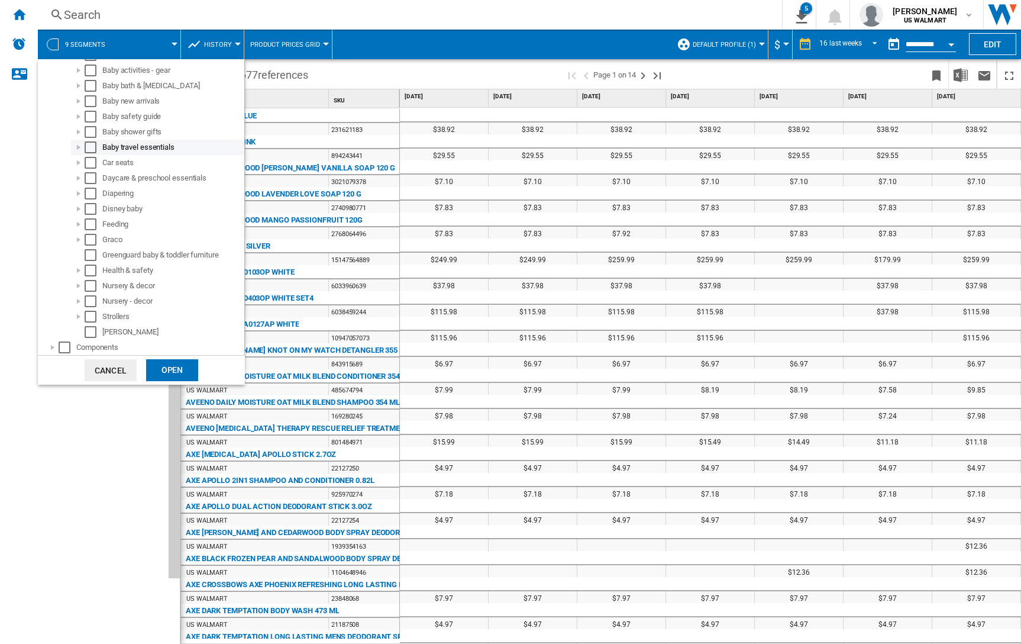
scroll to position [187, 0]
click at [80, 264] on div at bounding box center [79, 264] width 12 height 12
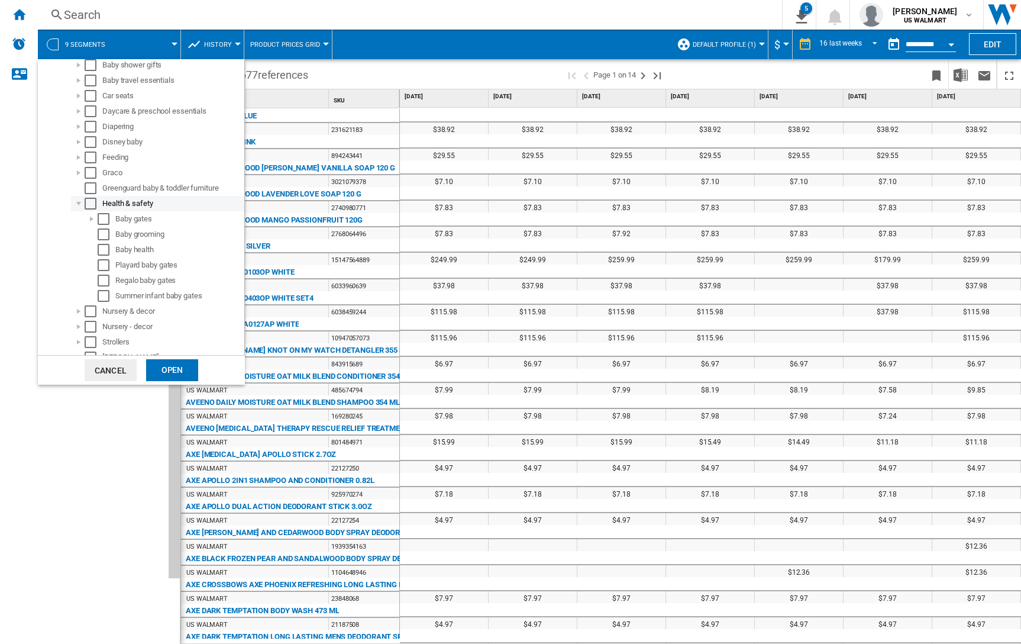
scroll to position [250, 0]
click at [76, 199] on div at bounding box center [79, 201] width 12 height 12
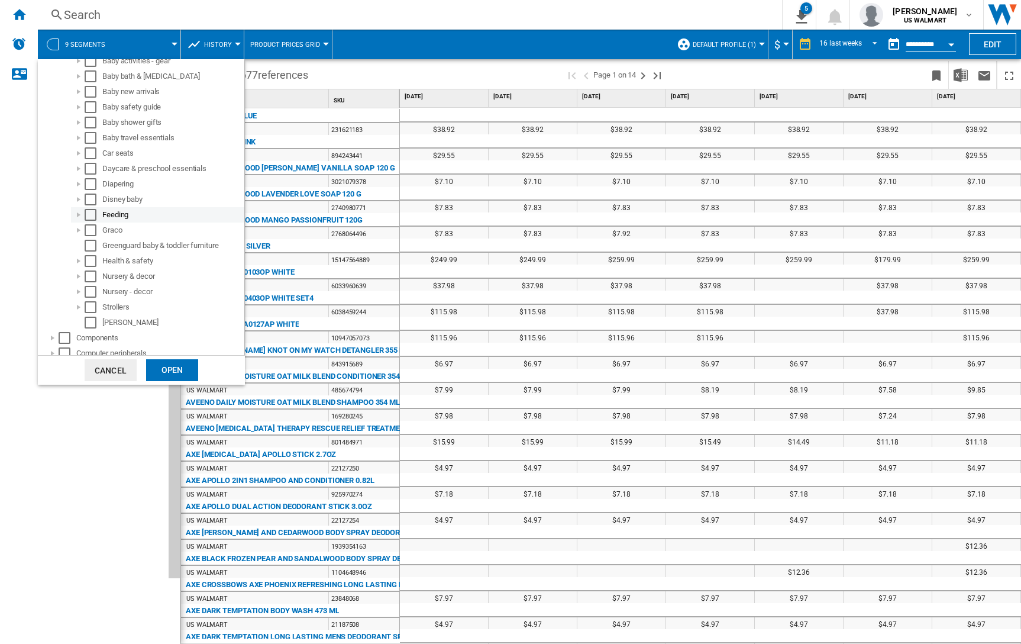
scroll to position [190, 0]
click at [78, 214] on div at bounding box center [79, 215] width 12 height 12
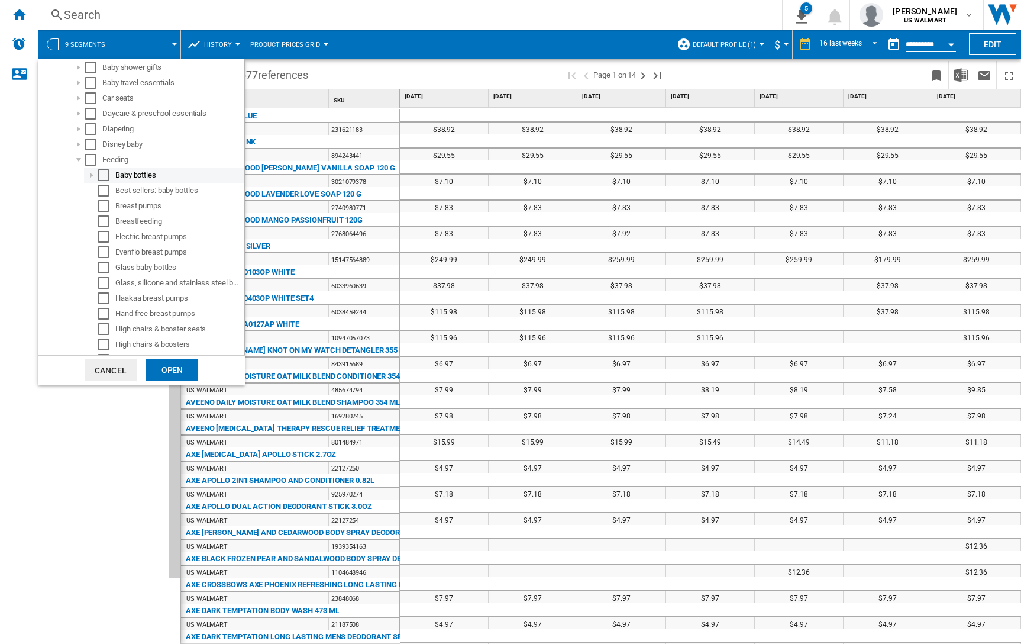
scroll to position [248, 0]
click at [102, 206] on div "Select" at bounding box center [104, 203] width 12 height 12
click at [102, 230] on div "Select" at bounding box center [104, 234] width 12 height 12
click at [102, 219] on div "Select" at bounding box center [104, 218] width 12 height 12
click at [106, 250] on div "Select" at bounding box center [104, 249] width 12 height 12
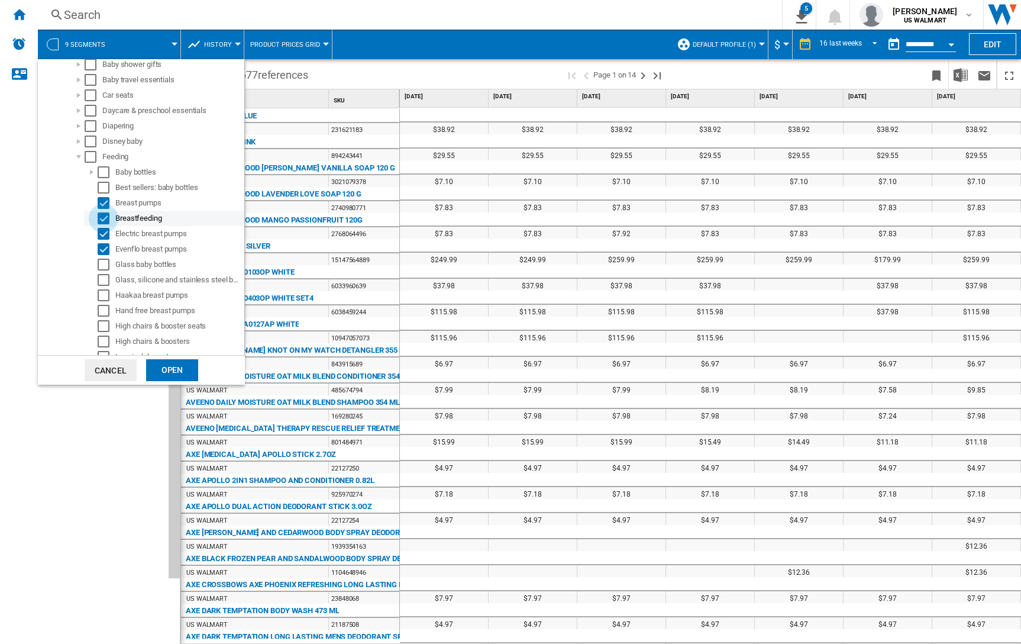
click at [103, 221] on div "Select" at bounding box center [104, 218] width 12 height 12
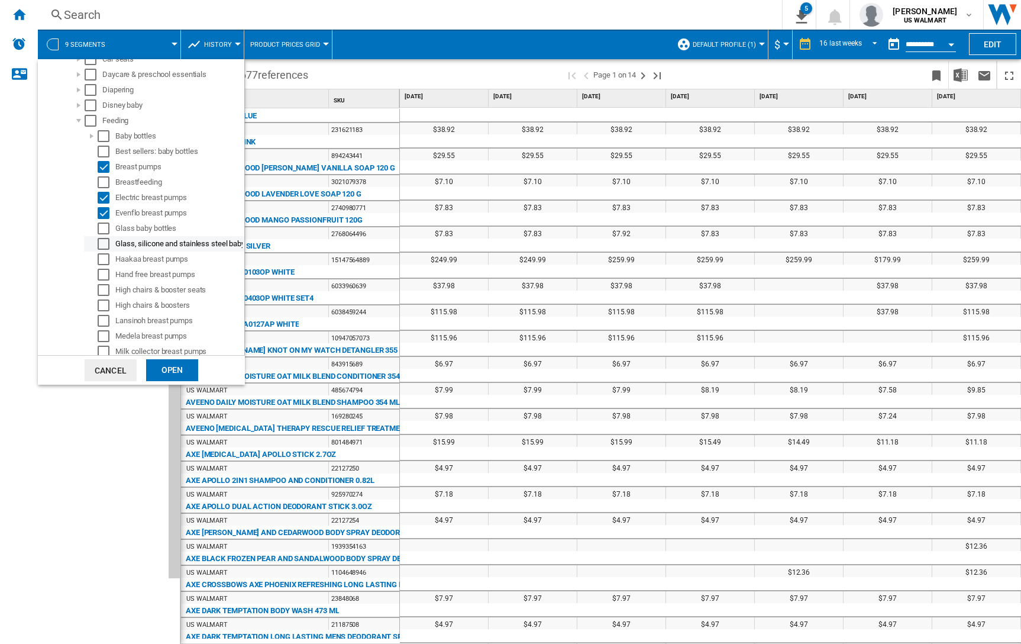
scroll to position [283, 0]
click at [104, 258] on div "Select" at bounding box center [104, 260] width 12 height 12
click at [102, 275] on div "Select" at bounding box center [104, 276] width 12 height 12
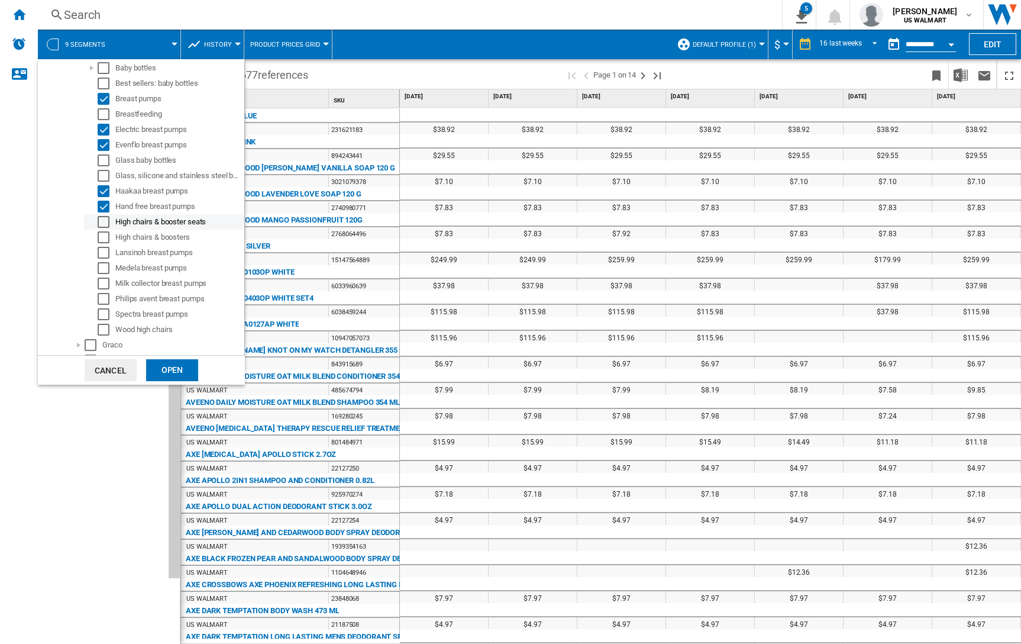
scroll to position [356, 0]
click at [102, 252] on div "Select" at bounding box center [104, 249] width 12 height 12
click at [102, 266] on div "Select" at bounding box center [104, 264] width 12 height 12
click at [102, 279] on div "Select" at bounding box center [104, 280] width 12 height 12
click at [102, 295] on div "Select" at bounding box center [104, 295] width 12 height 12
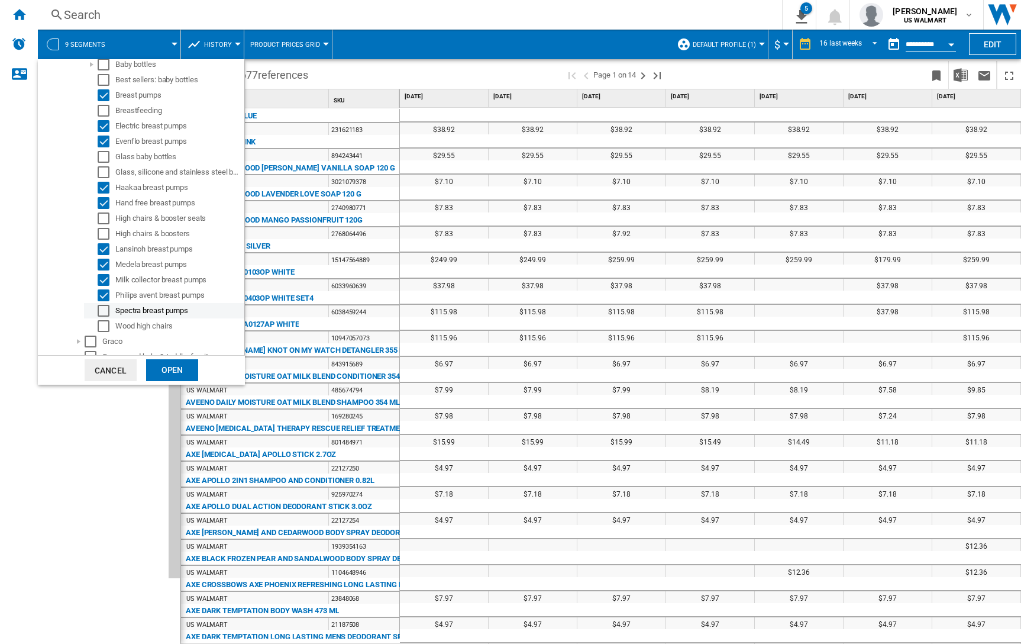
click at [104, 315] on div "Select" at bounding box center [104, 311] width 12 height 12
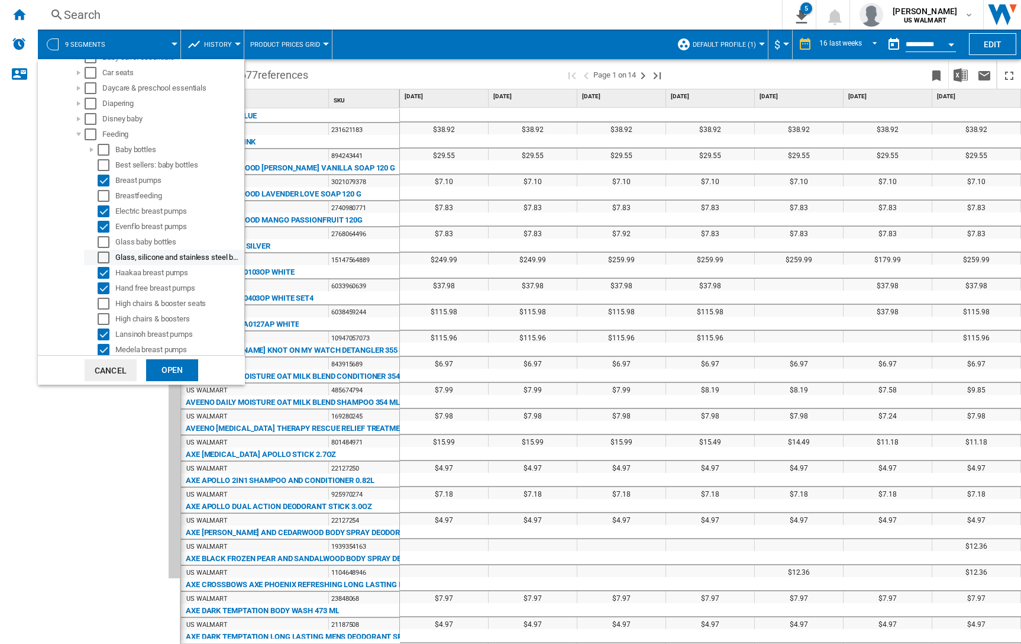
scroll to position [269, 0]
click at [92, 151] on div at bounding box center [92, 152] width 12 height 12
click at [88, 137] on div "Select" at bounding box center [91, 136] width 12 height 12
click at [77, 138] on div at bounding box center [79, 136] width 12 height 12
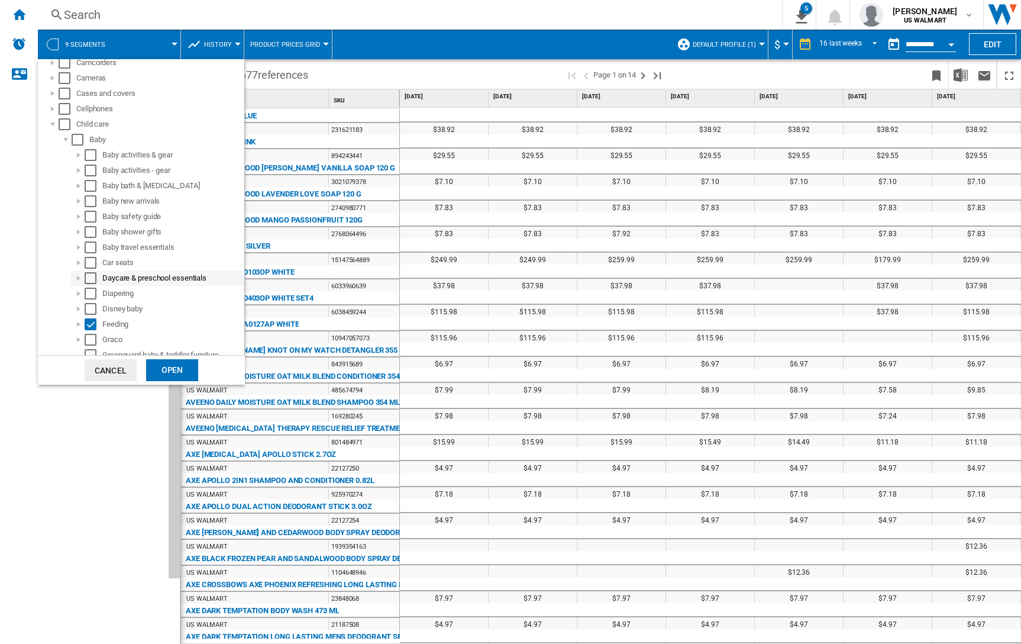
scroll to position [73, 0]
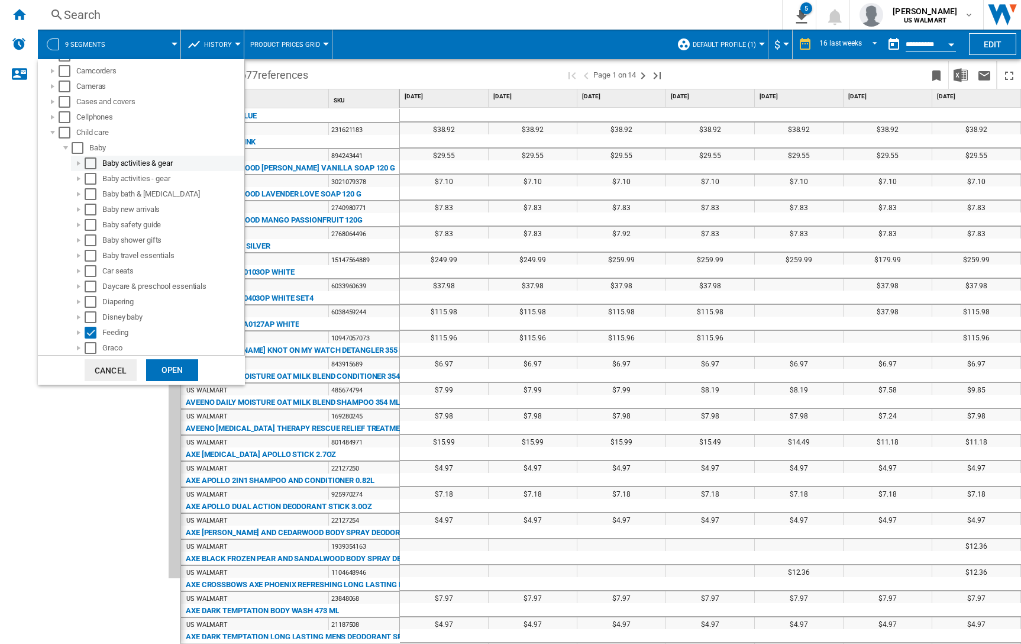
click at [79, 166] on div at bounding box center [79, 163] width 12 height 12
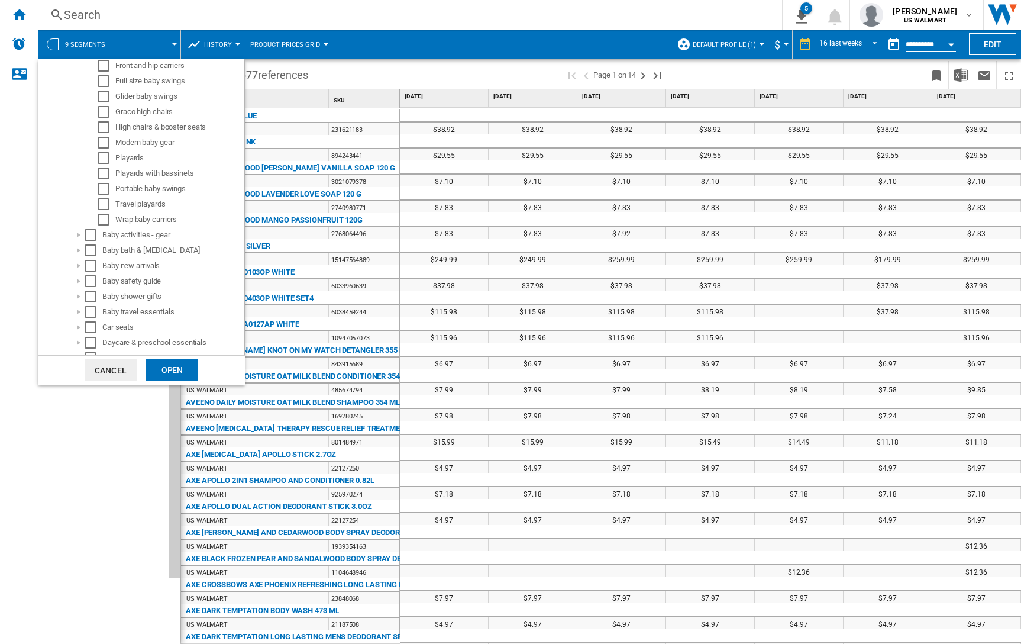
scroll to position [459, 0]
click at [183, 367] on div "Open" at bounding box center [172, 370] width 52 height 22
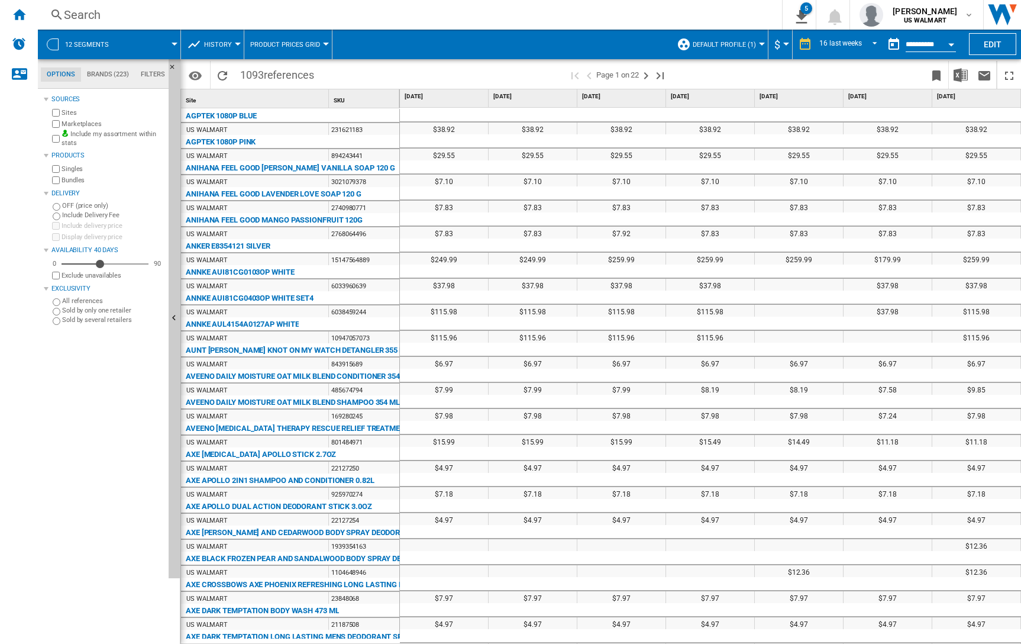
click at [948, 44] on div "Open calendar" at bounding box center [951, 44] width 6 height 3
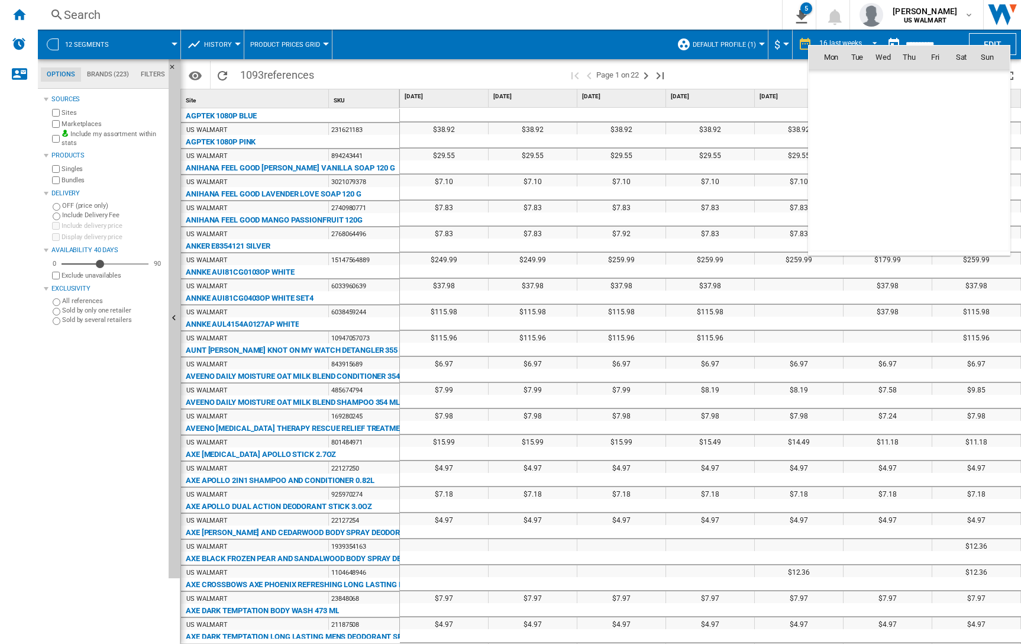
scroll to position [5643, 0]
click at [830, 159] on span "15" at bounding box center [831, 161] width 24 height 24
type input "**********"
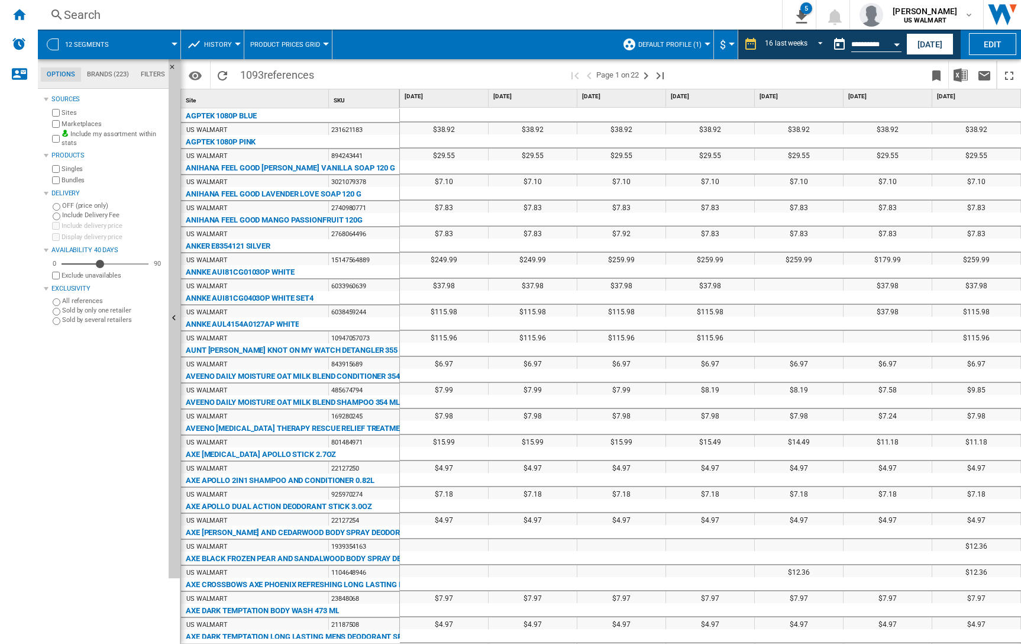
click at [832, 160] on div at bounding box center [799, 167] width 89 height 14
click at [890, 46] on button "Open calendar" at bounding box center [896, 42] width 21 height 21
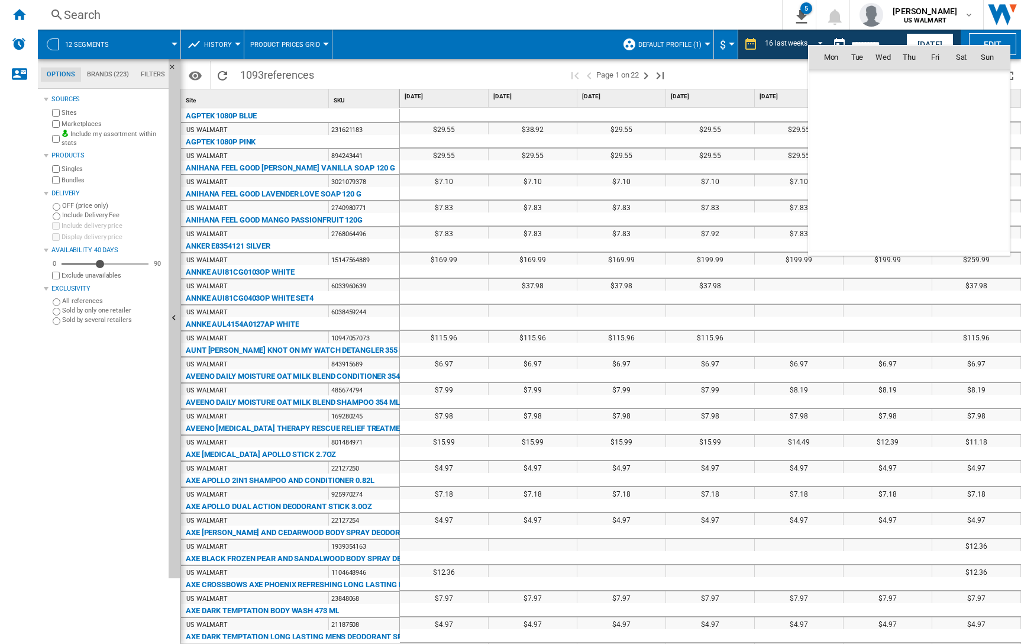
scroll to position [5643, 0]
click at [829, 163] on span "15" at bounding box center [831, 161] width 24 height 24
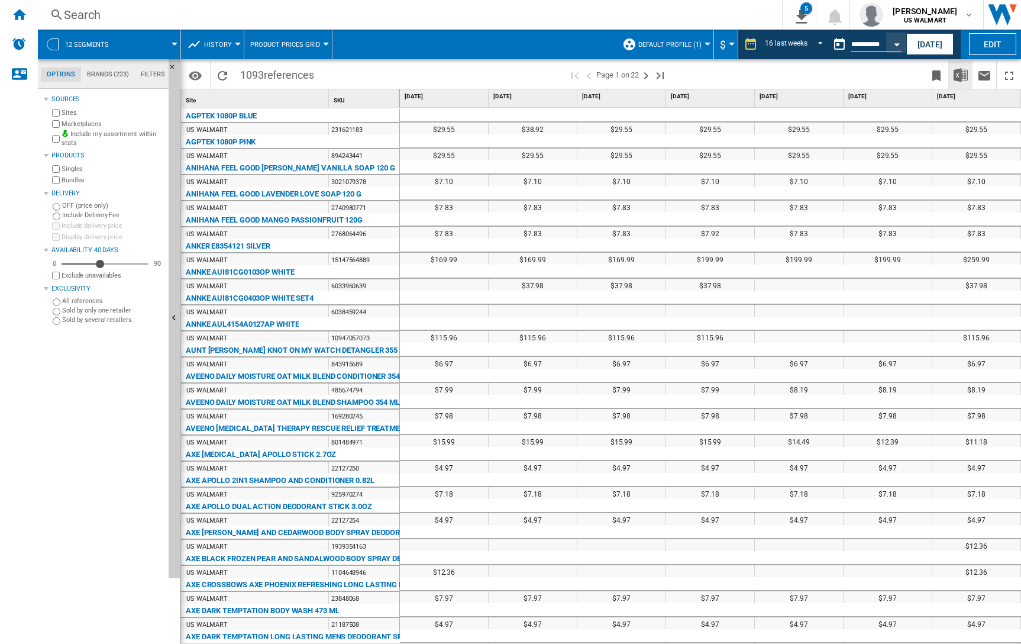
click at [961, 76] on img "Download in Excel" at bounding box center [961, 75] width 14 height 14
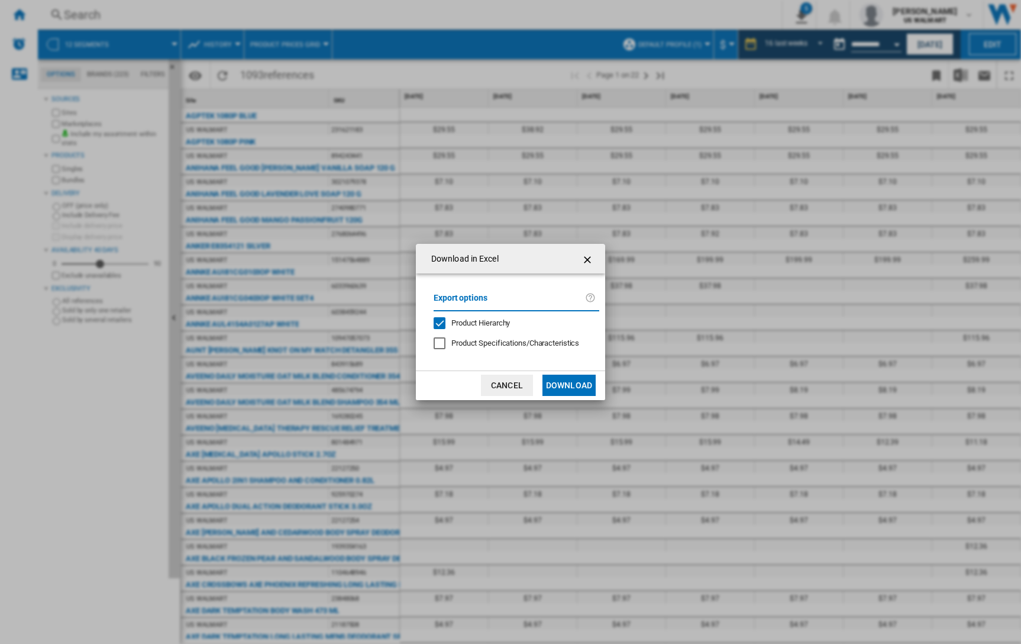
click at [577, 384] on button "Download" at bounding box center [568, 384] width 53 height 21
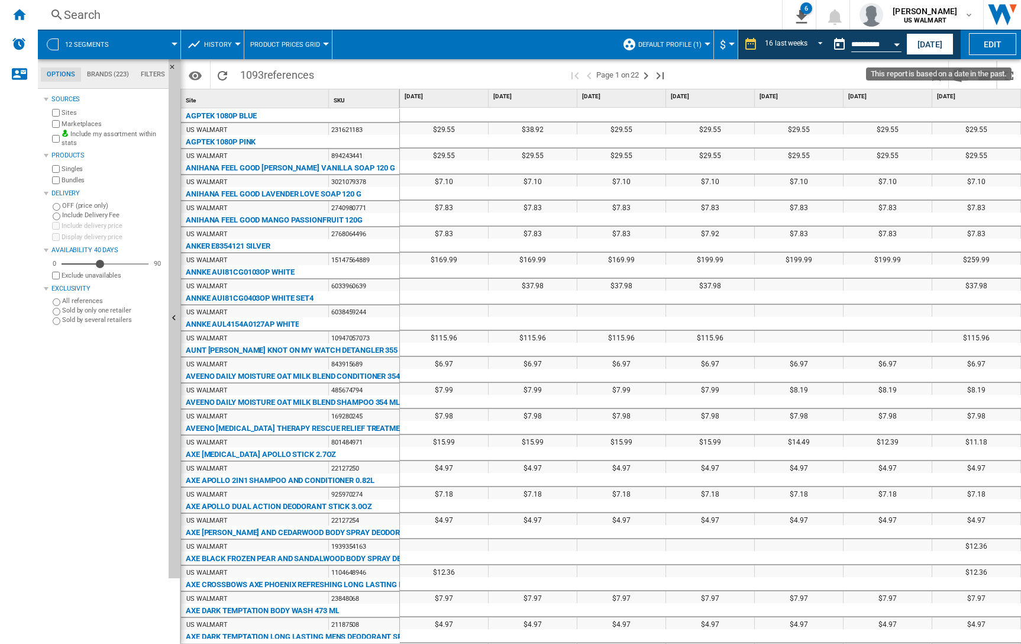
click at [894, 43] on div "Open calendar" at bounding box center [897, 44] width 6 height 3
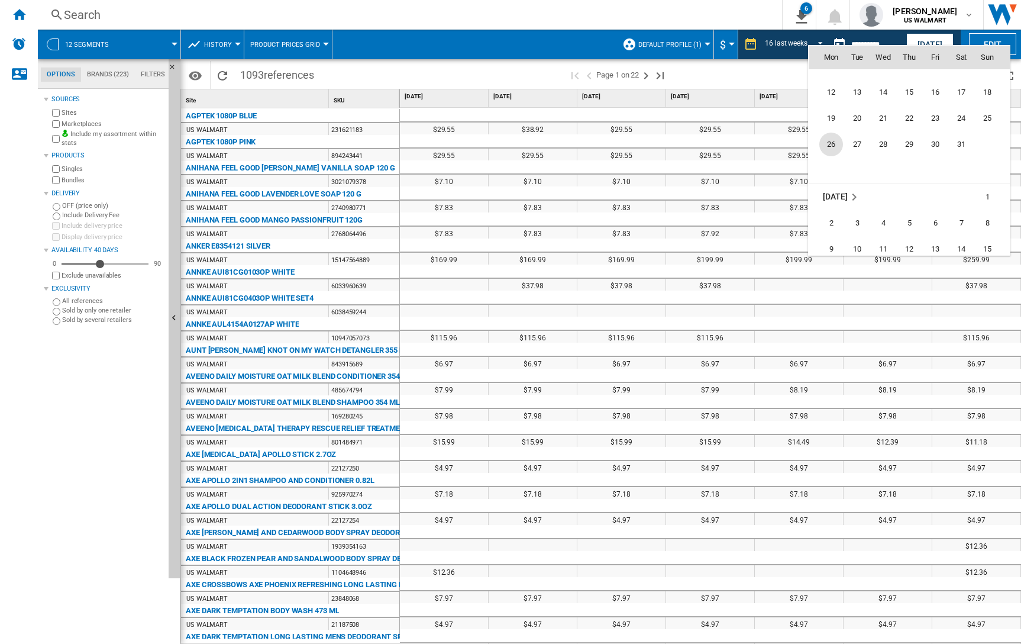
scroll to position [5058, 0]
click at [830, 225] on span "2" at bounding box center [831, 224] width 24 height 24
type input "**********"
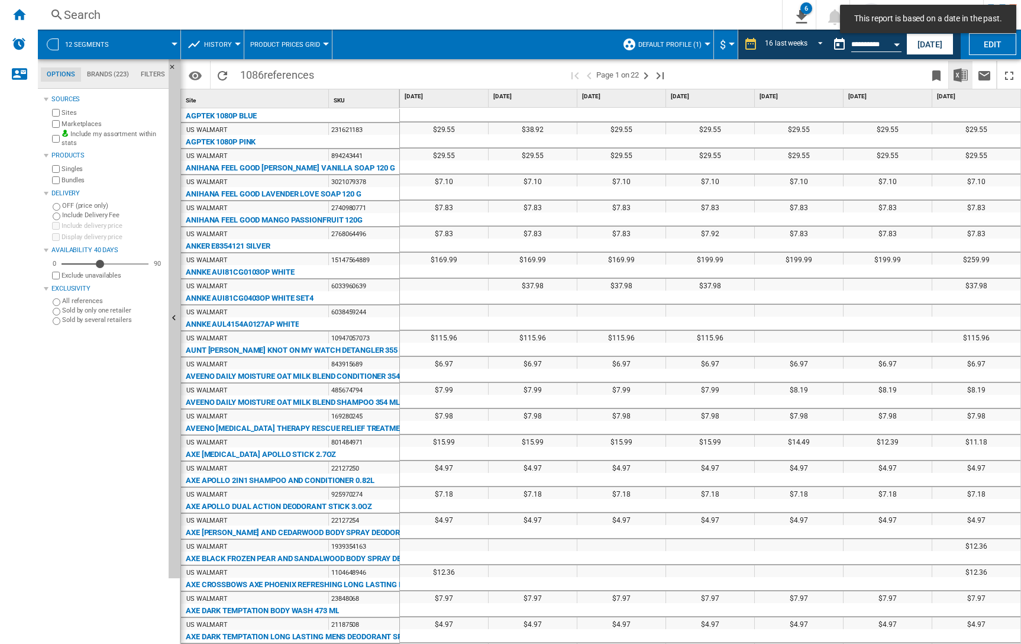
click at [958, 76] on img "Download in Excel" at bounding box center [961, 75] width 14 height 14
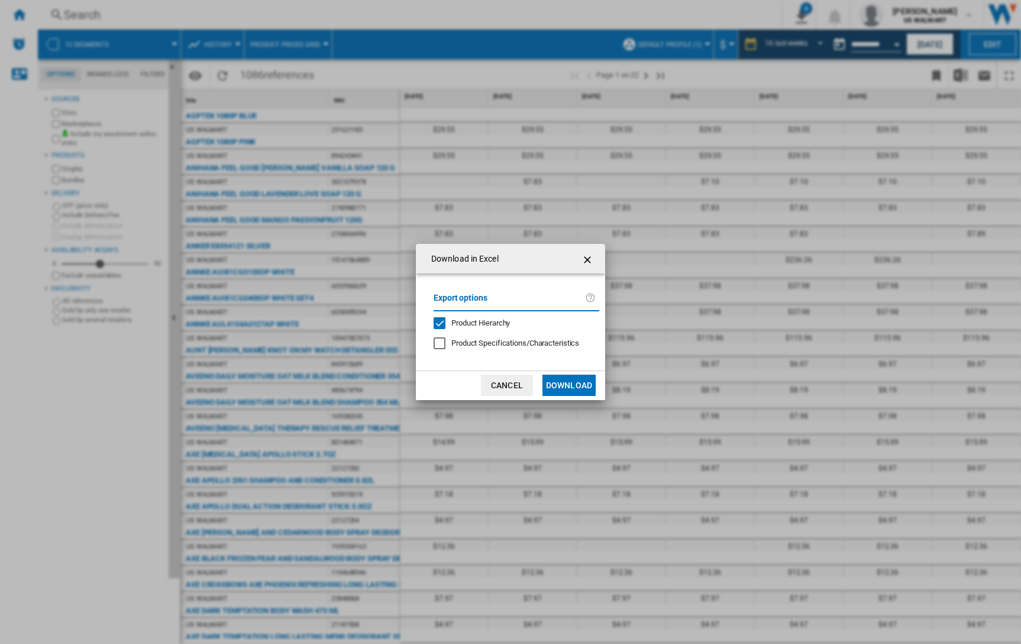
click at [581, 384] on button "Download" at bounding box center [568, 384] width 53 height 21
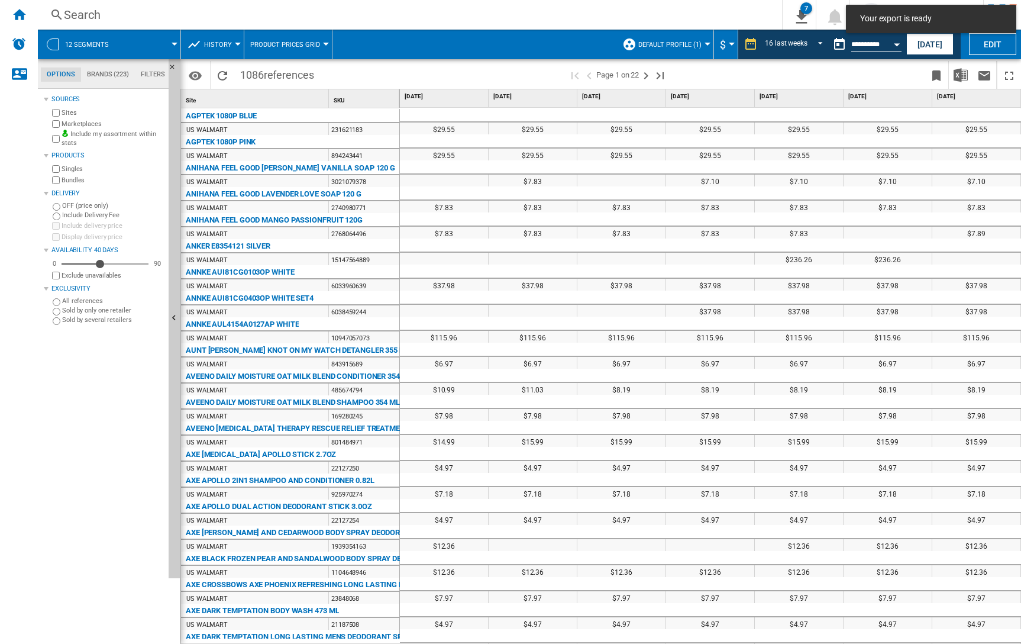
click at [600, 12] on div "Search" at bounding box center [407, 15] width 687 height 17
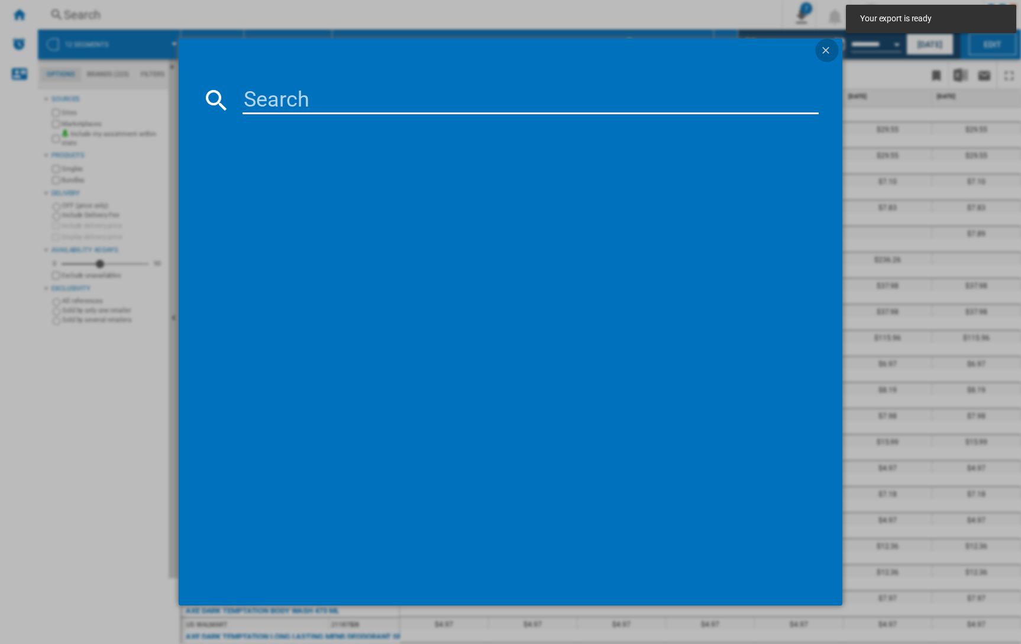
click at [826, 51] on ng-md-icon "getI18NText('BUTTONS.CLOSE_DIALOG')" at bounding box center [827, 51] width 14 height 14
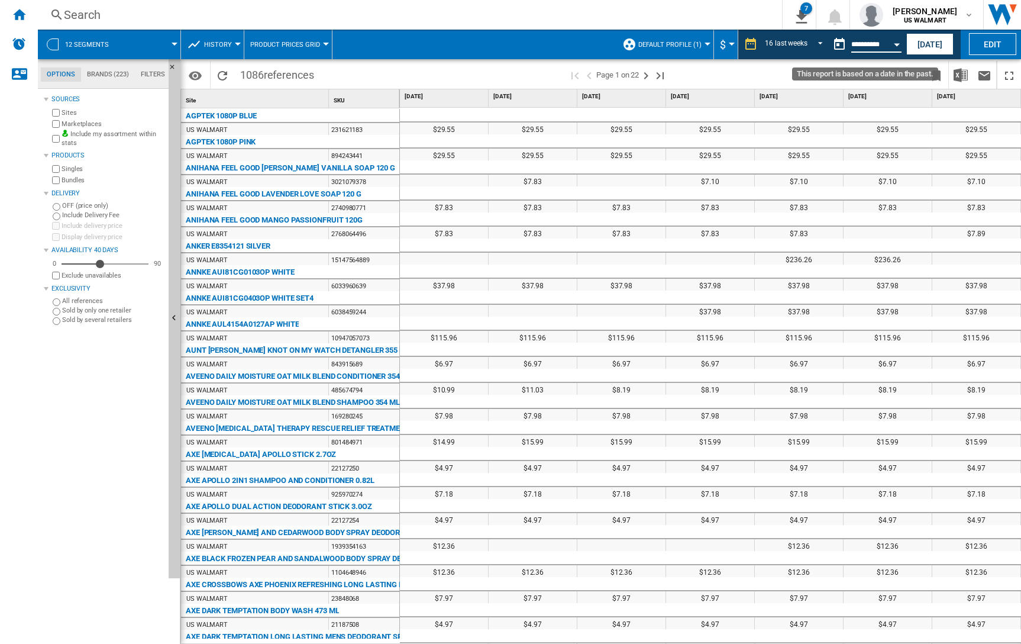
click at [877, 46] on input "**********" at bounding box center [876, 46] width 50 height 11
click at [894, 43] on div "Open calendar" at bounding box center [897, 44] width 6 height 3
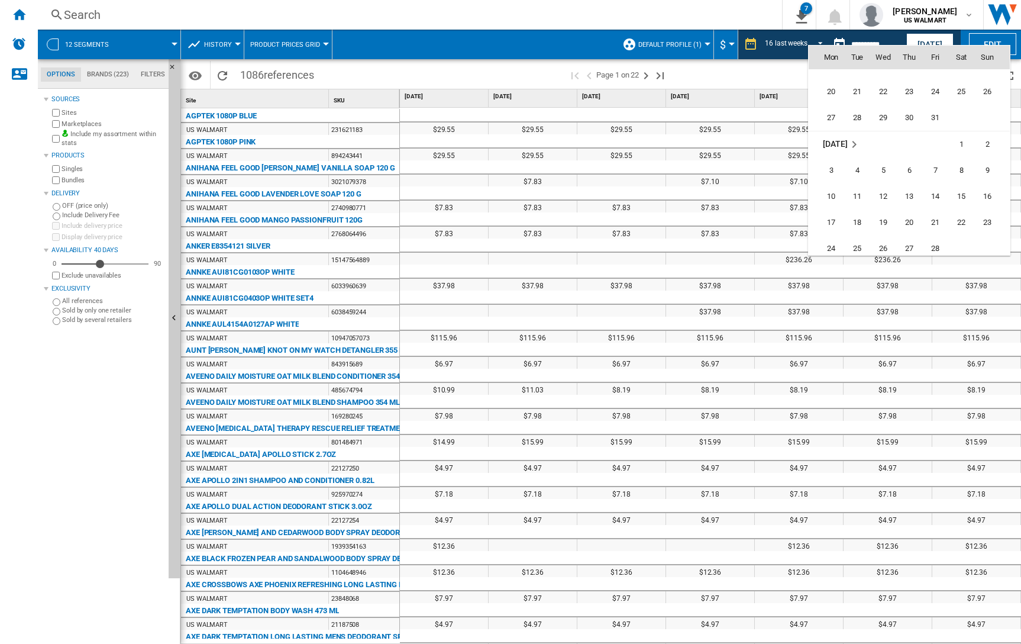
scroll to position [4463, 0]
click at [829, 244] on span "17" at bounding box center [831, 244] width 24 height 24
type input "**********"
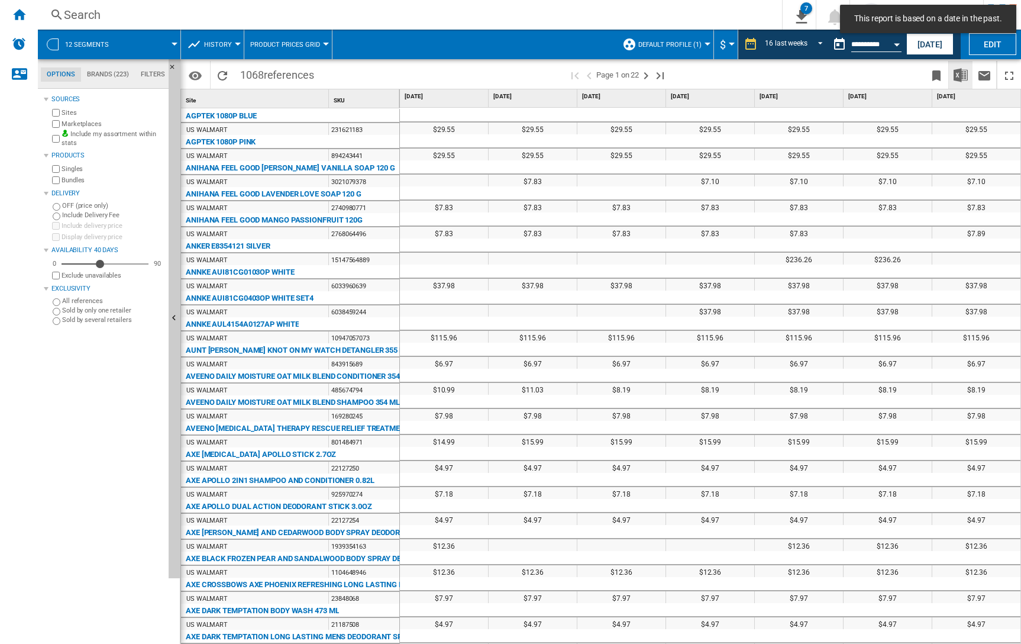
click at [961, 78] on img "Download in Excel" at bounding box center [961, 75] width 14 height 14
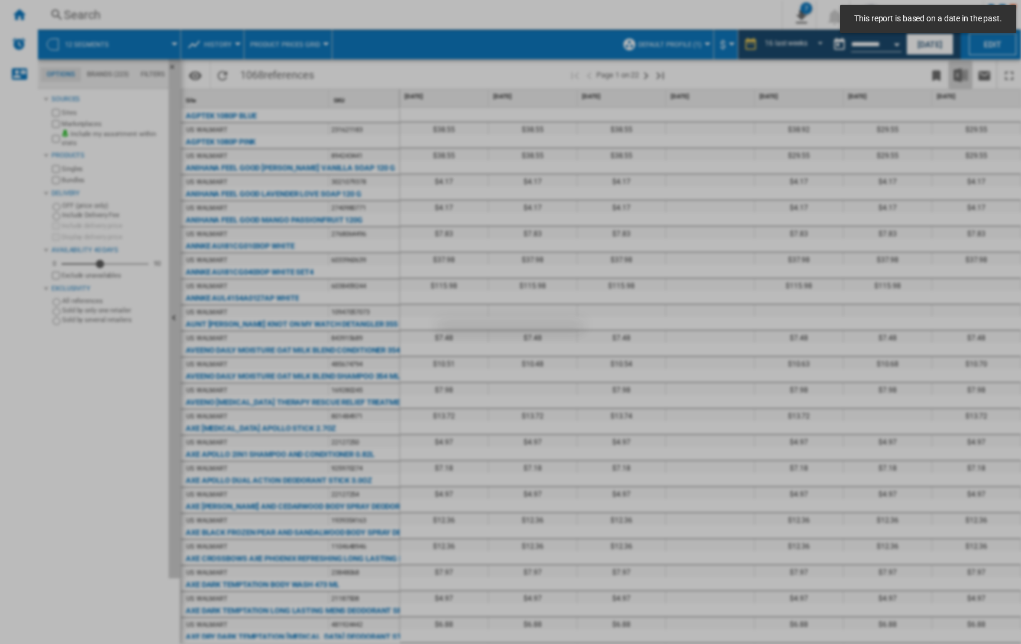
click at [959, 77] on div "Download in Excel Export options Product Hierarchy Product Specifications/Chara…" at bounding box center [510, 322] width 1021 height 644
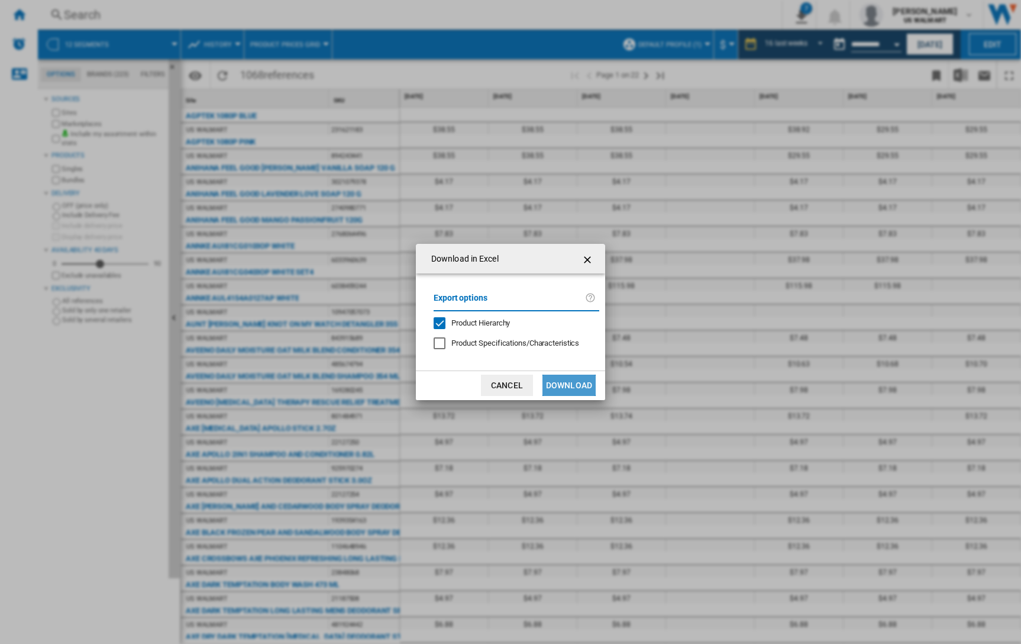
click at [561, 386] on button "Download" at bounding box center [568, 384] width 53 height 21
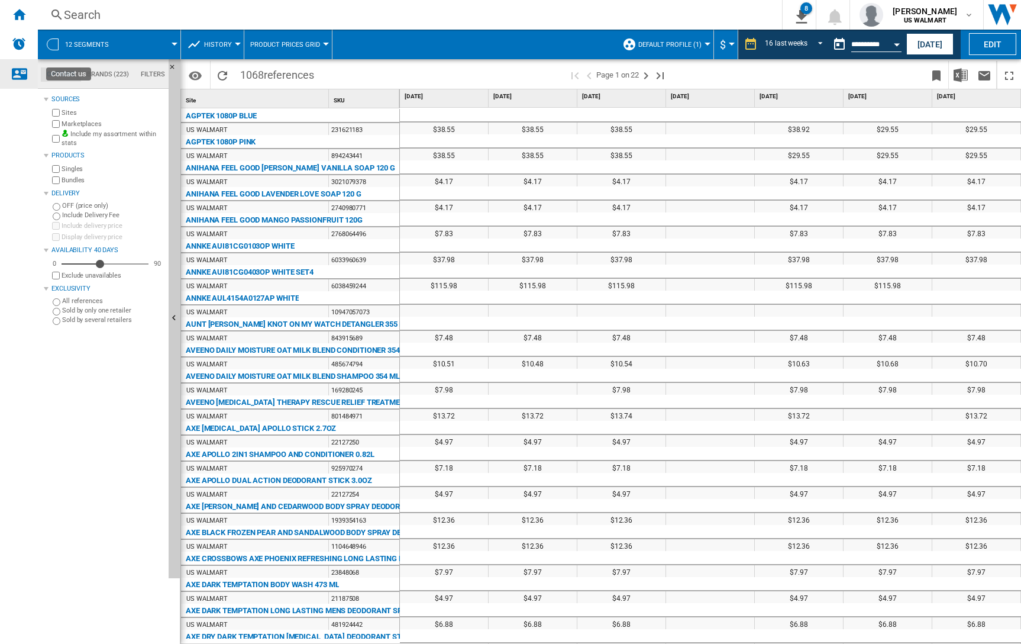
click at [17, 76] on ng-md-icon "Contact us" at bounding box center [19, 73] width 14 height 14
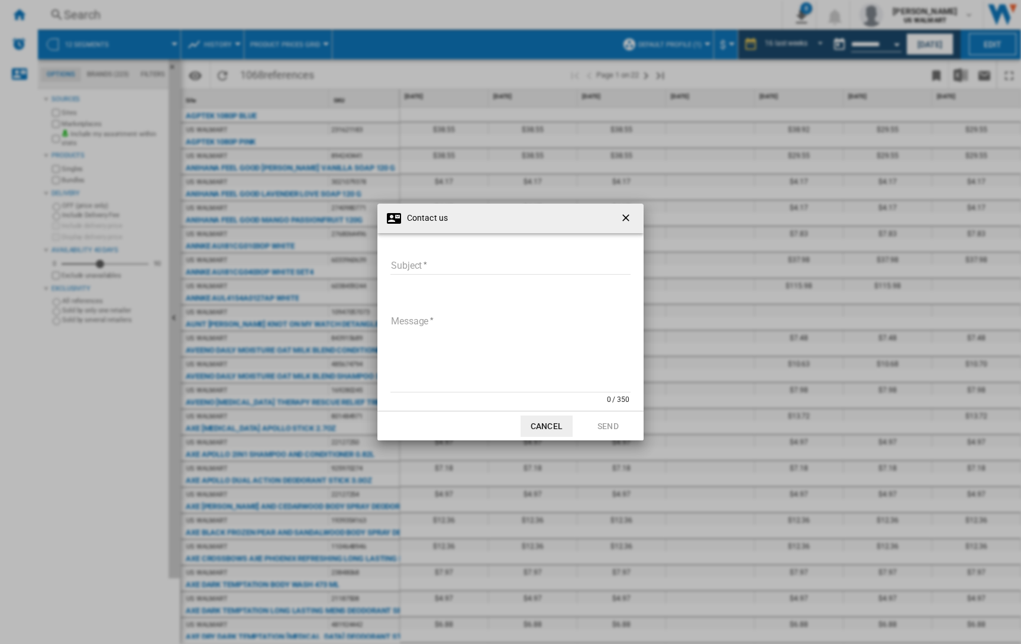
click at [626, 221] on ng-md-icon "getI18NText('BUTTONS.CLOSE_DIALOG')" at bounding box center [627, 219] width 14 height 14
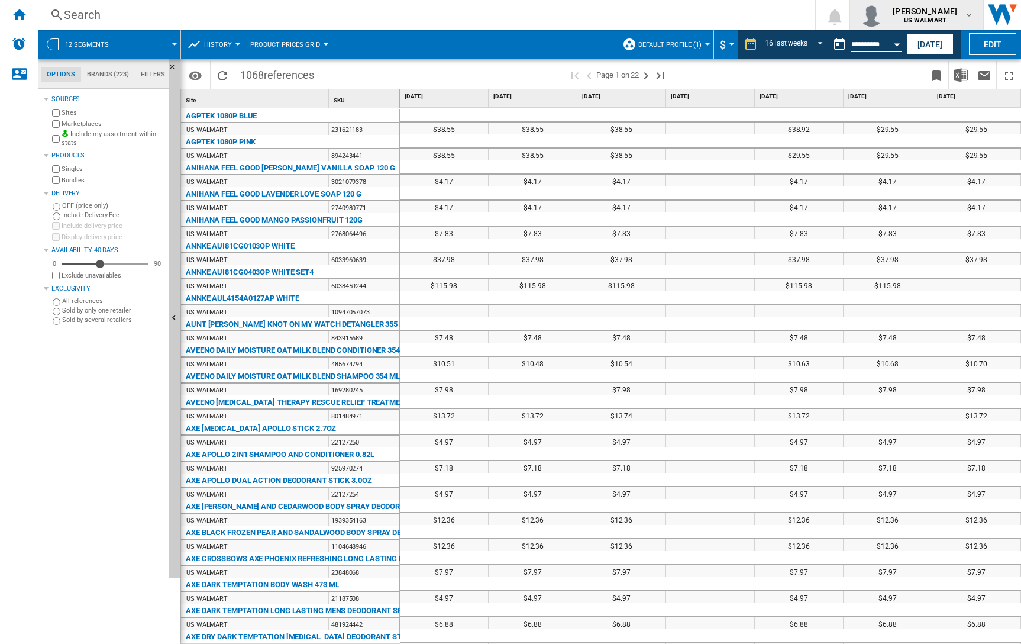
click at [926, 21] on b "US WALMART" at bounding box center [925, 21] width 43 height 8
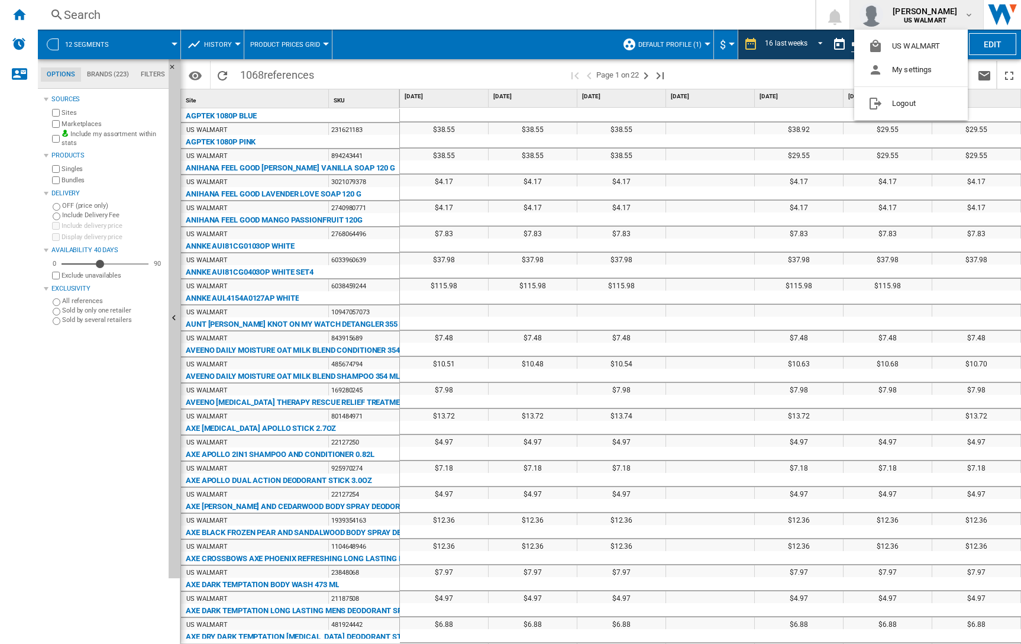
drag, startPoint x: 926, startPoint y: 21, endPoint x: 946, endPoint y: 18, distance: 20.4
click at [946, 18] on md-backdrop at bounding box center [510, 322] width 1021 height 644
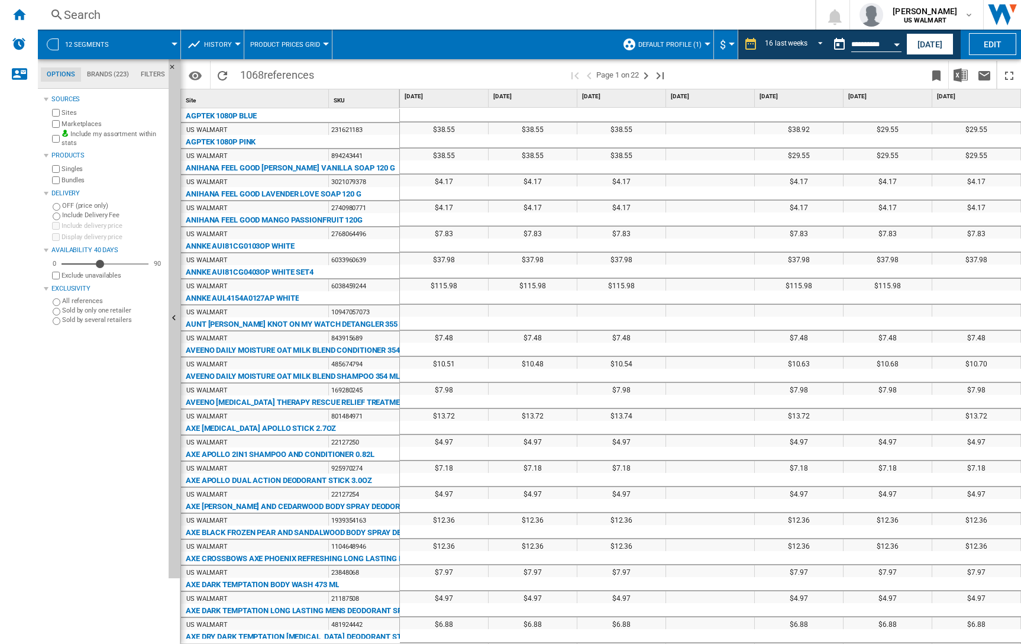
click at [93, 51] on button "12 segments" at bounding box center [93, 45] width 56 height 30
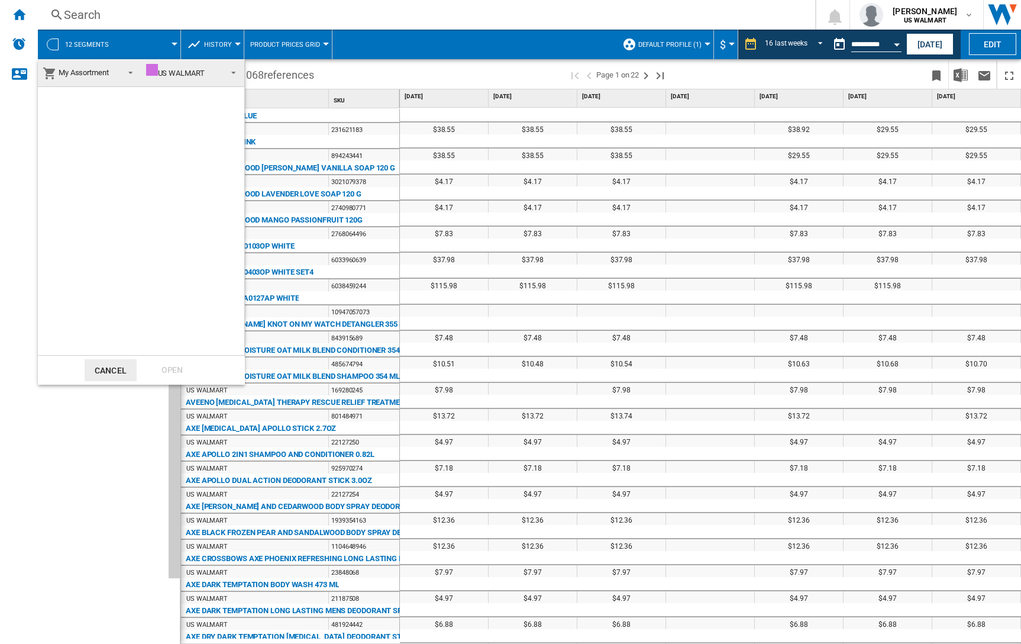
click at [93, 51] on md-backdrop at bounding box center [510, 322] width 1021 height 644
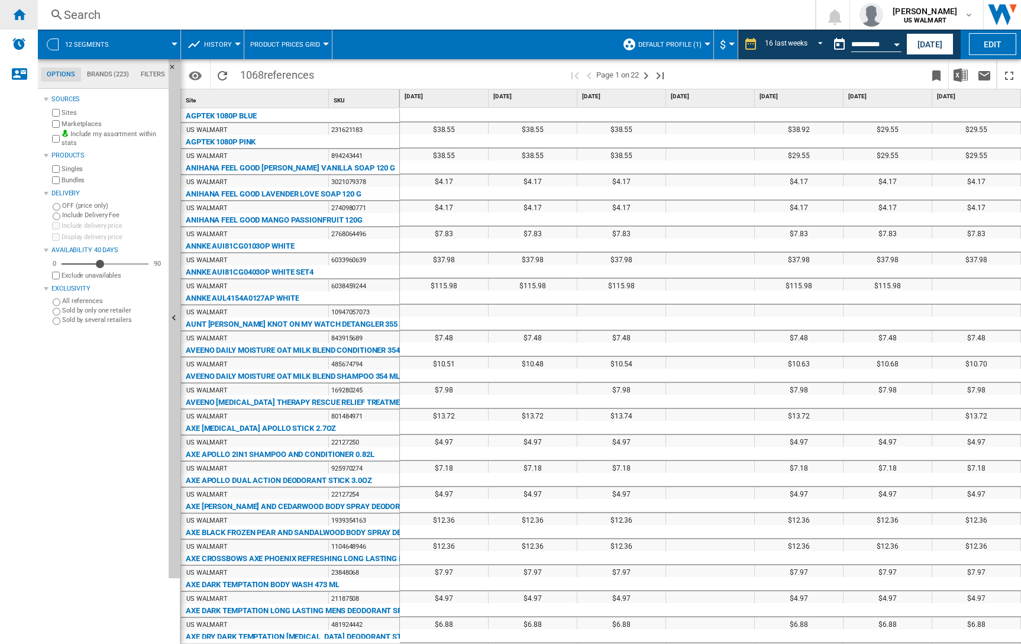
click at [14, 14] on ng-md-icon "Home" at bounding box center [19, 14] width 14 height 14
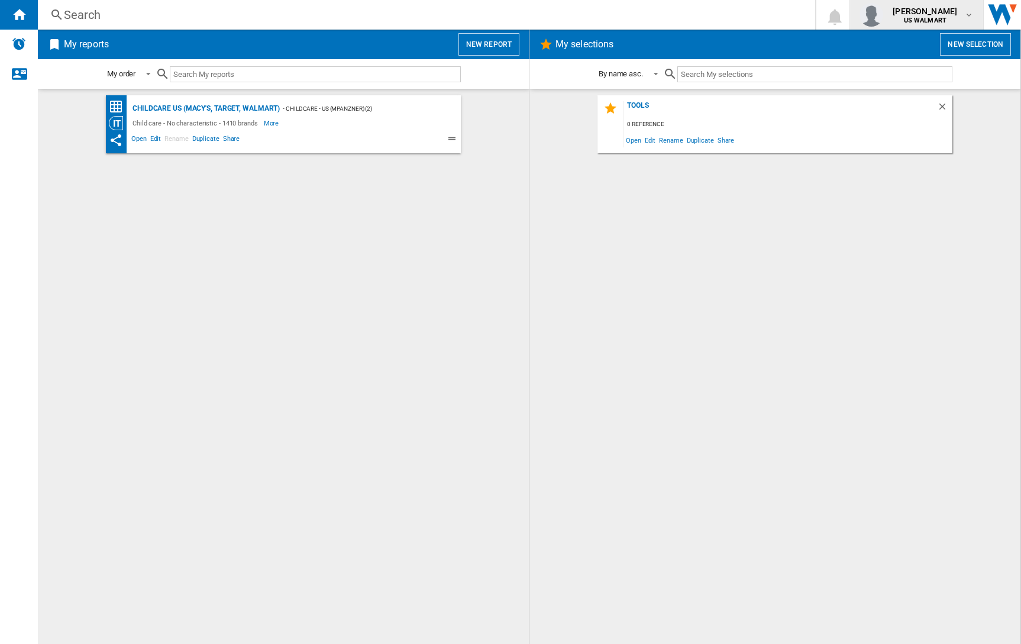
click at [882, 17] on img "button" at bounding box center [871, 15] width 24 height 24
click at [885, 18] on md-backdrop at bounding box center [510, 322] width 1021 height 644
click at [22, 39] on img "Alerts" at bounding box center [19, 44] width 14 height 14
